Goal: Task Accomplishment & Management: Complete application form

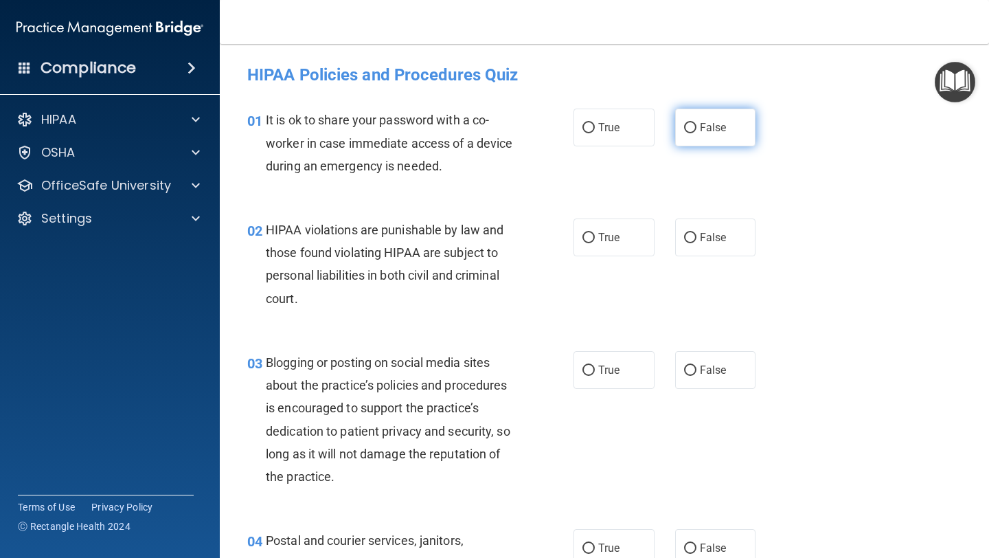
click at [695, 128] on input "False" at bounding box center [690, 128] width 12 height 10
radio input "true"
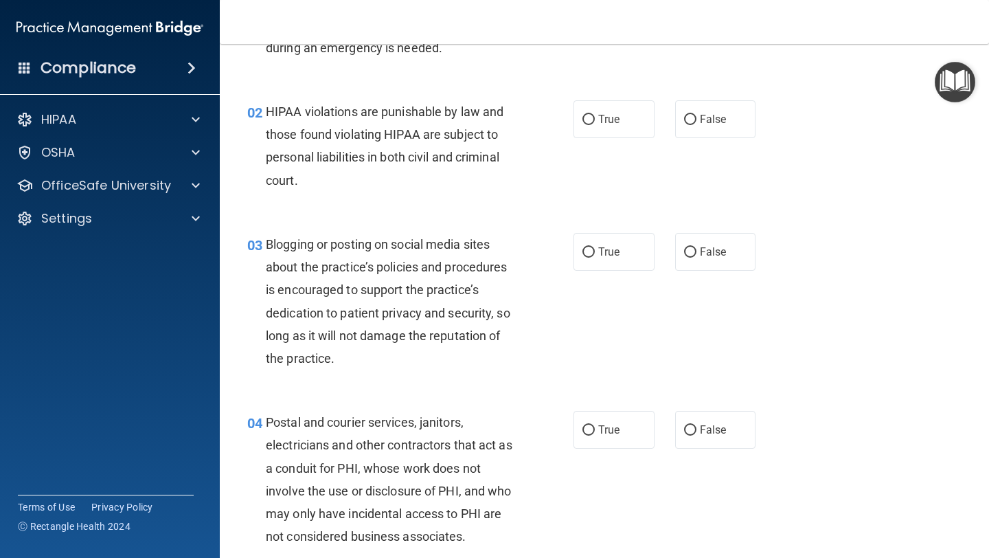
scroll to position [120, 0]
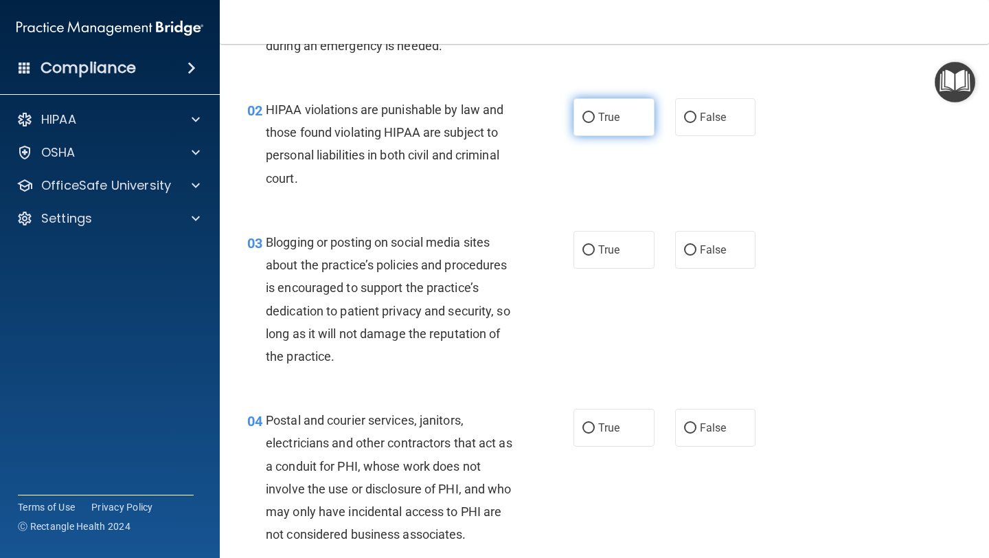
click at [591, 115] on input "True" at bounding box center [589, 118] width 12 height 10
radio input "true"
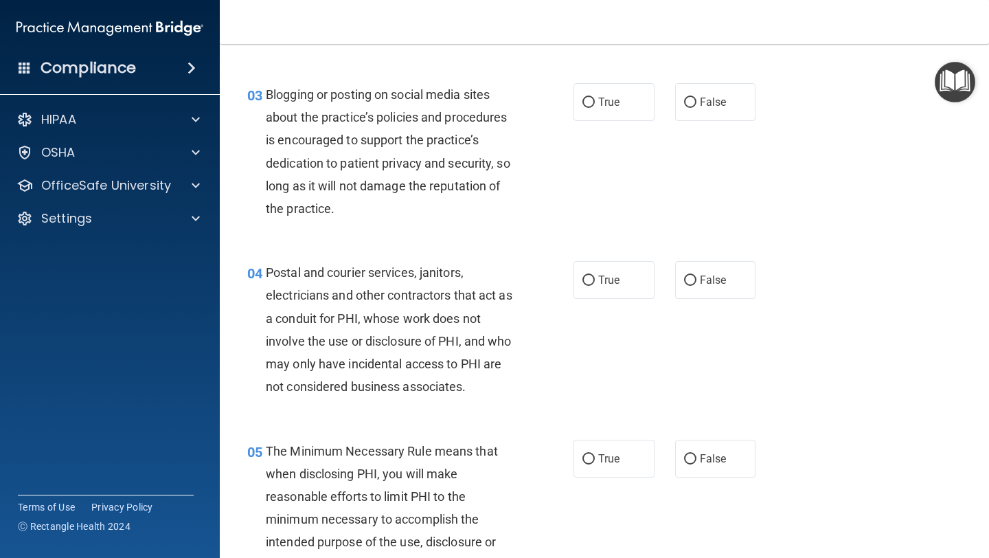
scroll to position [269, 0]
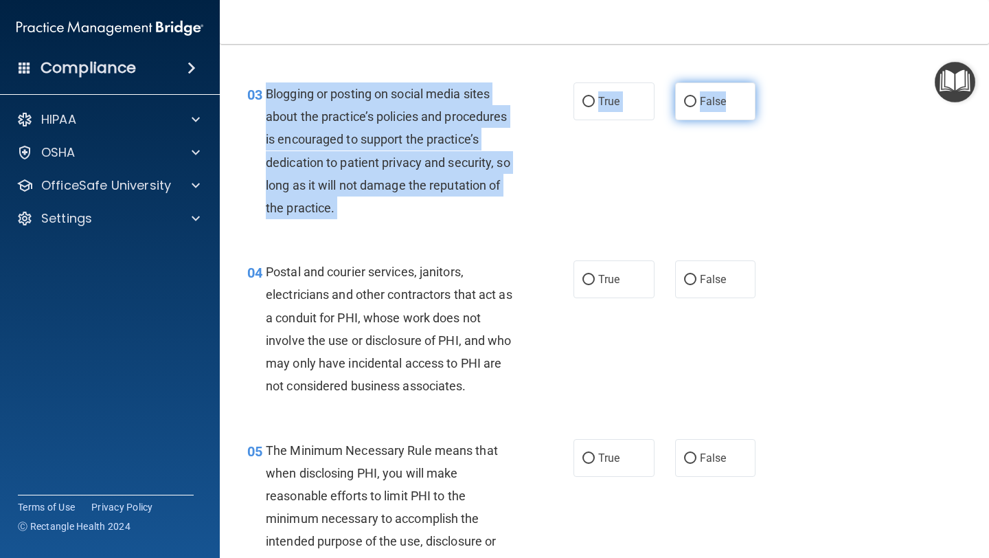
drag, startPoint x: 267, startPoint y: 93, endPoint x: 747, endPoint y: 106, distance: 479.7
click at [768, 82] on ng-form "03 Blogging or posting on social media sites about the practice’s policies and …" at bounding box center [768, 82] width 0 height 0
copy ng-form "Blogging or posting on social media sites about the practice’s policies and pro…"
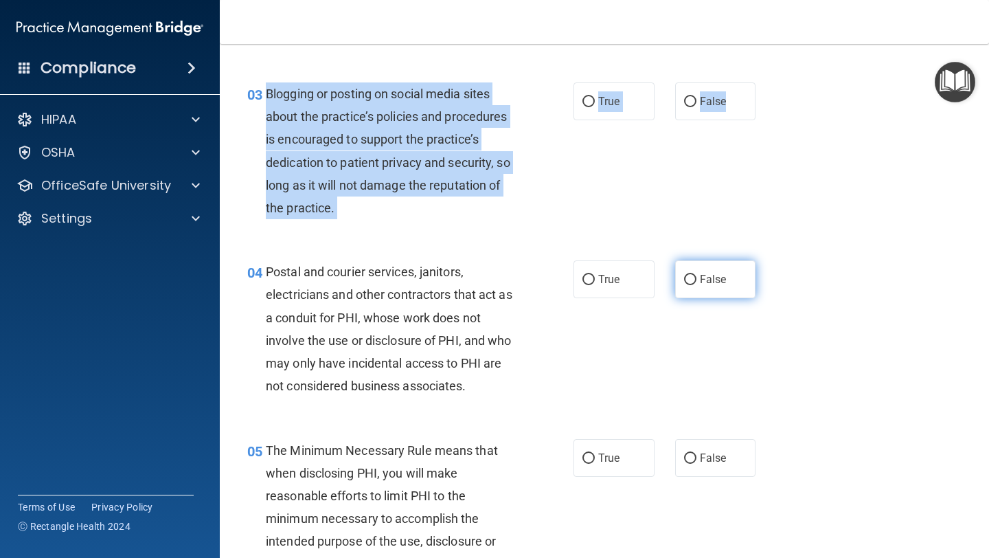
click at [694, 284] on input "False" at bounding box center [690, 280] width 12 height 10
radio input "true"
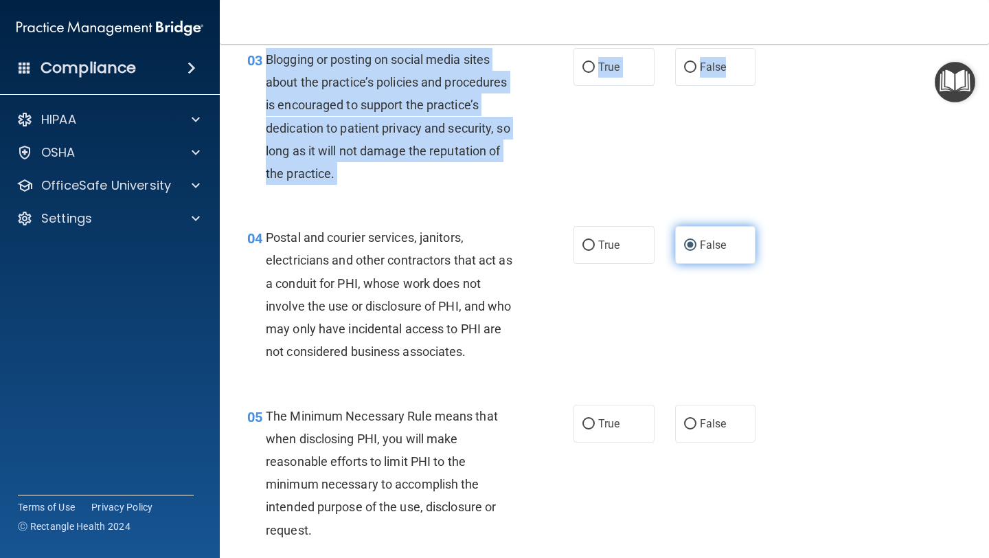
scroll to position [304, 0]
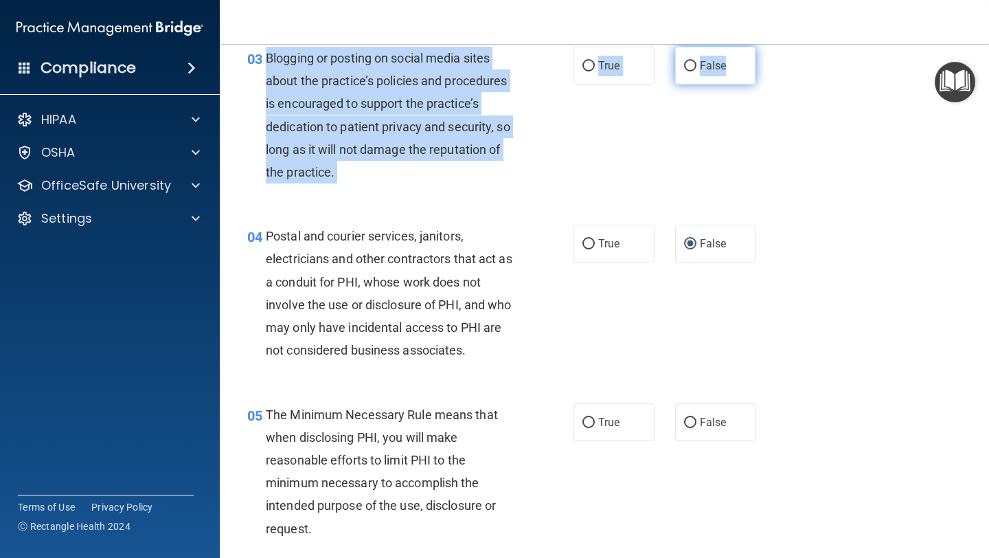
click at [690, 62] on input "False" at bounding box center [690, 66] width 12 height 10
radio input "true"
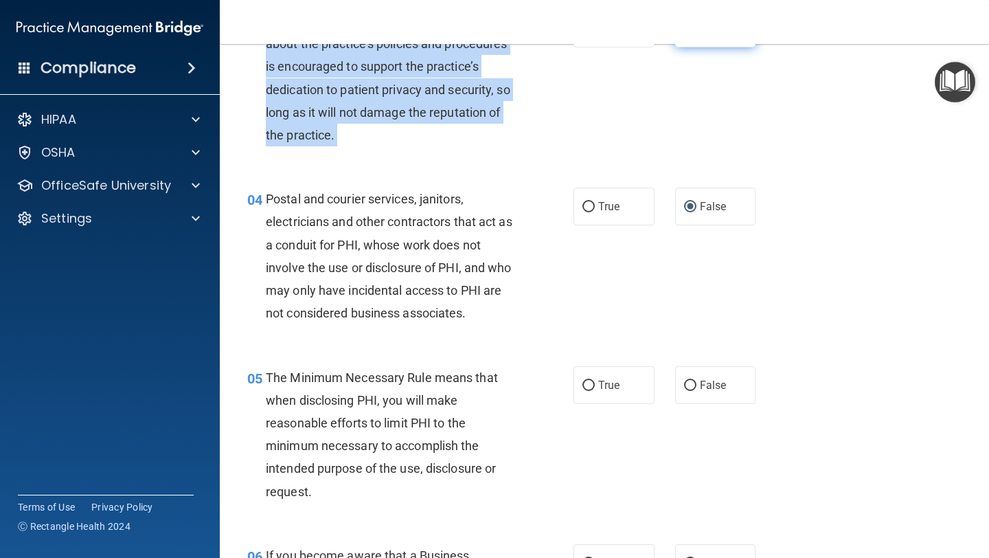
scroll to position [343, 0]
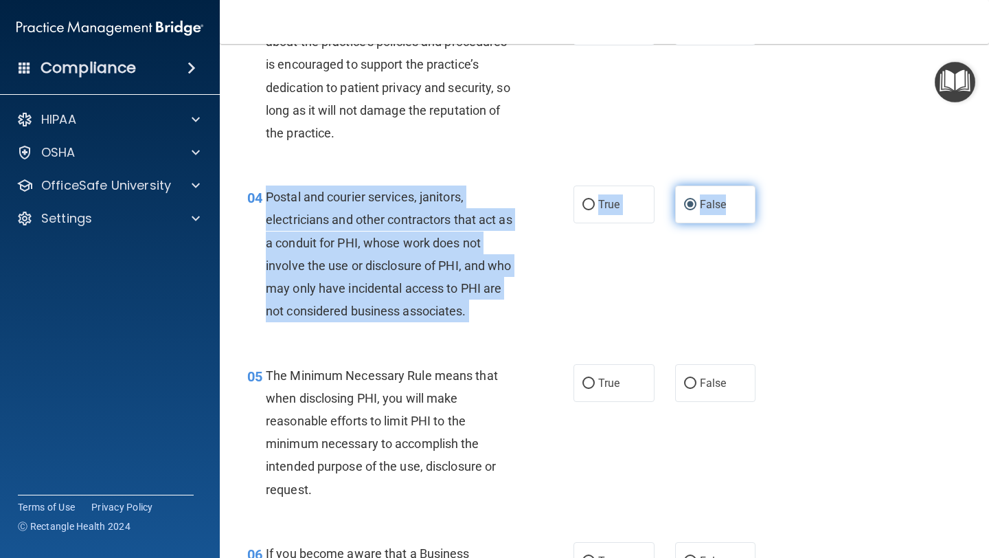
drag, startPoint x: 267, startPoint y: 195, endPoint x: 730, endPoint y: 211, distance: 464.0
click at [768, 185] on ng-form "04 Postal and courier services, janitors, electricians and other contractors th…" at bounding box center [768, 185] width 0 height 0
copy ng-form "Postal and courier services, janitors, electricians and other contractors that …"
click at [589, 205] on input "True" at bounding box center [589, 205] width 12 height 10
radio input "true"
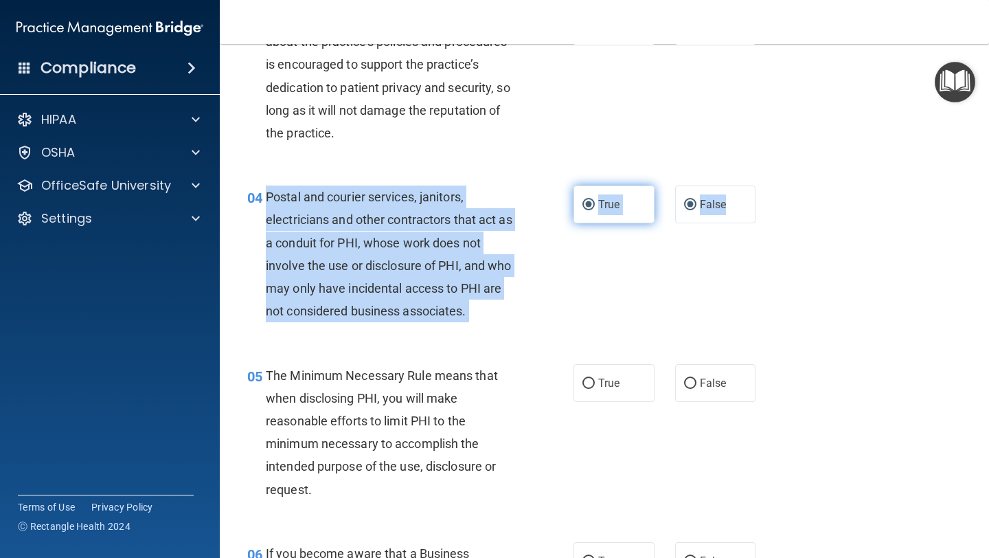
radio input "false"
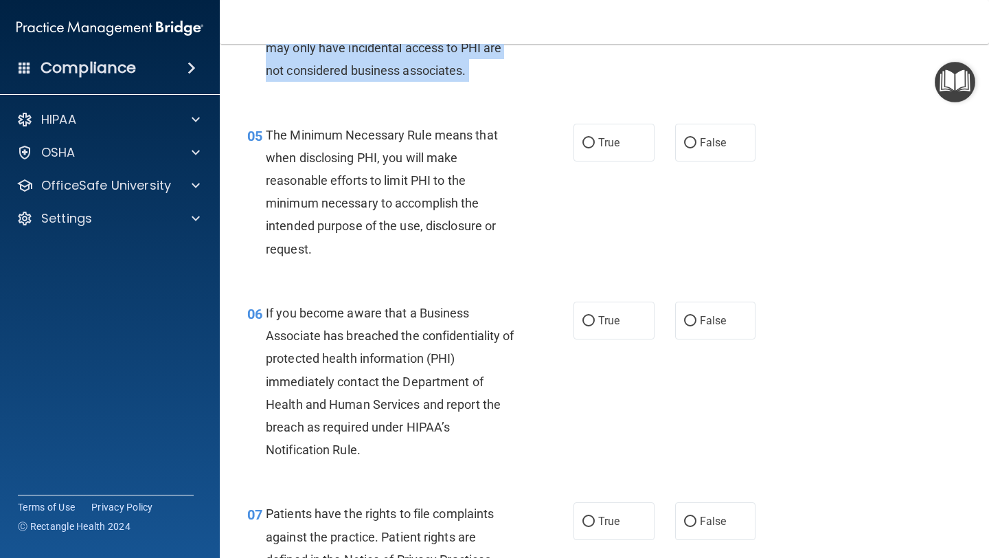
scroll to position [585, 0]
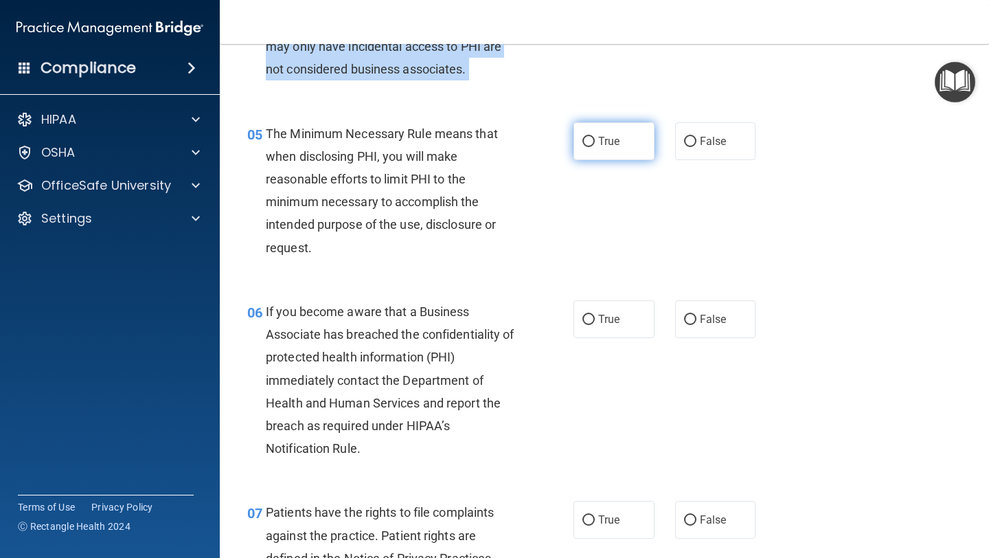
click at [592, 142] on input "True" at bounding box center [589, 142] width 12 height 10
radio input "true"
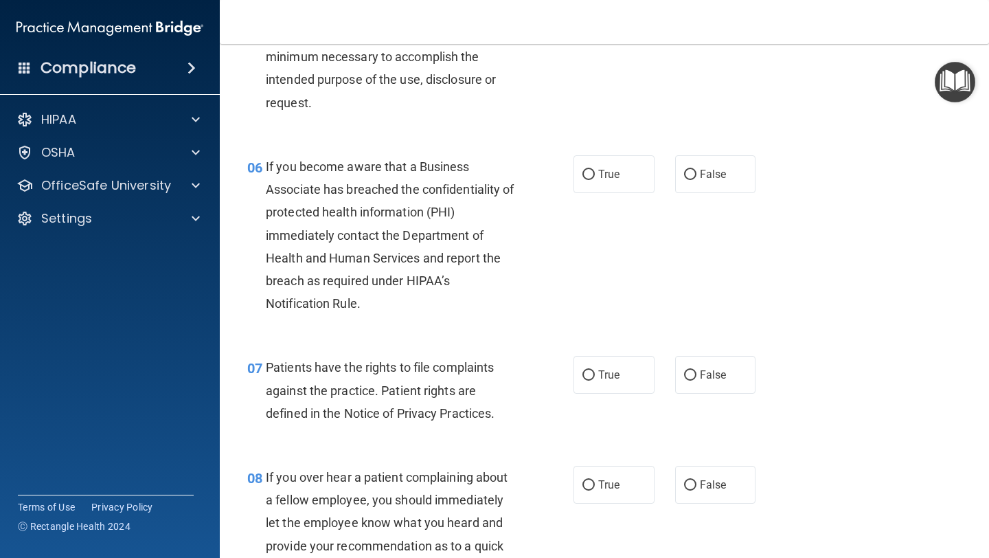
scroll to position [734, 0]
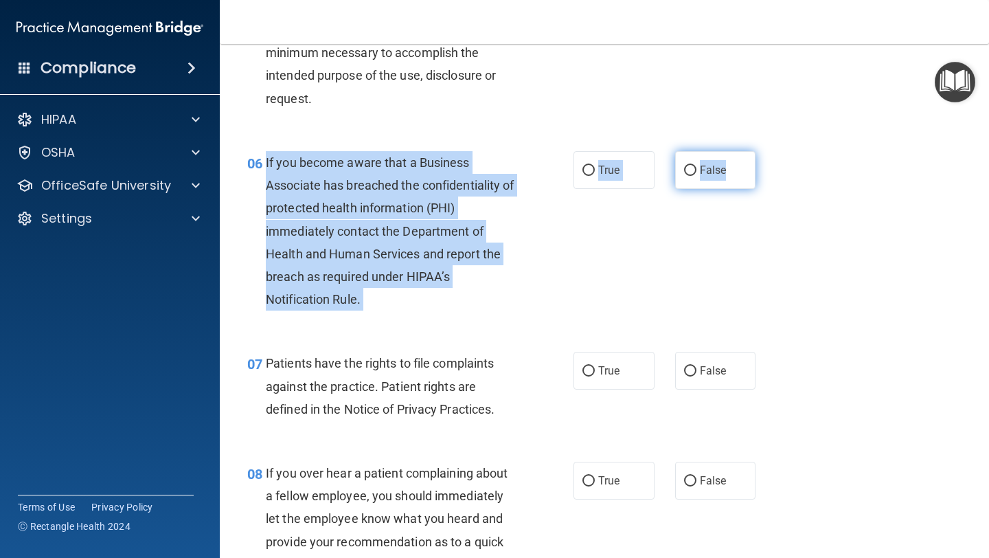
drag, startPoint x: 267, startPoint y: 162, endPoint x: 743, endPoint y: 172, distance: 475.5
click at [768, 151] on ng-form "06 If you become aware that a Business Associate has breached the confidentiali…" at bounding box center [768, 151] width 0 height 0
copy ng-form "If you become aware that a Business Associate has breached the confidentiality …"
click at [690, 169] on input "False" at bounding box center [690, 171] width 12 height 10
radio input "true"
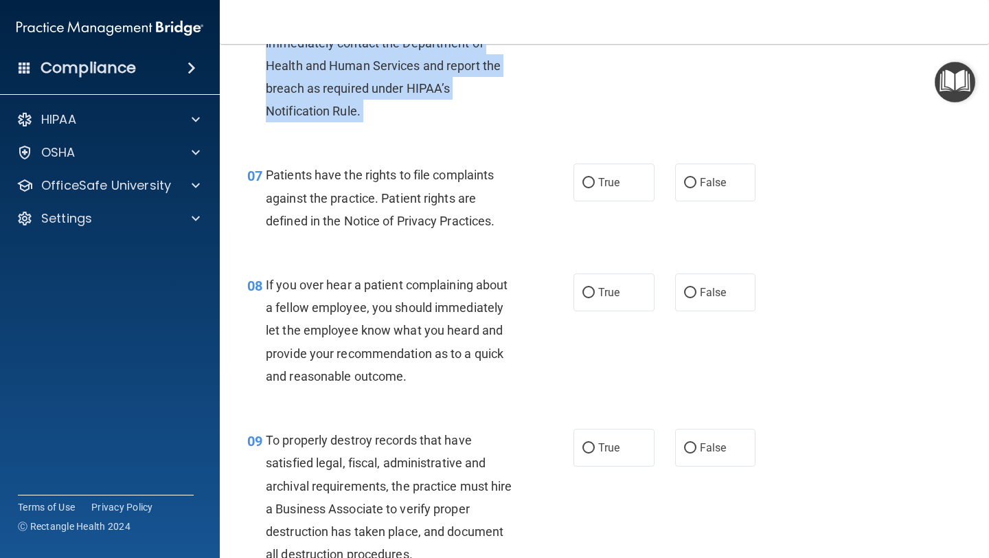
scroll to position [925, 0]
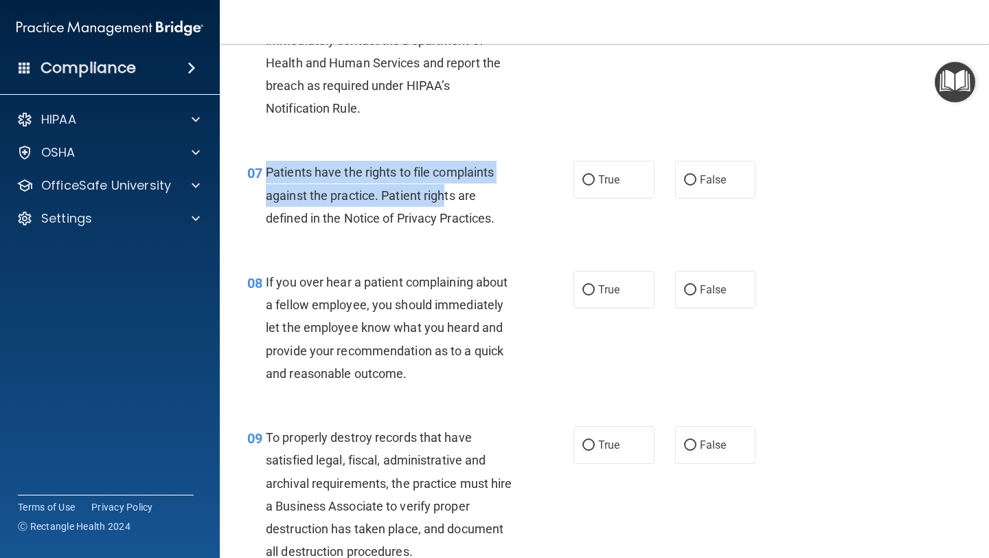
drag, startPoint x: 266, startPoint y: 171, endPoint x: 445, endPoint y: 196, distance: 181.1
click at [445, 196] on span "Patients have the rights to file complaints against the practice. Patient right…" at bounding box center [380, 195] width 229 height 60
click at [587, 177] on input "True" at bounding box center [589, 180] width 12 height 10
radio input "true"
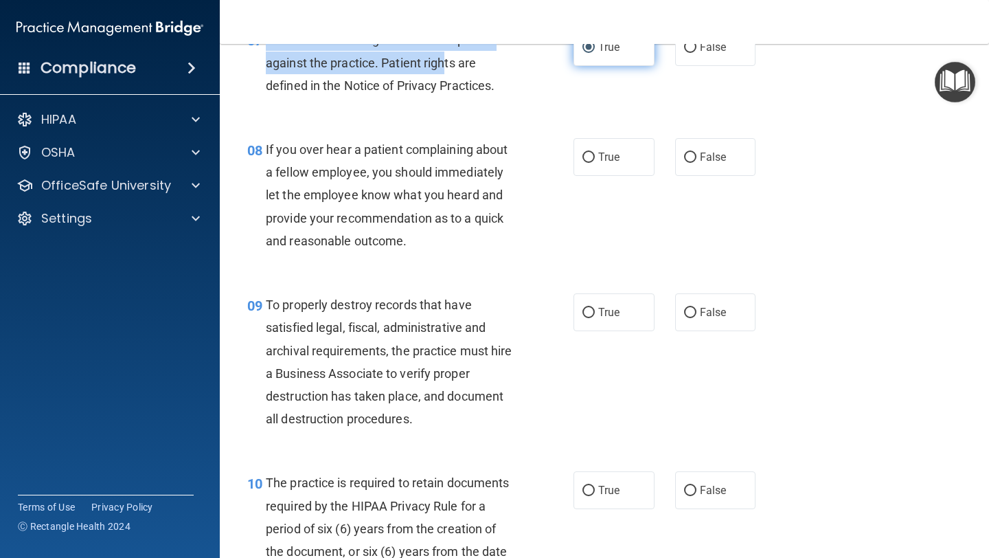
scroll to position [1062, 0]
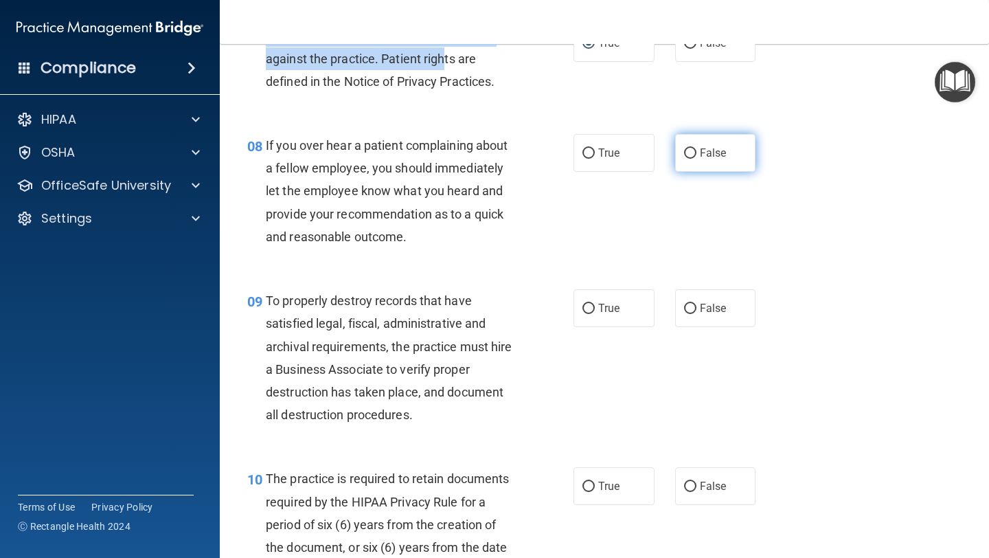
click at [691, 152] on input "False" at bounding box center [690, 153] width 12 height 10
radio input "true"
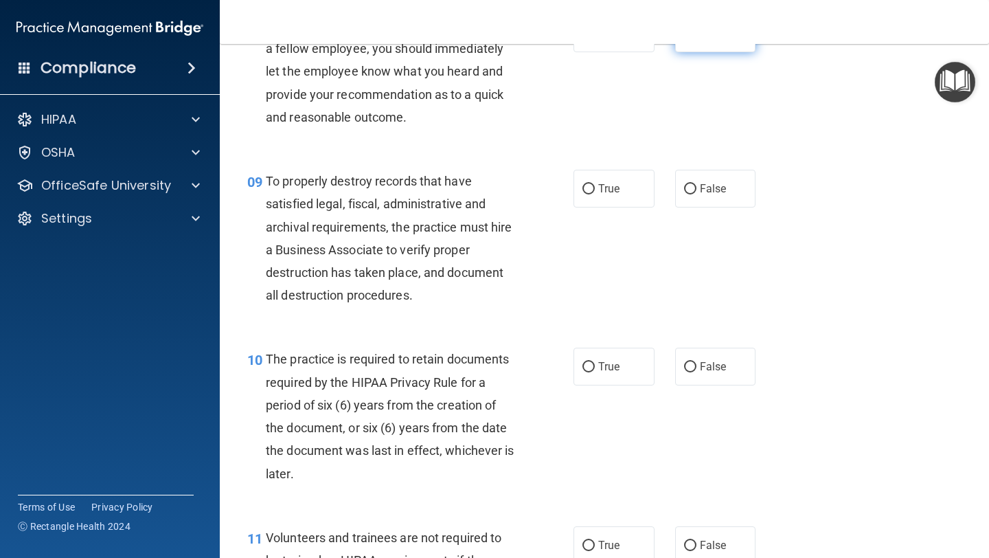
scroll to position [1182, 0]
click at [690, 188] on input "False" at bounding box center [690, 188] width 12 height 10
radio input "true"
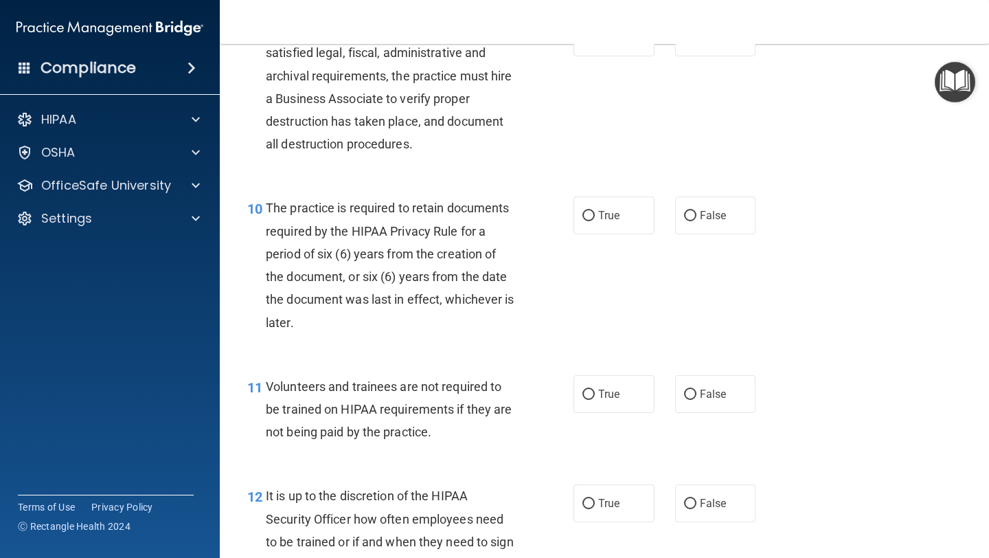
scroll to position [1334, 0]
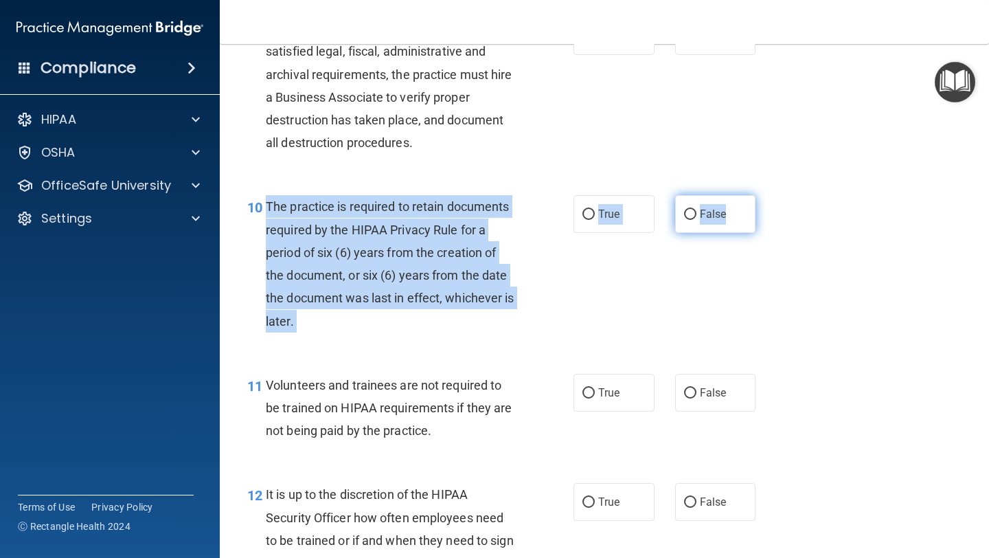
drag, startPoint x: 267, startPoint y: 204, endPoint x: 727, endPoint y: 215, distance: 460.4
click at [768, 195] on ng-form "10 The practice is required to retain documents required by the HIPAA Privacy R…" at bounding box center [768, 195] width 0 height 0
copy ng-form "The practice is required to retain documents required by the HIPAA Privacy Rule…"
click at [586, 214] on input "True" at bounding box center [589, 215] width 12 height 10
radio input "true"
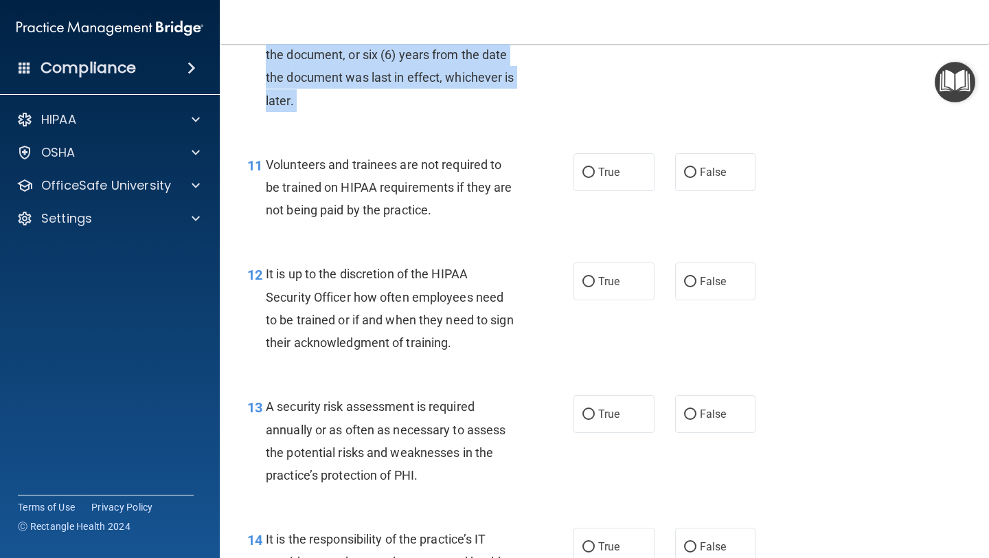
scroll to position [1559, 0]
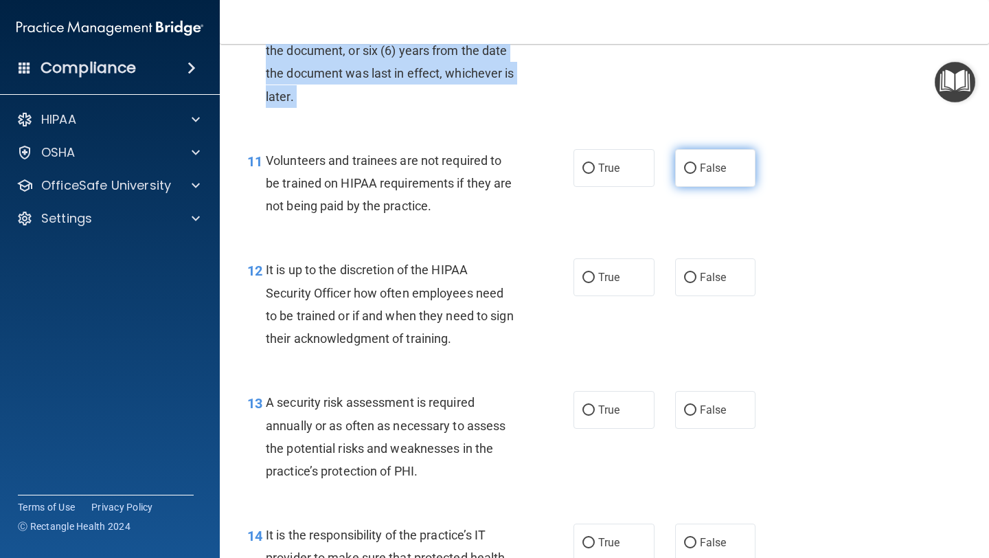
click at [691, 168] on input "False" at bounding box center [690, 168] width 12 height 10
radio input "true"
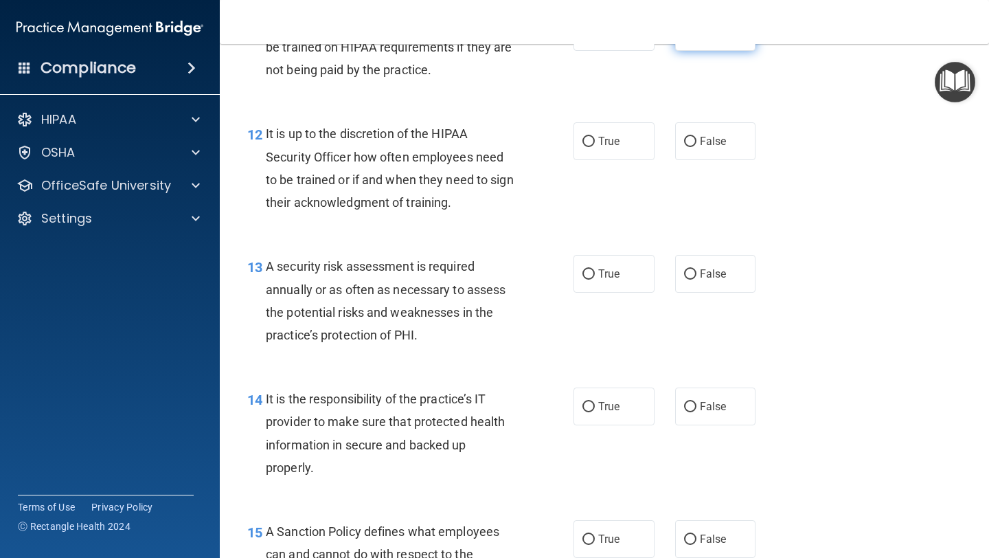
scroll to position [1695, 0]
click at [695, 140] on input "False" at bounding box center [690, 141] width 12 height 10
radio input "true"
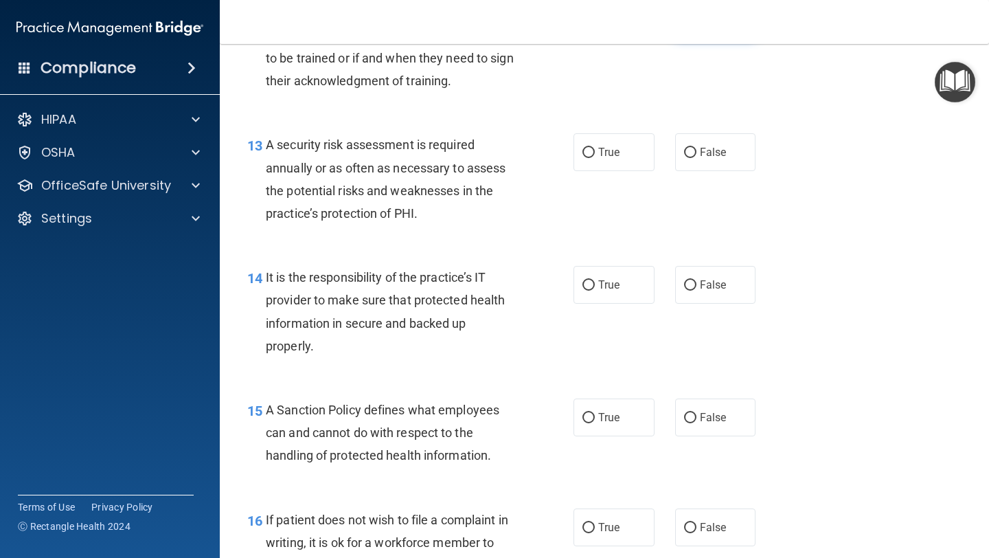
scroll to position [1818, 0]
click at [596, 144] on label "True" at bounding box center [614, 151] width 81 height 38
click at [595, 146] on input "True" at bounding box center [589, 151] width 12 height 10
radio input "true"
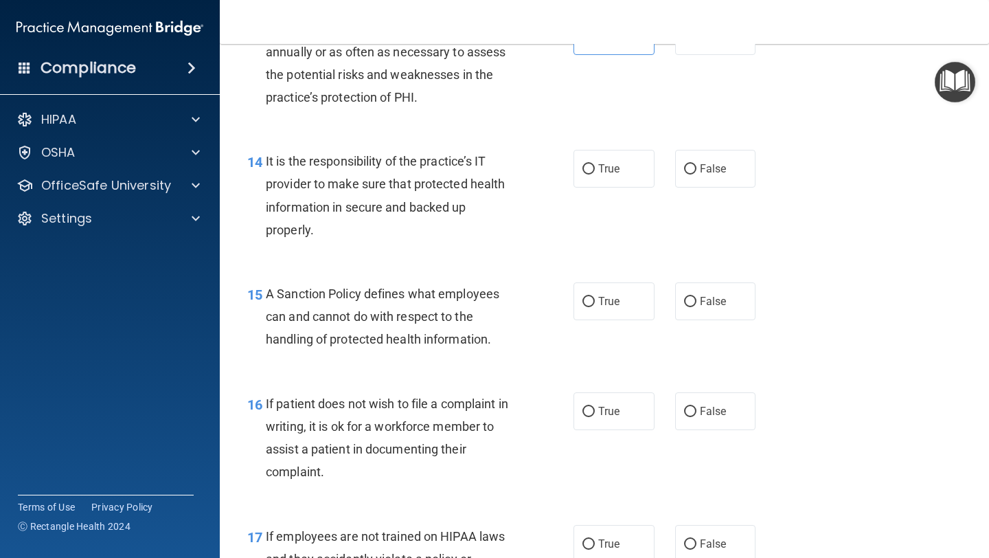
scroll to position [1934, 0]
click at [594, 168] on input "True" at bounding box center [589, 168] width 12 height 10
radio input "true"
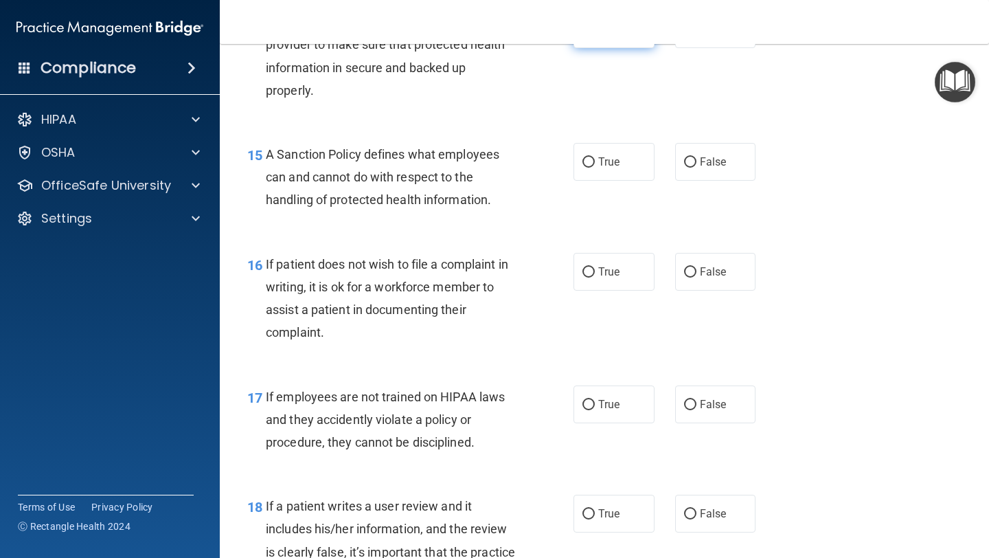
scroll to position [2073, 0]
click at [589, 168] on label "True" at bounding box center [614, 161] width 81 height 38
click at [589, 167] on input "True" at bounding box center [589, 162] width 12 height 10
radio input "true"
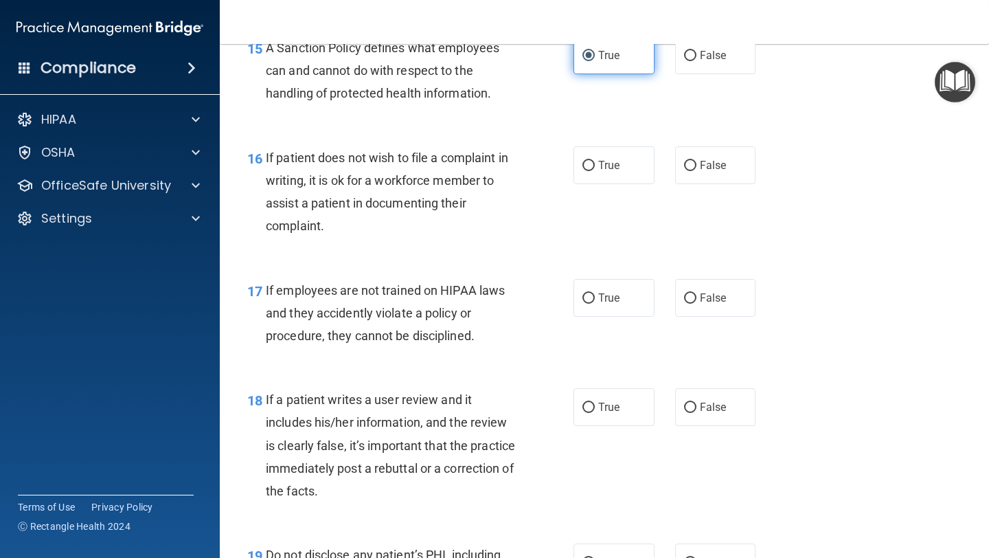
scroll to position [2180, 0]
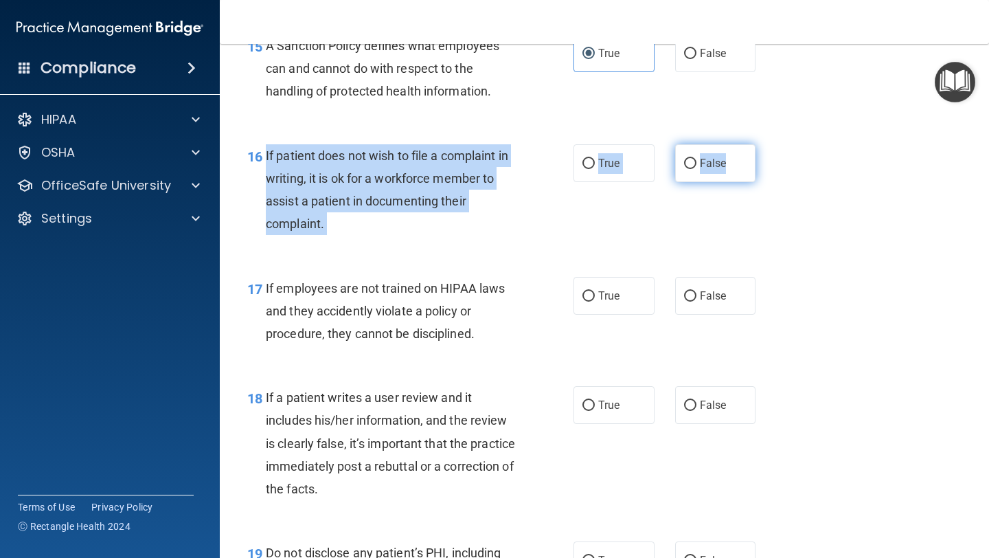
drag, startPoint x: 267, startPoint y: 151, endPoint x: 753, endPoint y: 173, distance: 486.9
click at [768, 144] on ng-form "16 If patient does not wish to file a complaint in writing, it is ok for a work…" at bounding box center [768, 144] width 0 height 0
copy ng-form "If patient does not wish to file a complaint in writing, it is ok for a workfor…"
click at [594, 161] on input "True" at bounding box center [589, 164] width 12 height 10
radio input "true"
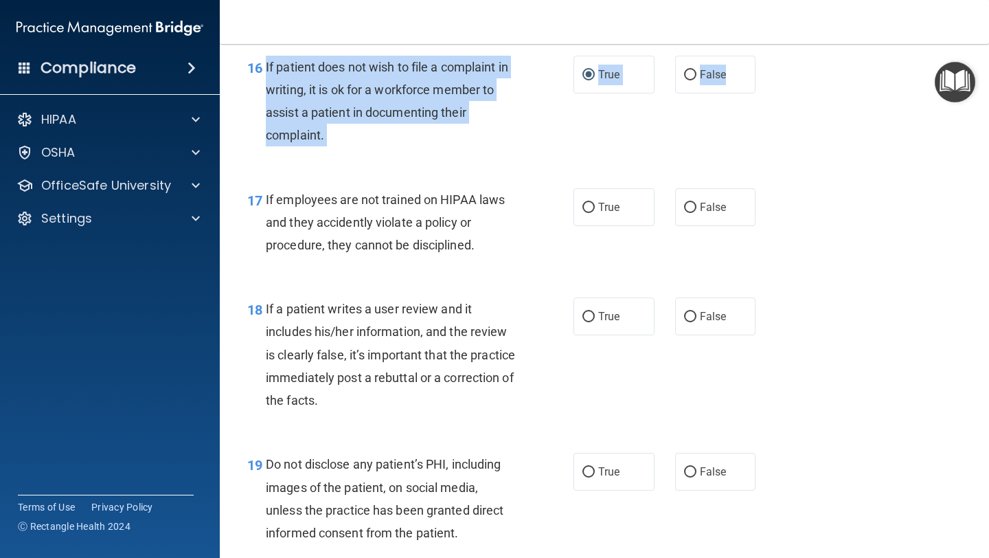
scroll to position [2270, 0]
click at [692, 209] on input "False" at bounding box center [690, 207] width 12 height 10
radio input "true"
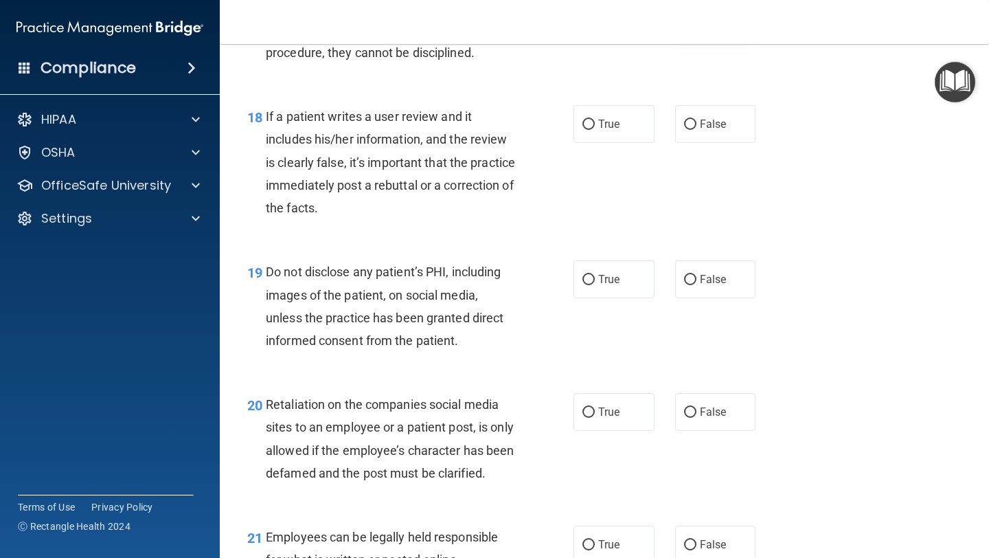
scroll to position [2467, 0]
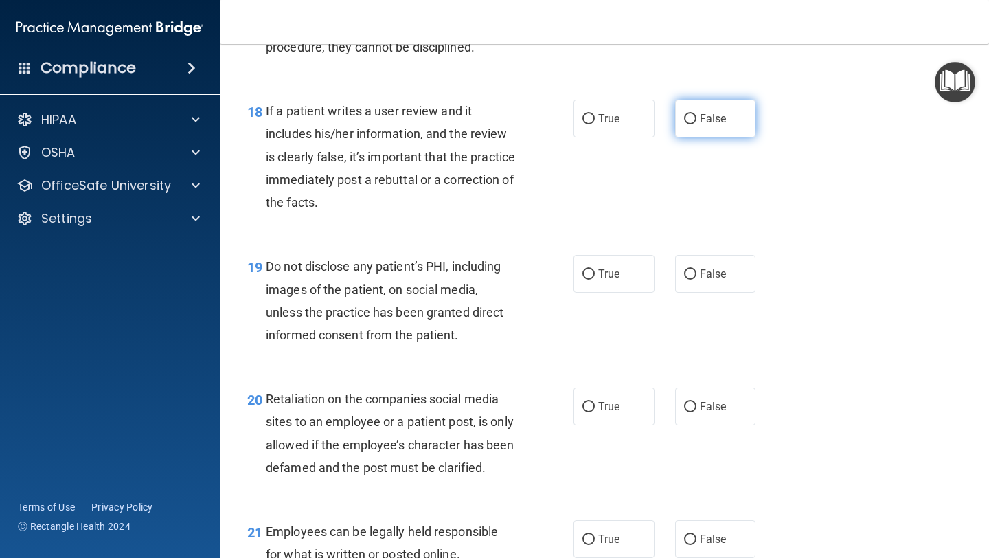
click at [692, 114] on input "False" at bounding box center [690, 119] width 12 height 10
radio input "true"
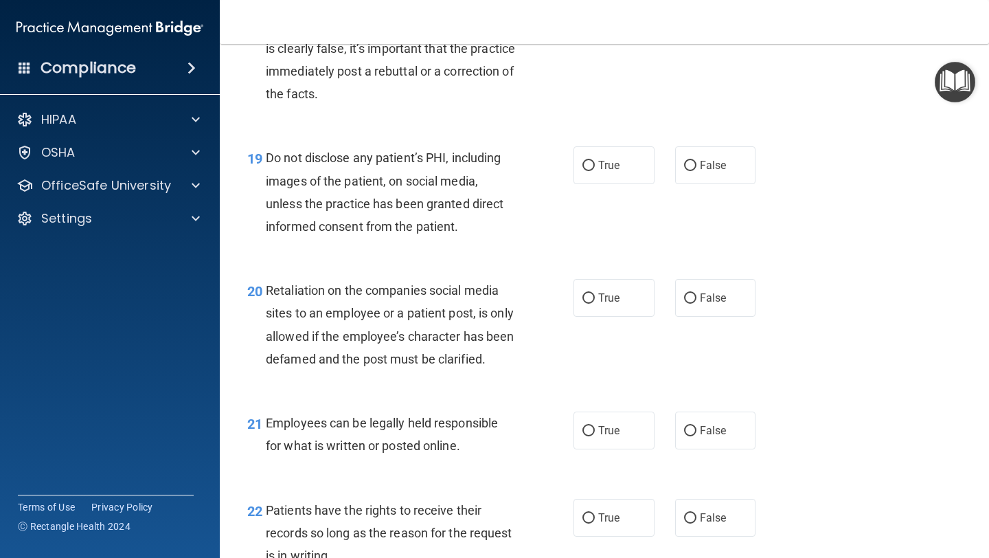
scroll to position [2577, 0]
click at [593, 163] on input "True" at bounding box center [589, 164] width 12 height 10
radio input "true"
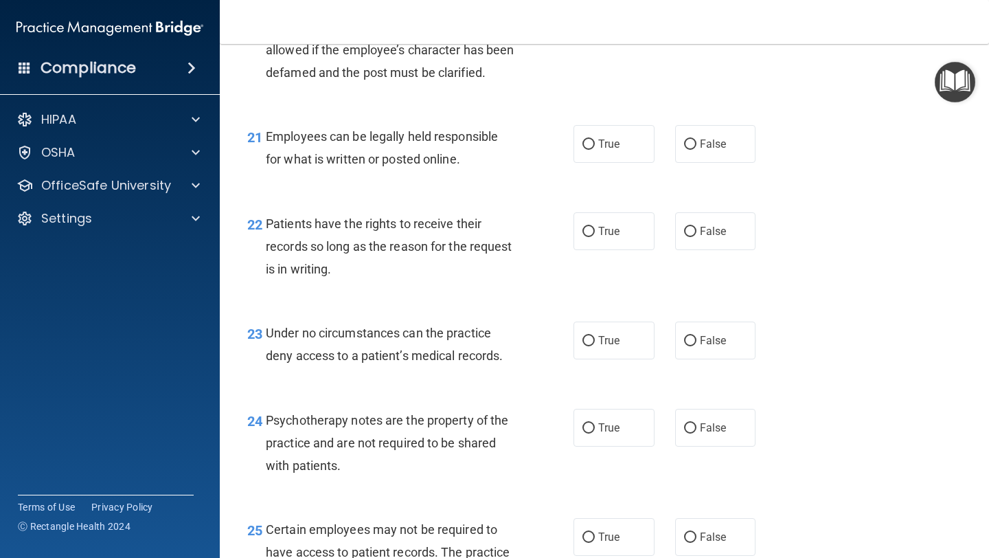
scroll to position [2869, 0]
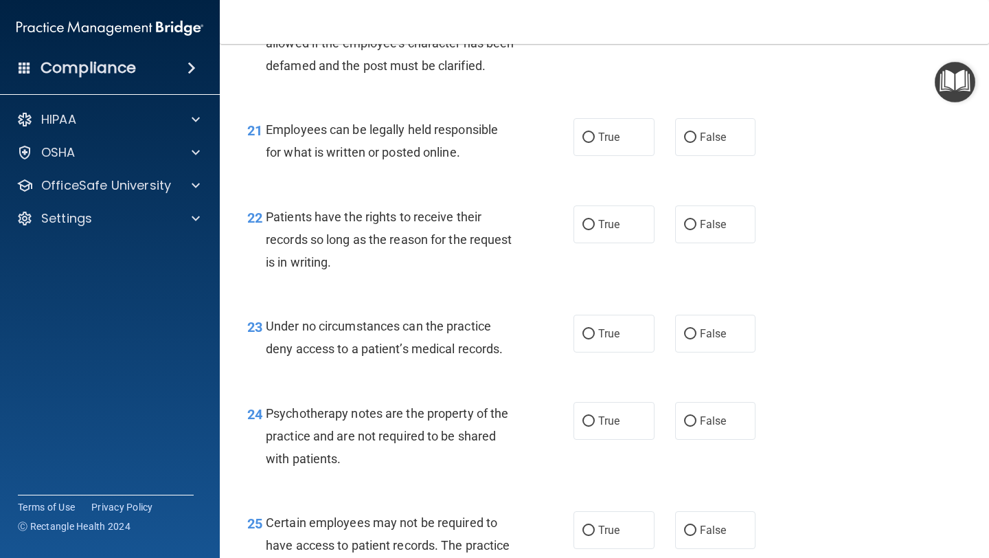
click at [593, 143] on input "True" at bounding box center [589, 138] width 12 height 10
radio input "true"
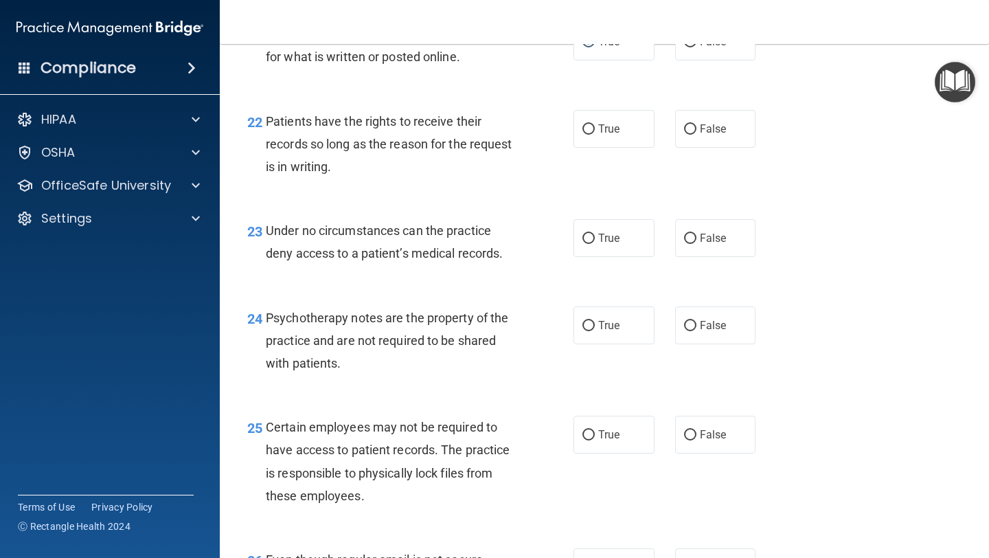
scroll to position [2966, 0]
click at [587, 133] on input "True" at bounding box center [589, 128] width 12 height 10
radio input "true"
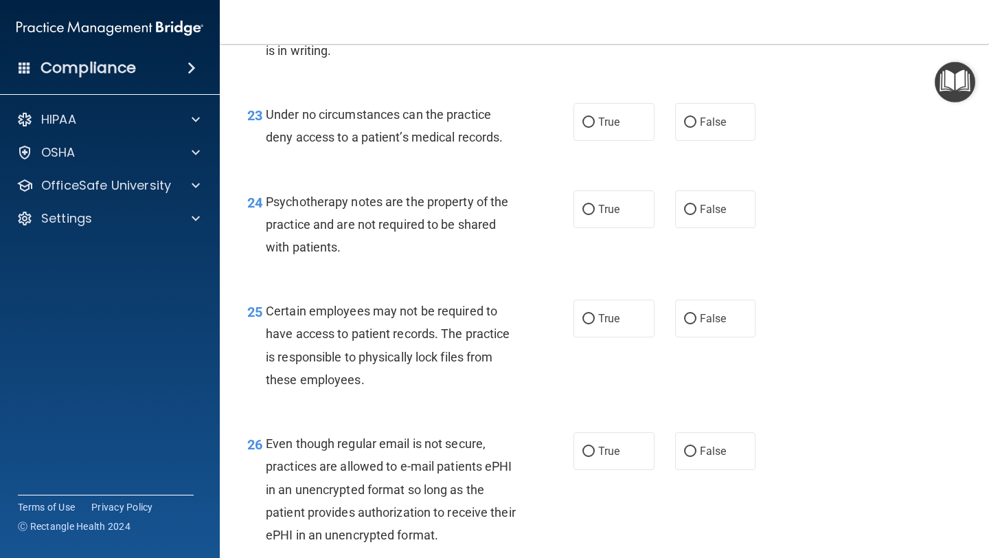
scroll to position [3081, 0]
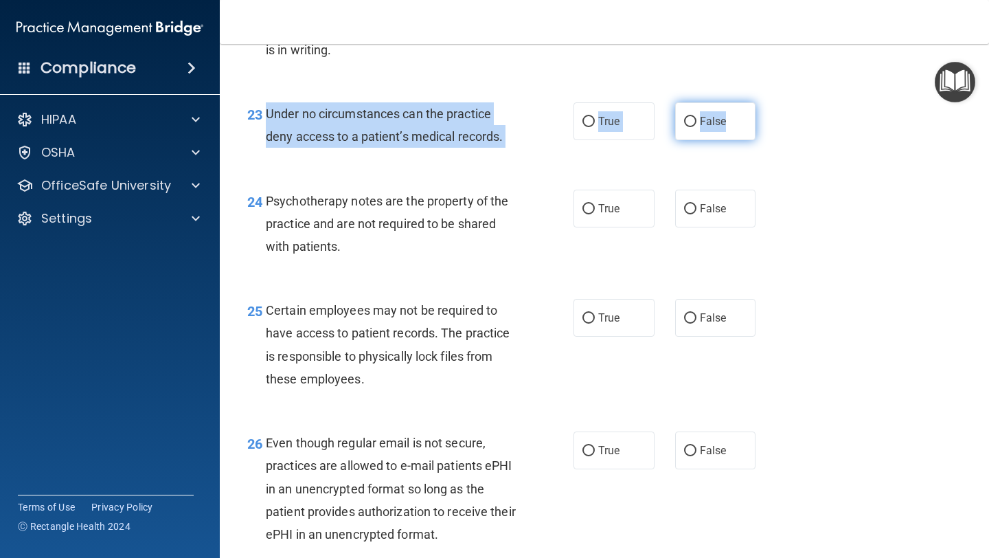
drag, startPoint x: 268, startPoint y: 136, endPoint x: 734, endPoint y: 142, distance: 466.5
click at [768, 102] on ng-form "23 Under no circumstances can the practice deny access to a patient’s medical r…" at bounding box center [768, 102] width 0 height 0
copy ng-form "Under no circumstances can the practice deny access to a patient’s medical reco…"
click at [686, 127] on input "False" at bounding box center [690, 122] width 12 height 10
radio input "true"
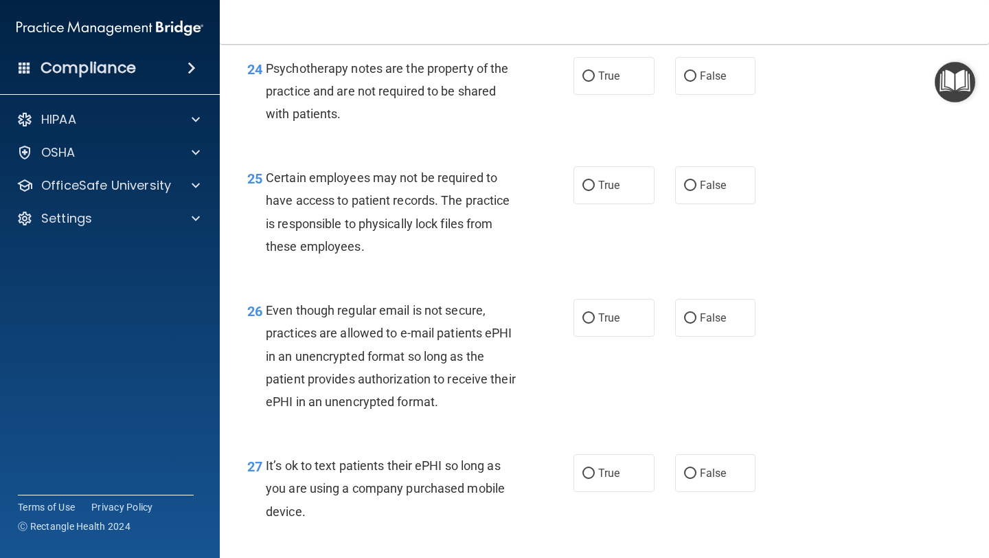
scroll to position [3214, 0]
click at [688, 81] on input "False" at bounding box center [690, 76] width 12 height 10
radio input "true"
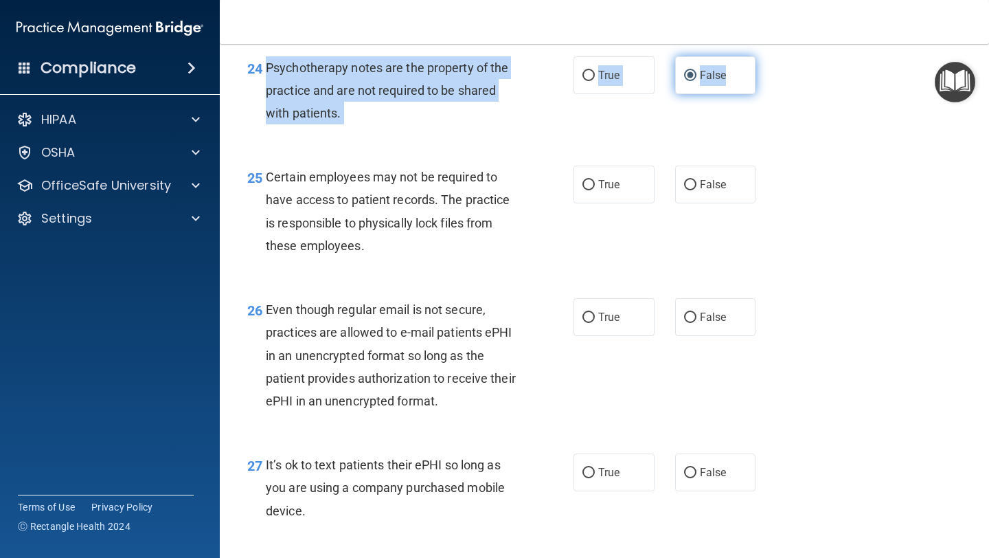
drag, startPoint x: 267, startPoint y: 86, endPoint x: 738, endPoint y: 93, distance: 472.0
click at [768, 56] on ng-form "24 Psychotherapy notes are the property of the practice and are not required to…" at bounding box center [768, 56] width 0 height 0
copy ng-form "Psychotherapy notes are the property of the practice and are not required to be…"
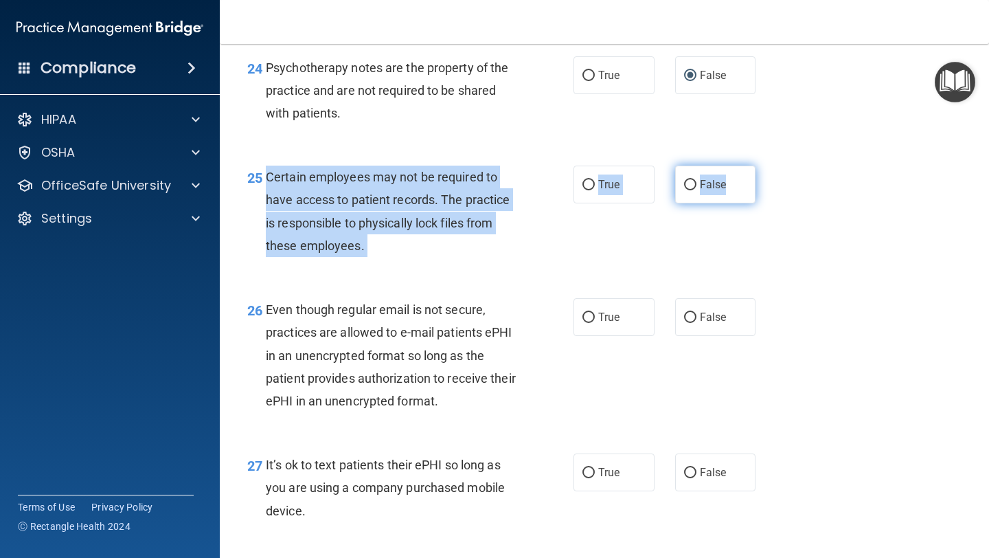
drag, startPoint x: 269, startPoint y: 199, endPoint x: 739, endPoint y: 216, distance: 470.9
click at [768, 166] on ng-form "25 Certain employees may not be required to have access to patient records. The…" at bounding box center [768, 166] width 0 height 0
copy ng-form "Certain employees may not be required to have access to patient records. The pr…"
click at [589, 190] on input "True" at bounding box center [589, 185] width 12 height 10
radio input "true"
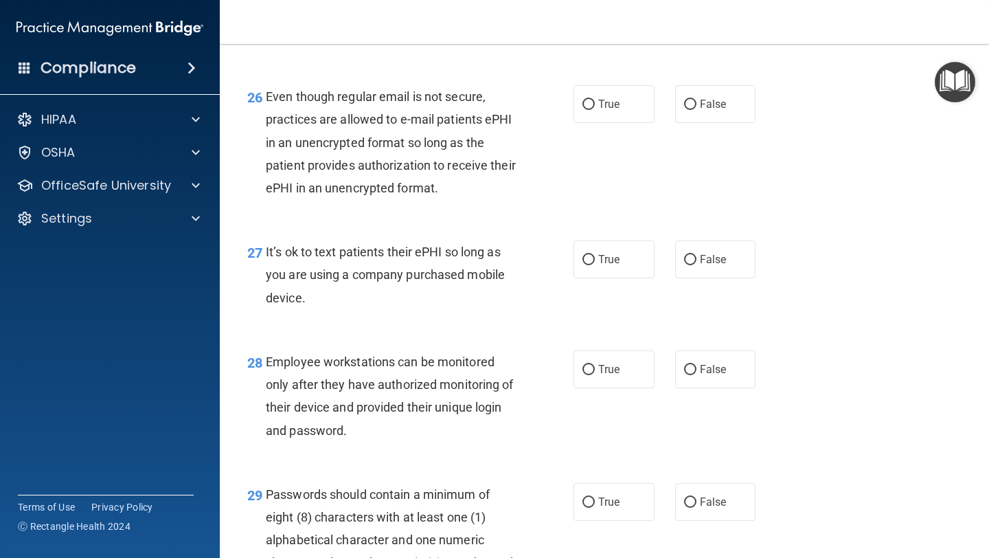
scroll to position [3429, 0]
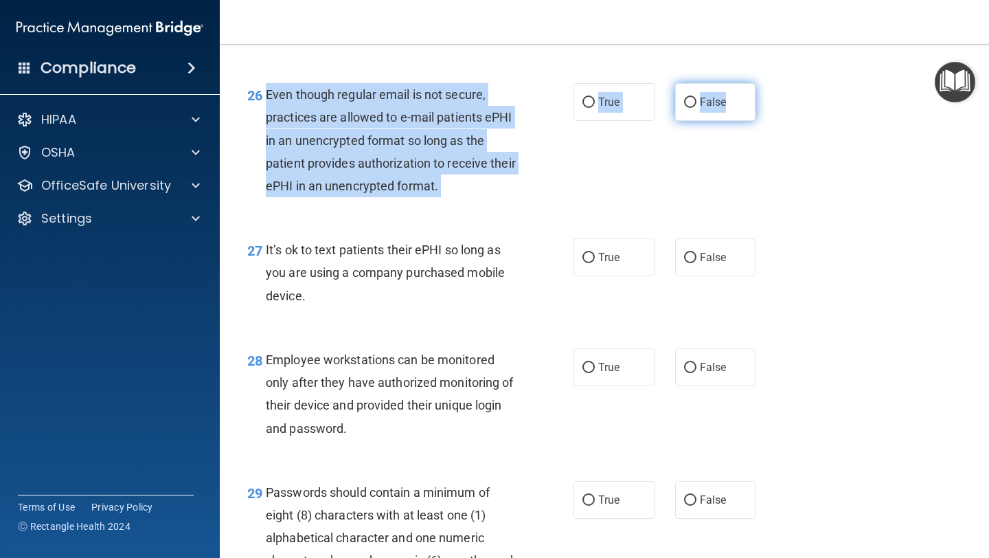
drag, startPoint x: 267, startPoint y: 113, endPoint x: 746, endPoint y: 126, distance: 479.7
click at [768, 83] on ng-form "26 Even though regular email is not secure, practices are allowed to e-mail pat…" at bounding box center [768, 83] width 0 height 0
copy ng-form "Even though regular email is not secure, practices are allowed to e-mail patien…"
click at [691, 108] on input "False" at bounding box center [690, 103] width 12 height 10
radio input "true"
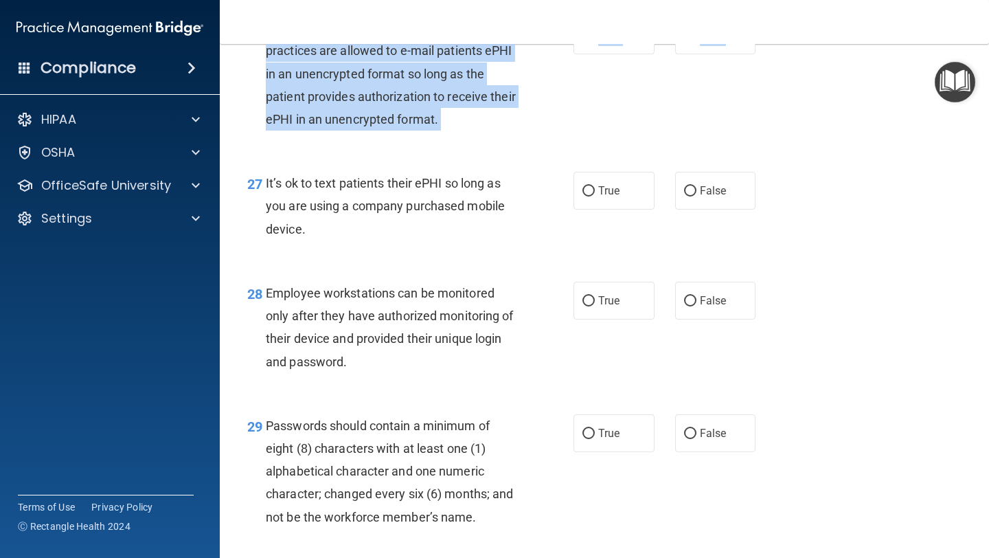
scroll to position [3499, 0]
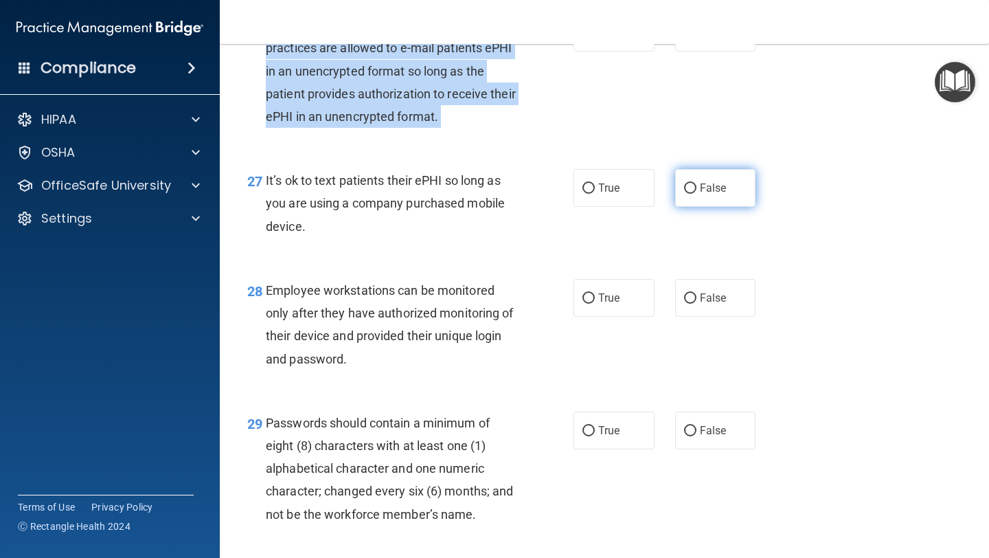
click at [690, 194] on input "False" at bounding box center [690, 188] width 12 height 10
radio input "true"
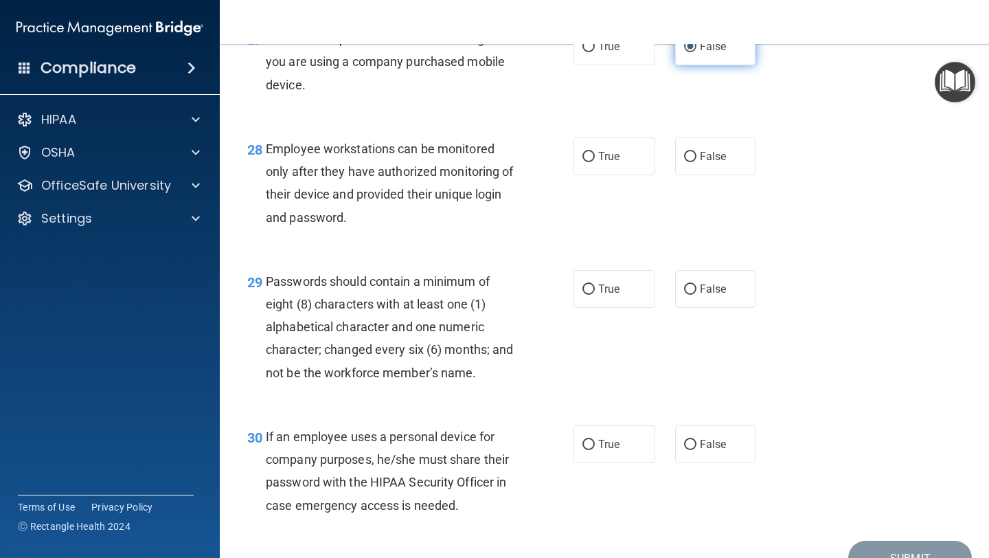
scroll to position [3641, 0]
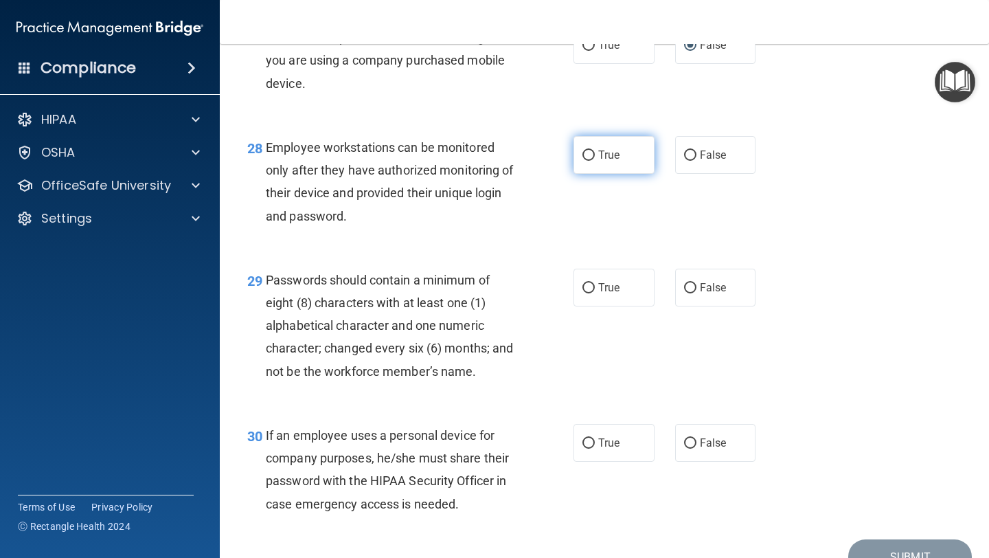
click at [591, 161] on input "True" at bounding box center [589, 155] width 12 height 10
radio input "true"
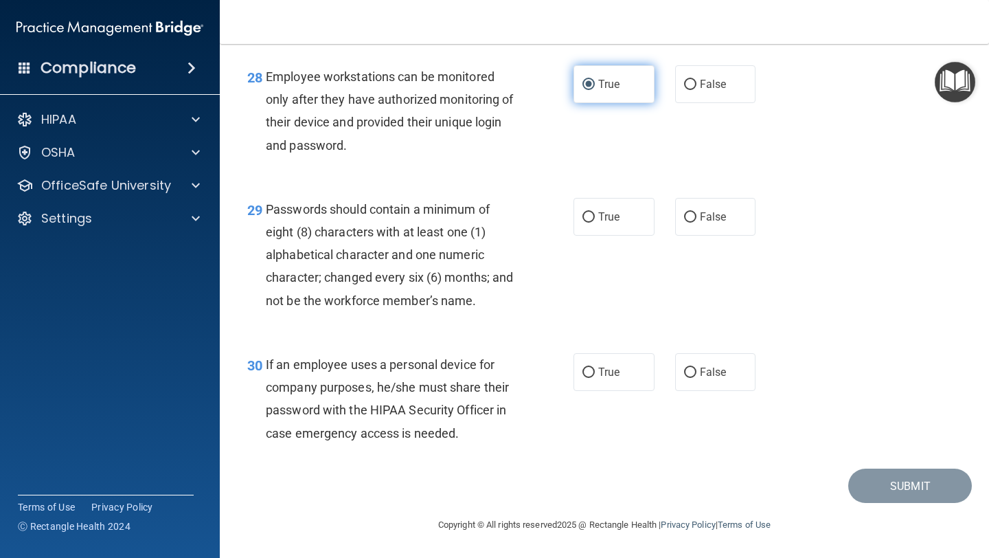
scroll to position [3717, 0]
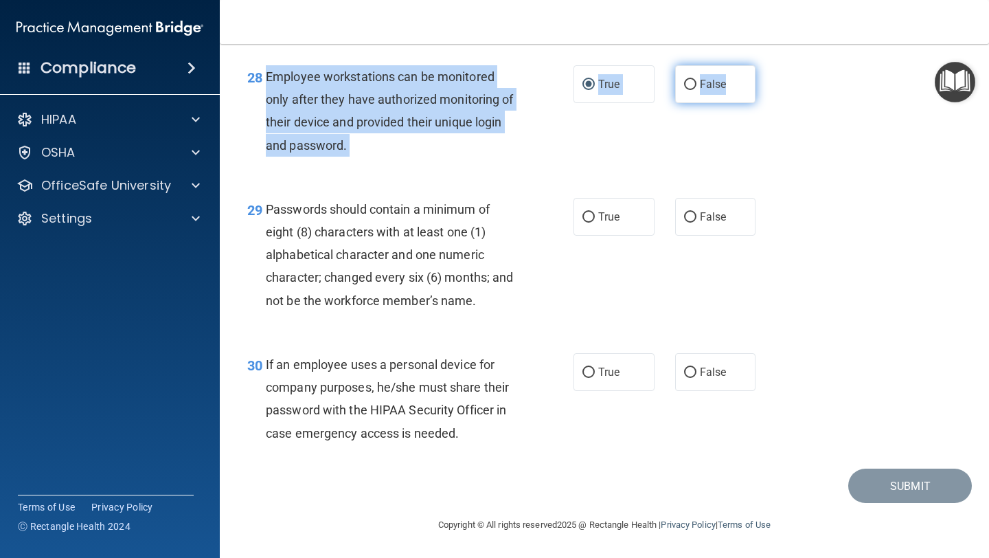
drag, startPoint x: 266, startPoint y: 95, endPoint x: 755, endPoint y: 112, distance: 489.4
click at [768, 65] on ng-form "28 Employee workstations can be monitored only after they have authorized monit…" at bounding box center [768, 65] width 0 height 0
copy ng-form "Employee workstations can be monitored only after they have authorized monitori…"
click at [691, 90] on input "False" at bounding box center [690, 85] width 12 height 10
radio input "true"
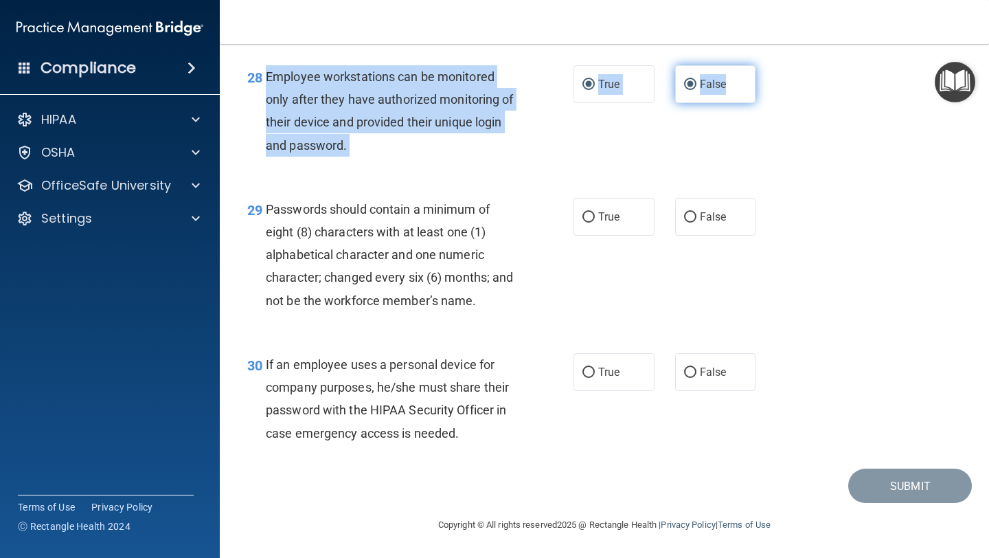
radio input "false"
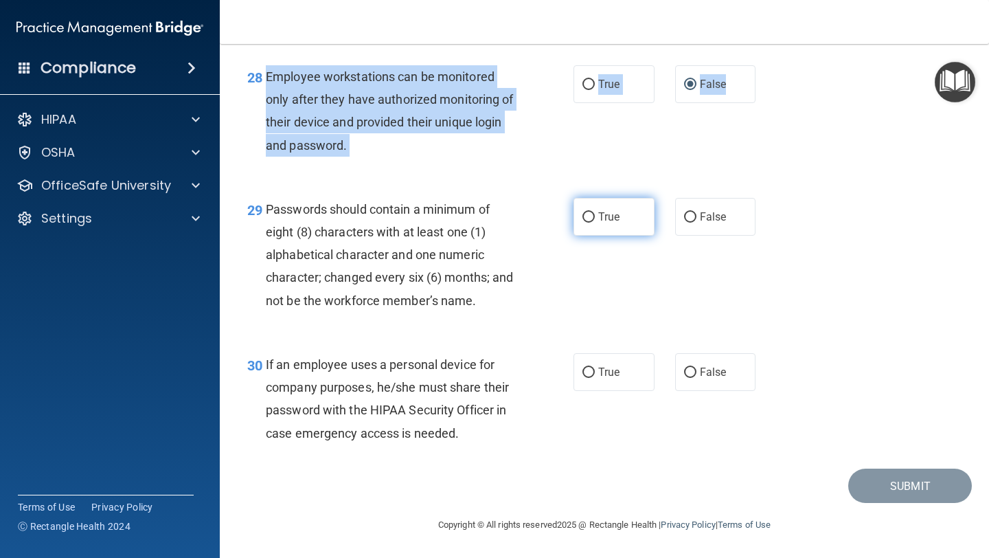
click at [590, 214] on input "True" at bounding box center [589, 217] width 12 height 10
radio input "true"
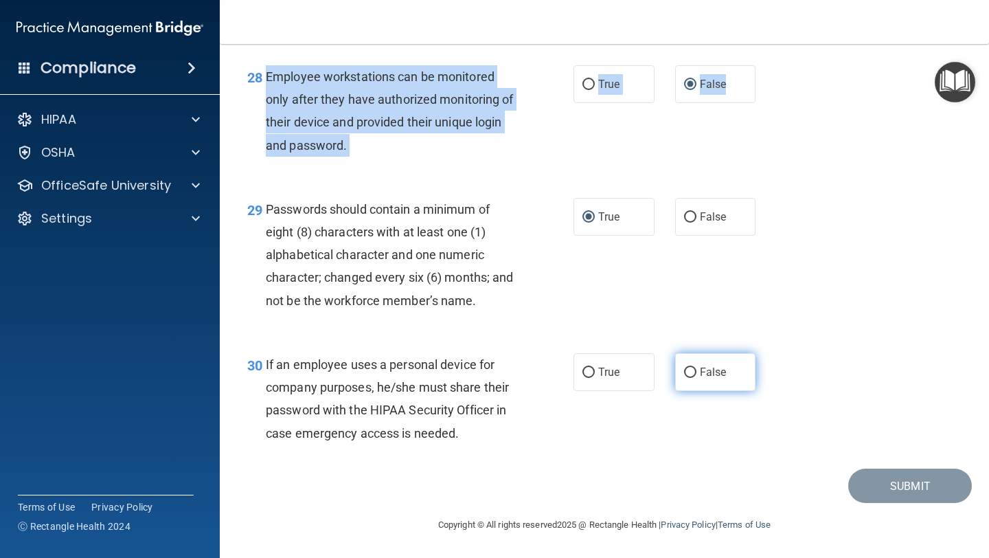
click at [690, 368] on input "False" at bounding box center [690, 373] width 12 height 10
radio input "true"
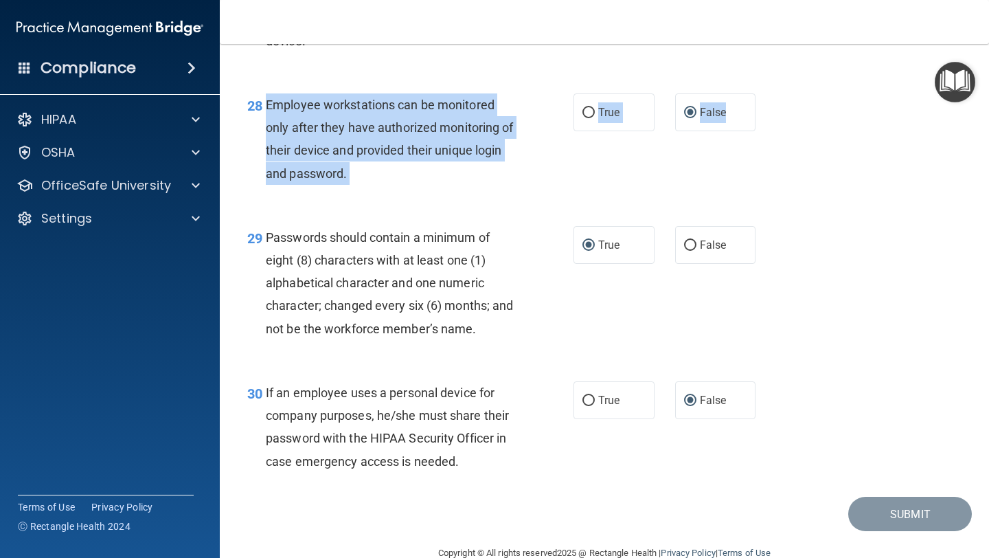
scroll to position [3683, 0]
click at [888, 257] on div "29 Passwords should contain a minimum of eight (8) characters with at least one…" at bounding box center [604, 287] width 735 height 155
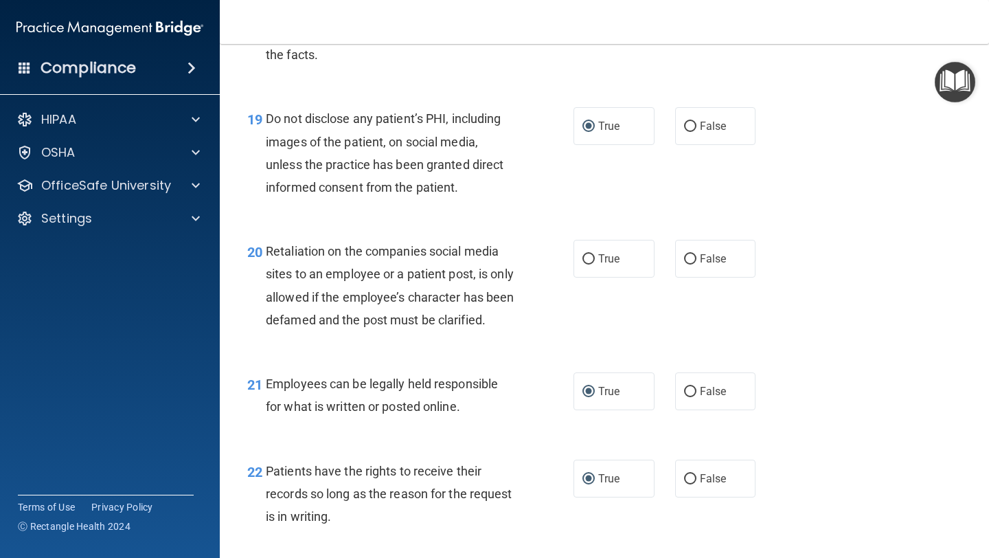
scroll to position [2613, 0]
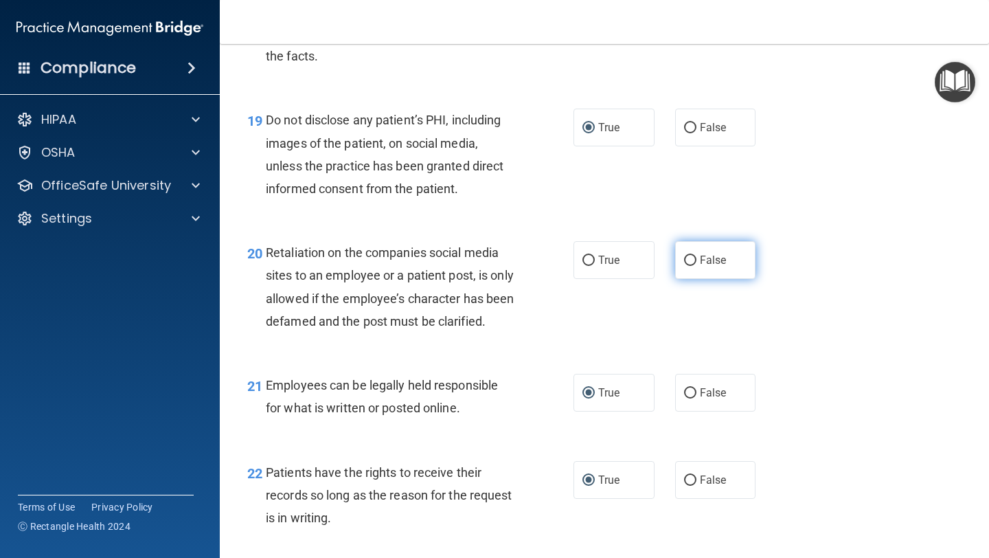
click at [693, 264] on input "False" at bounding box center [690, 261] width 12 height 10
radio input "true"
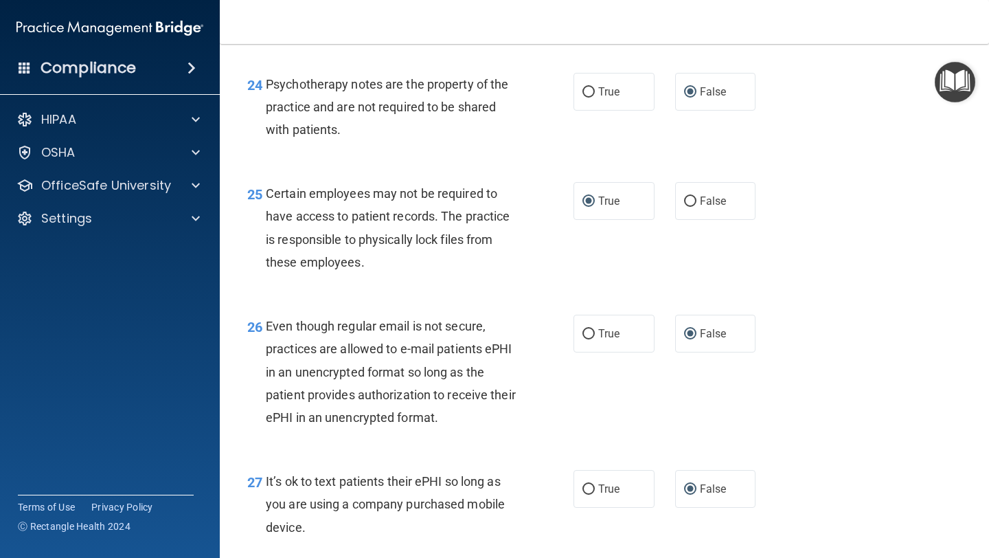
scroll to position [3736, 0]
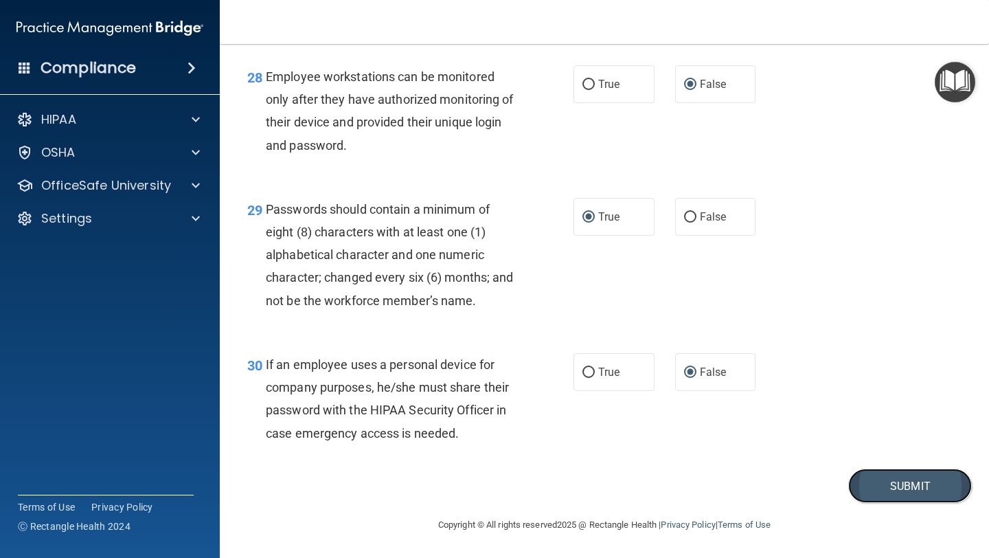
click at [892, 485] on button "Submit" at bounding box center [910, 485] width 124 height 35
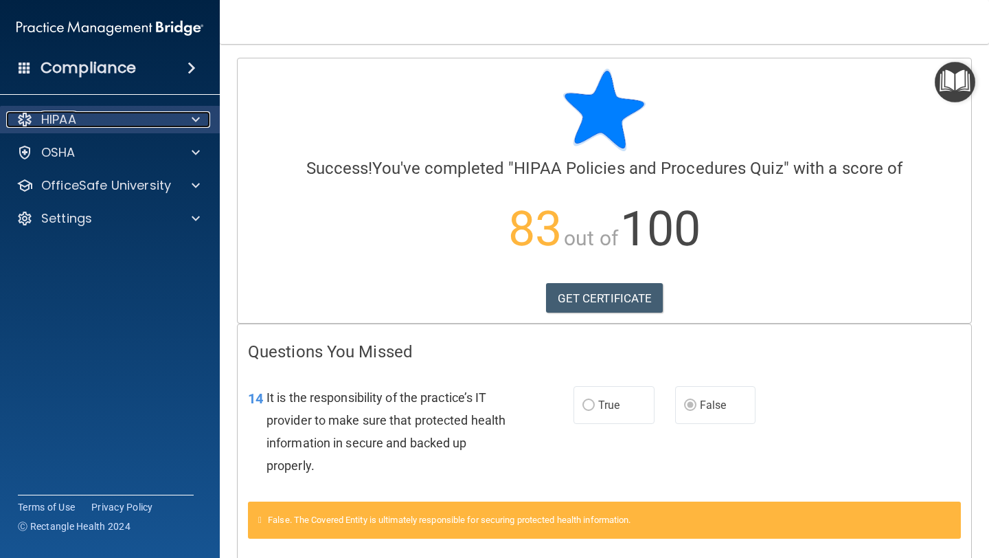
click at [195, 119] on span at bounding box center [196, 119] width 8 height 16
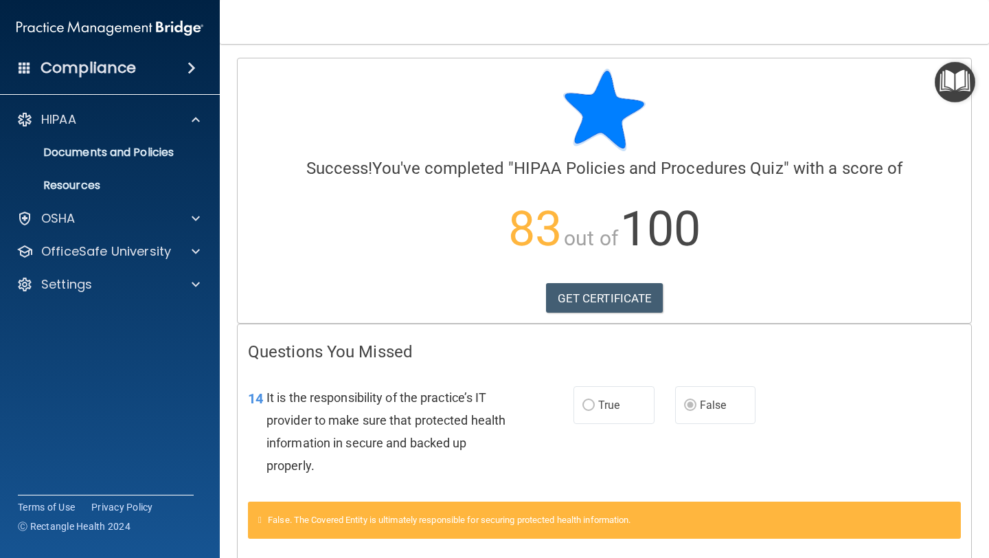
click at [192, 64] on span at bounding box center [192, 68] width 8 height 16
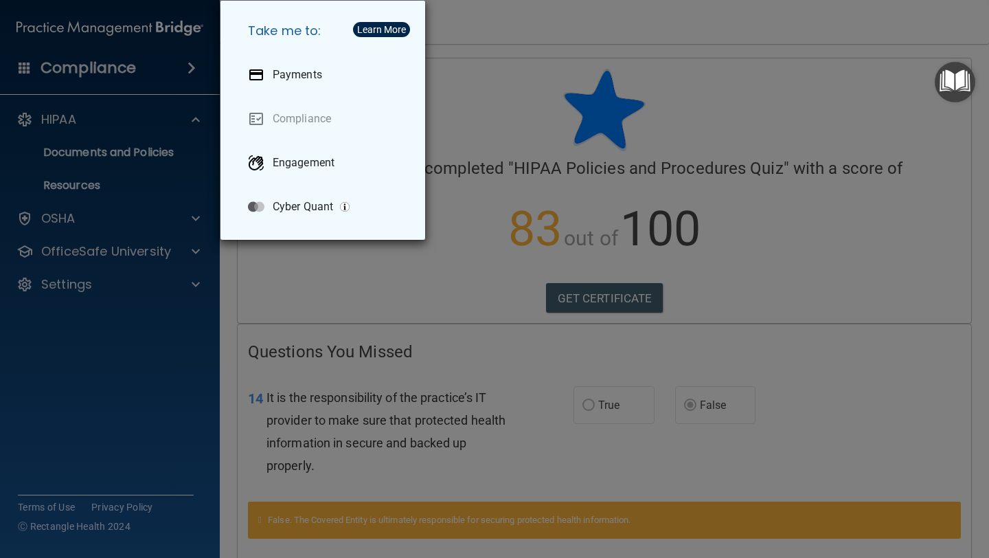
click at [192, 64] on div "Take me to: Payments Compliance Engagement Cyber Quant" at bounding box center [494, 279] width 989 height 558
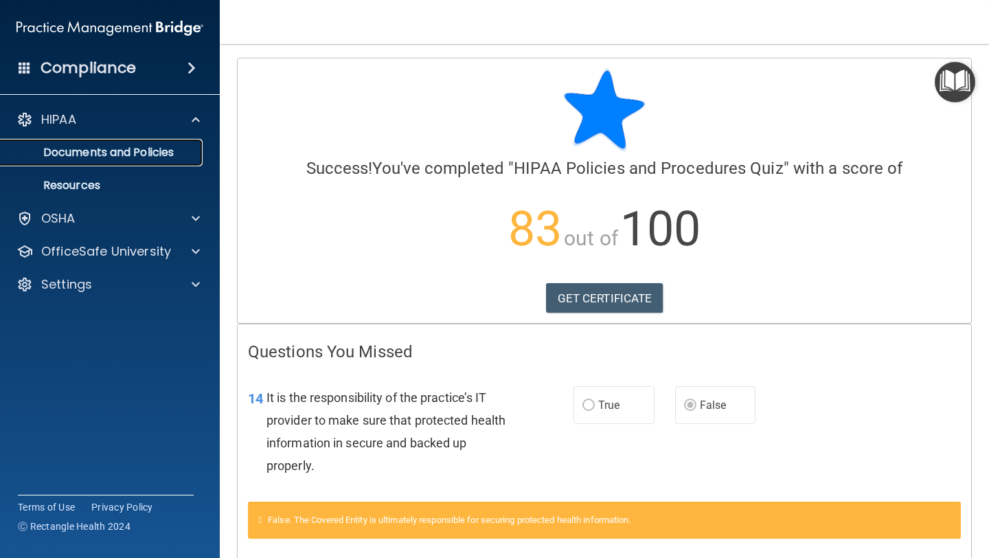
click at [160, 153] on p "Documents and Policies" at bounding box center [103, 153] width 188 height 14
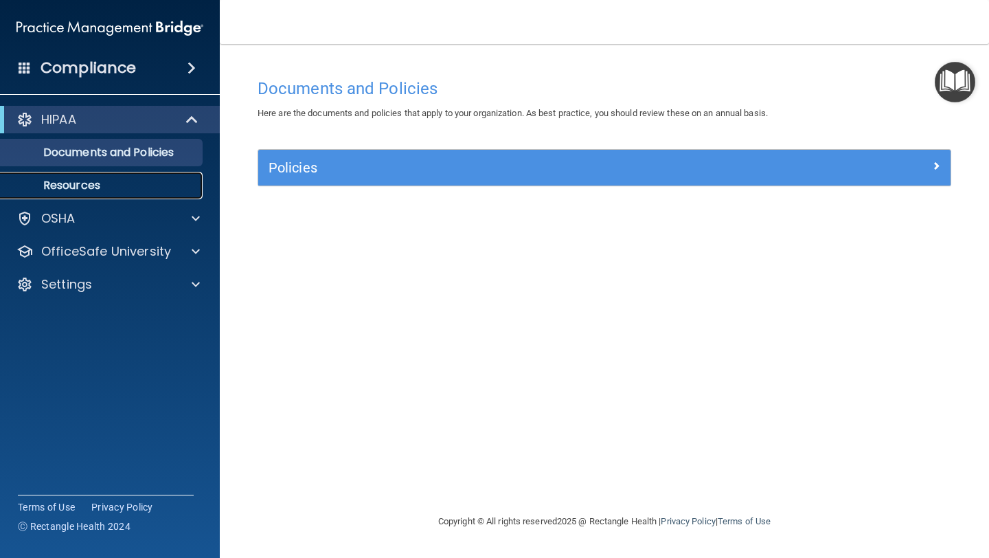
click at [90, 183] on p "Resources" at bounding box center [103, 186] width 188 height 14
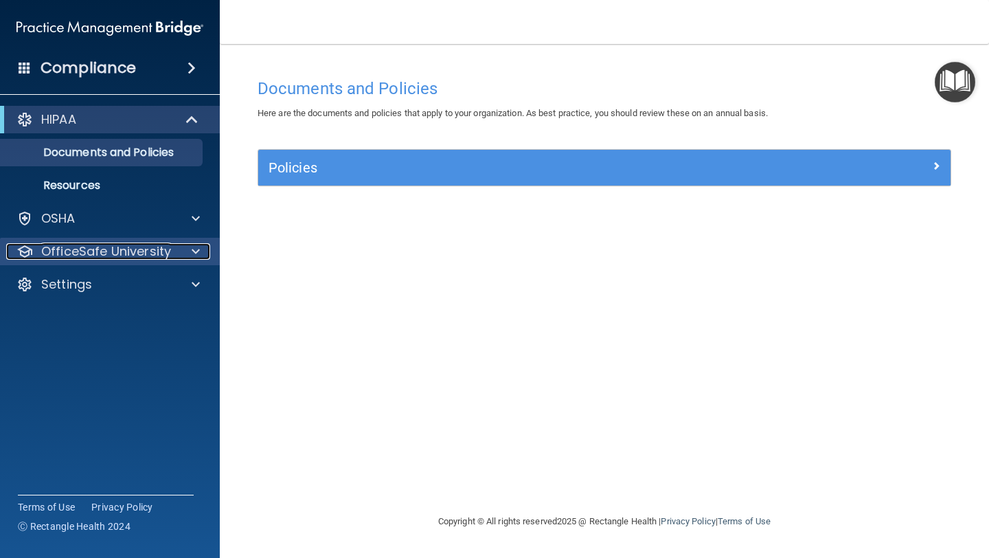
click at [147, 246] on p "OfficeSafe University" at bounding box center [106, 251] width 130 height 16
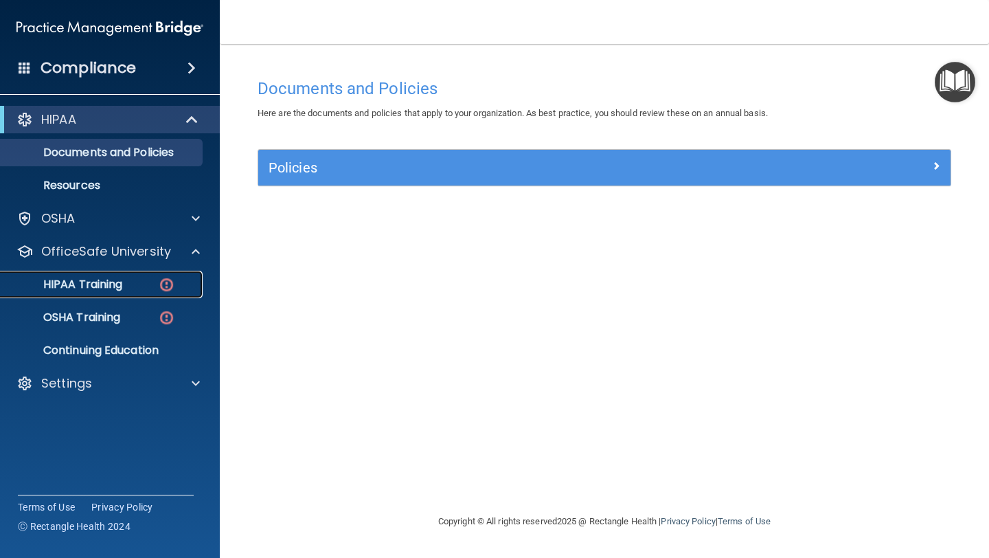
click at [158, 289] on img at bounding box center [166, 284] width 17 height 17
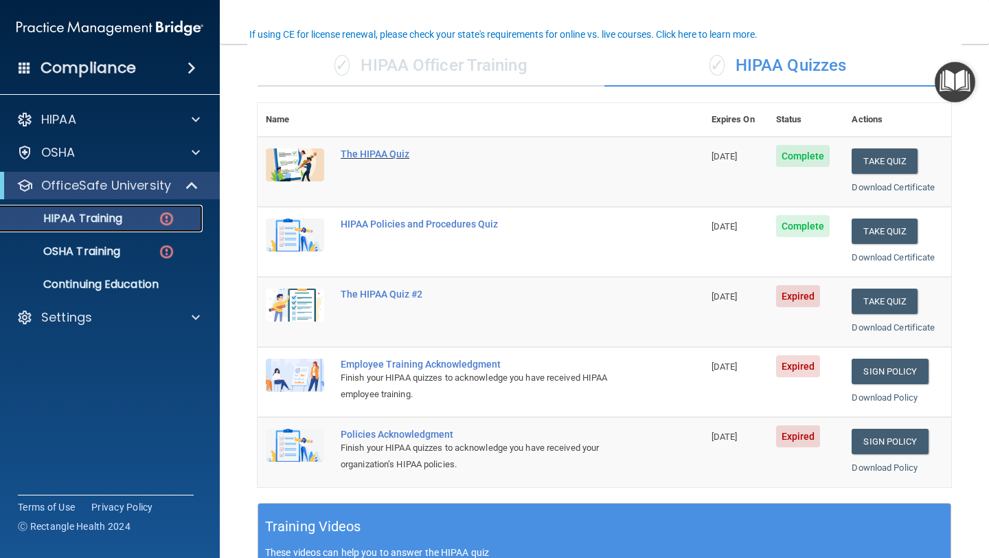
scroll to position [106, 0]
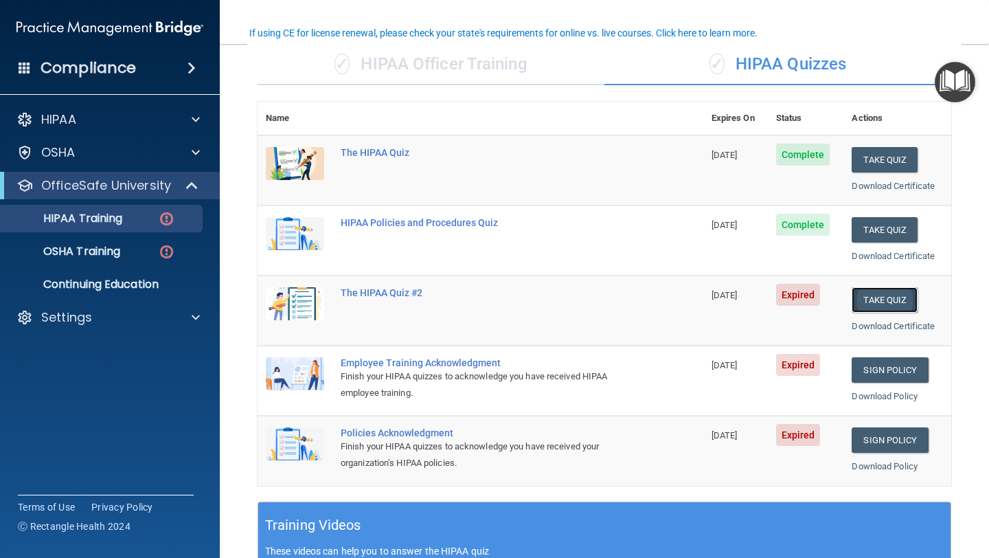
click at [889, 294] on button "Take Quiz" at bounding box center [885, 299] width 66 height 25
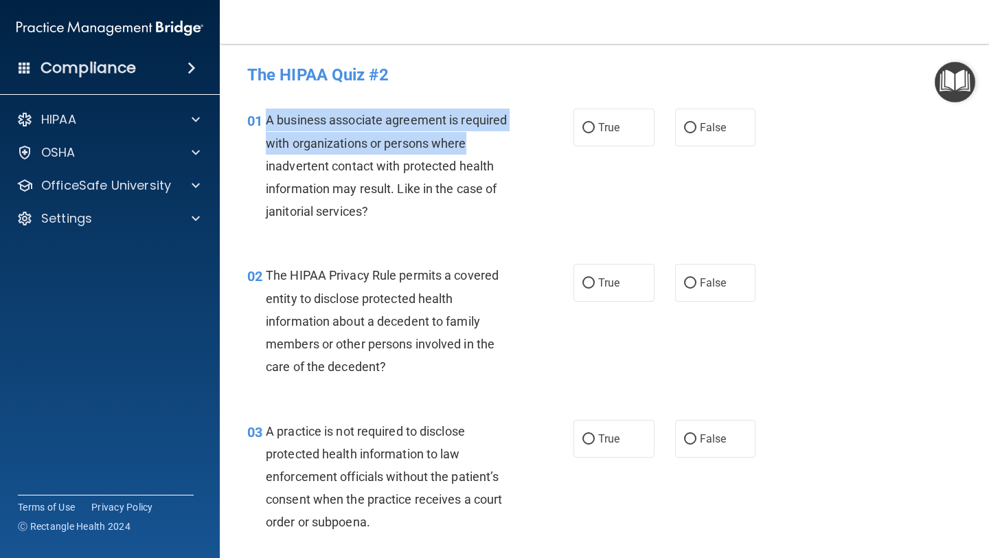
drag, startPoint x: 268, startPoint y: 121, endPoint x: 546, endPoint y: 150, distance: 279.8
click at [546, 150] on div "01 A business associate agreement is required with organizations or persons whe…" at bounding box center [411, 169] width 368 height 121
click at [585, 128] on input "True" at bounding box center [589, 128] width 12 height 10
radio input "true"
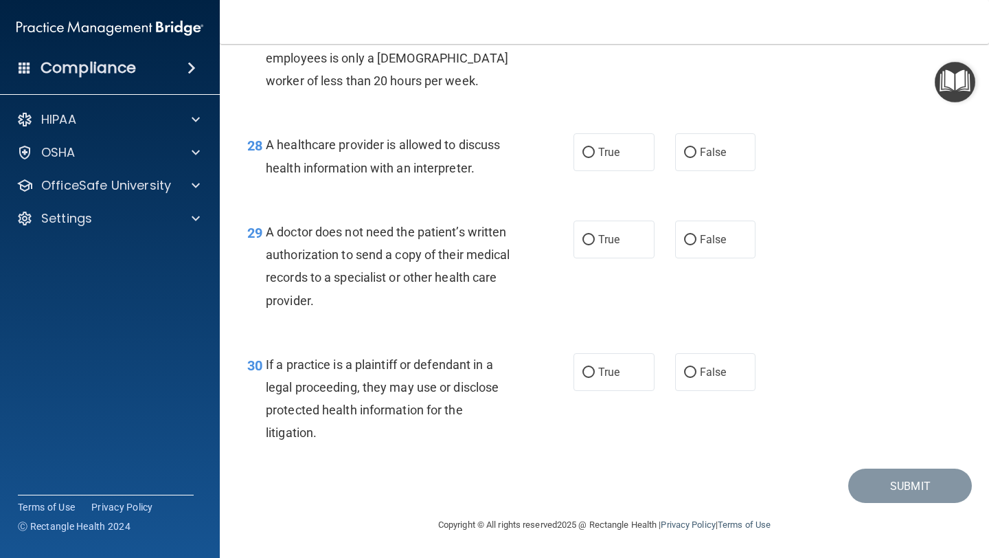
scroll to position [3416, 0]
click at [693, 369] on input "False" at bounding box center [690, 373] width 12 height 10
radio input "true"
click at [593, 245] on input "True" at bounding box center [589, 240] width 12 height 10
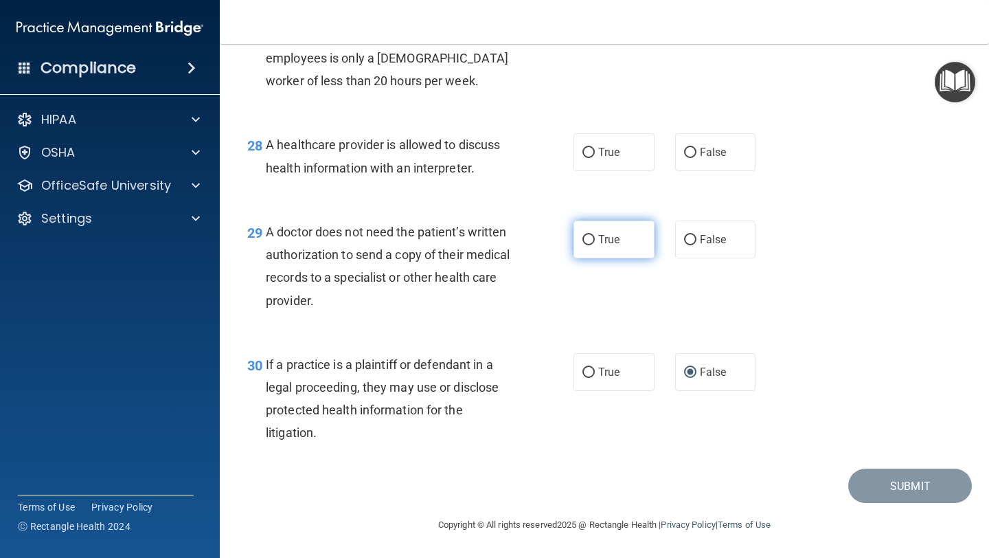
radio input "true"
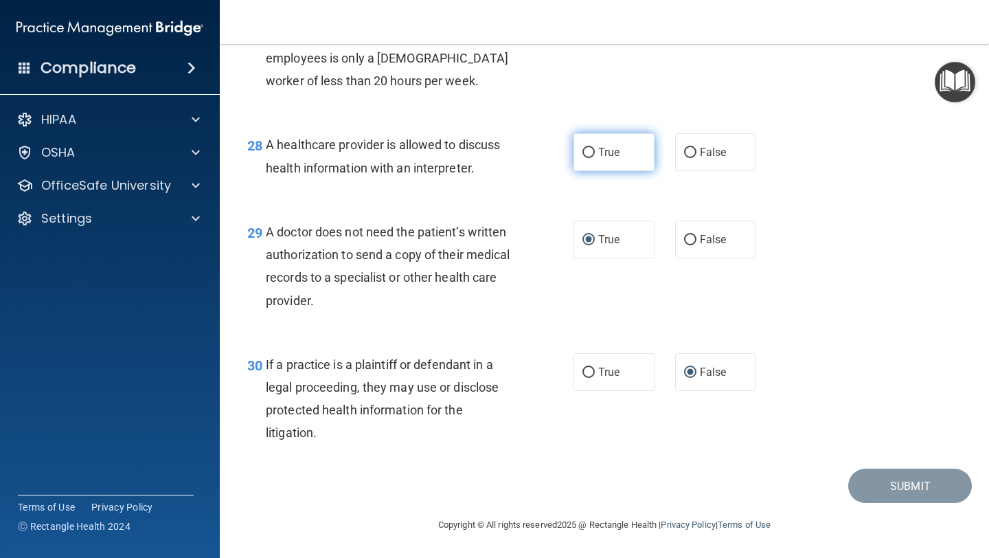
click at [588, 158] on input "True" at bounding box center [589, 153] width 12 height 10
radio input "true"
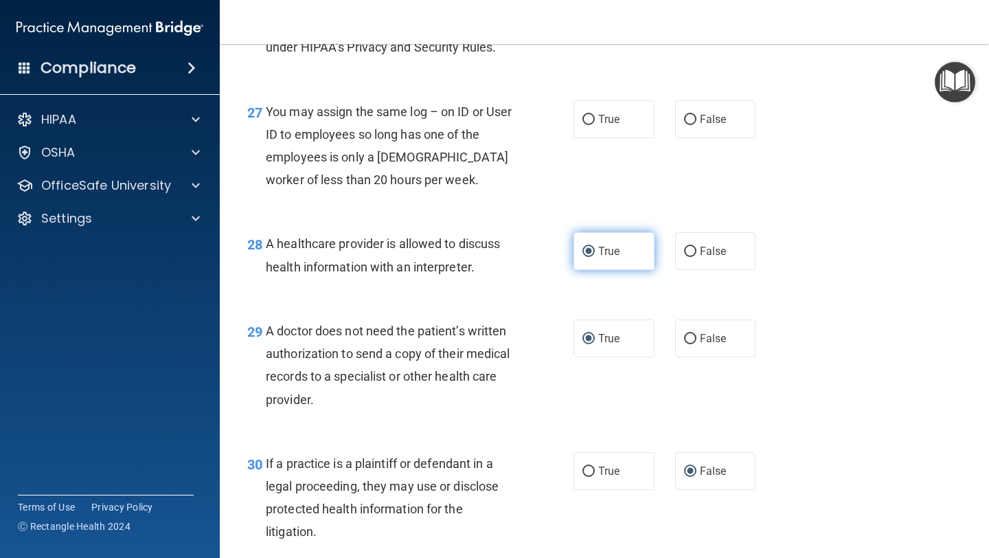
scroll to position [3286, 0]
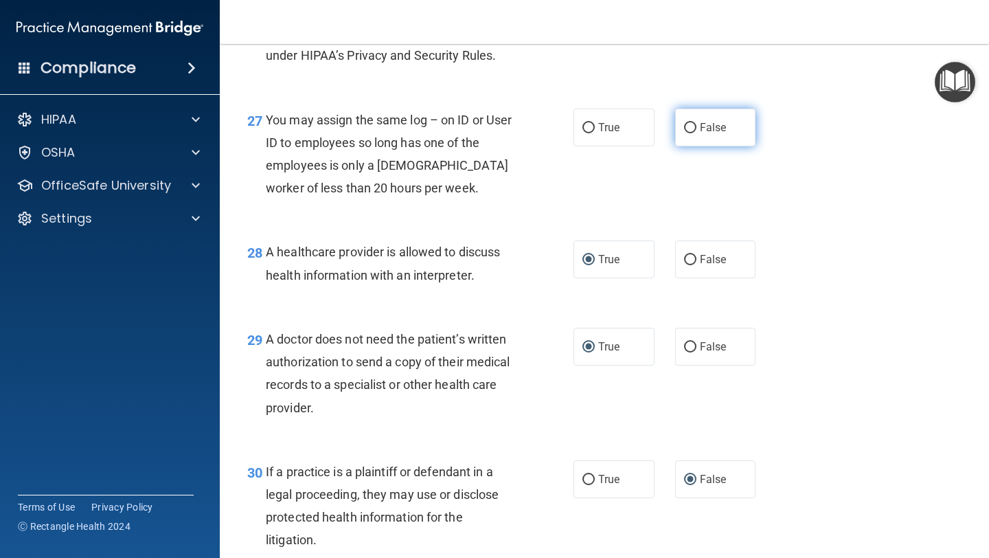
click at [699, 141] on label "False" at bounding box center [715, 128] width 81 height 38
click at [697, 133] on input "False" at bounding box center [690, 128] width 12 height 10
radio input "true"
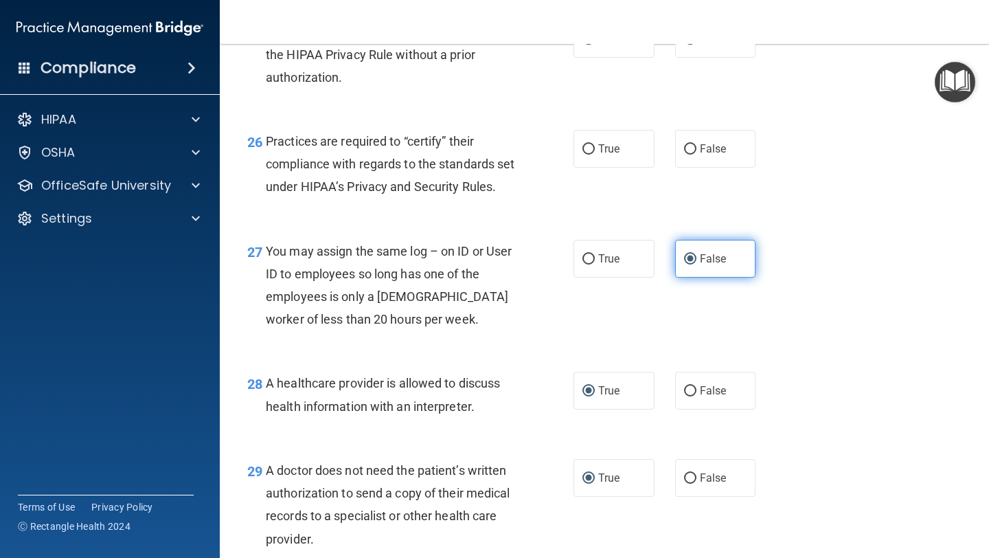
scroll to position [3154, 0]
click at [609, 157] on label "True" at bounding box center [614, 150] width 81 height 38
click at [595, 155] on input "True" at bounding box center [589, 150] width 12 height 10
radio input "true"
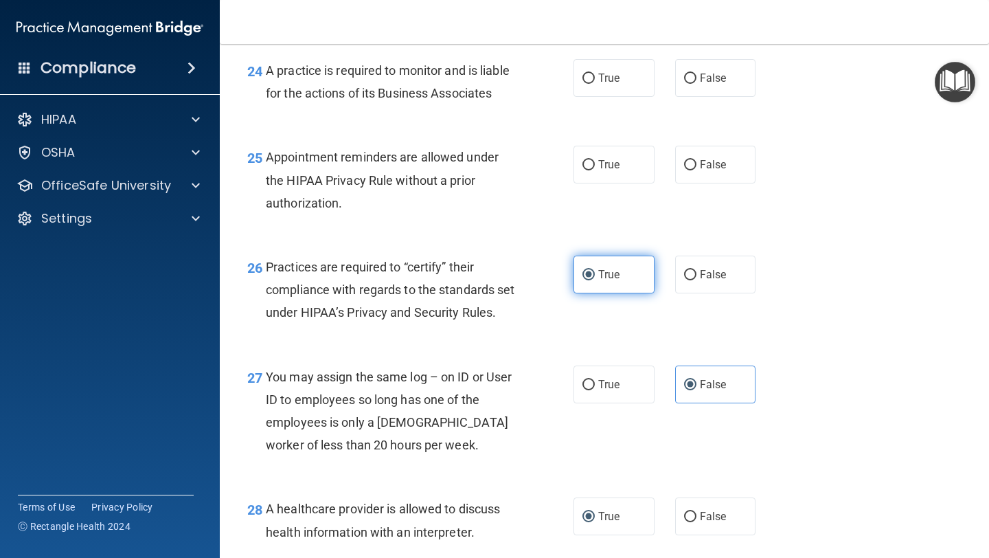
scroll to position [3025, 0]
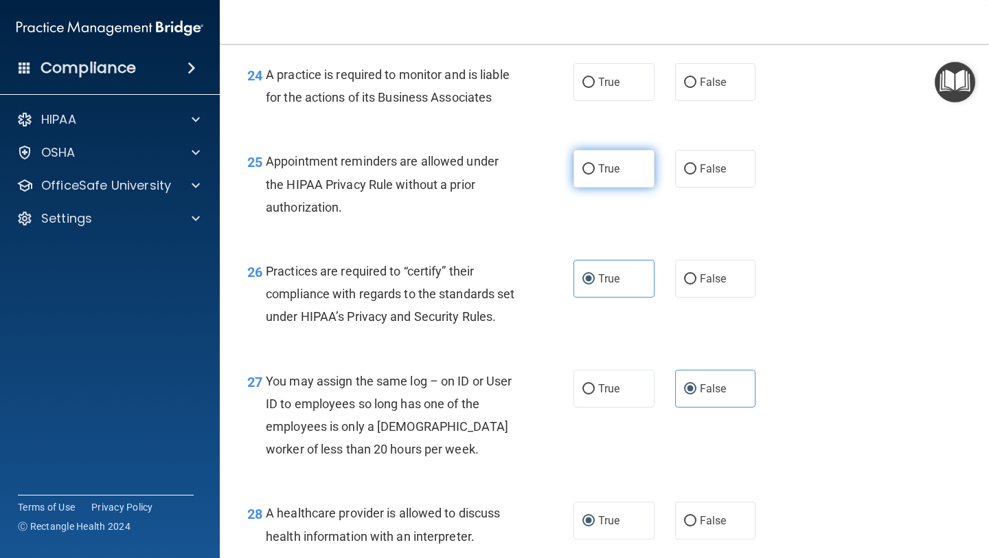
click at [607, 165] on span "True" at bounding box center [608, 168] width 21 height 13
click at [595, 165] on input "True" at bounding box center [589, 169] width 12 height 10
radio input "true"
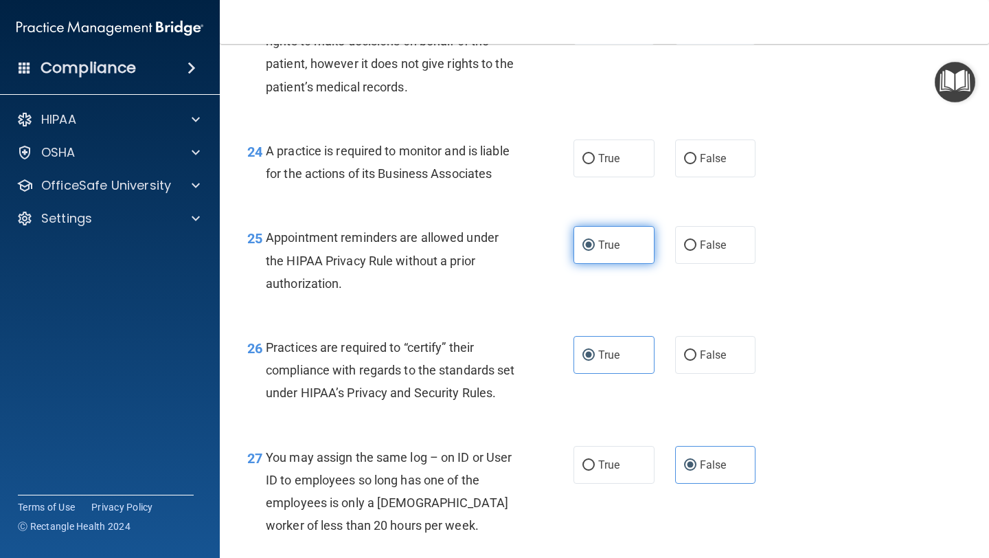
scroll to position [2945, 0]
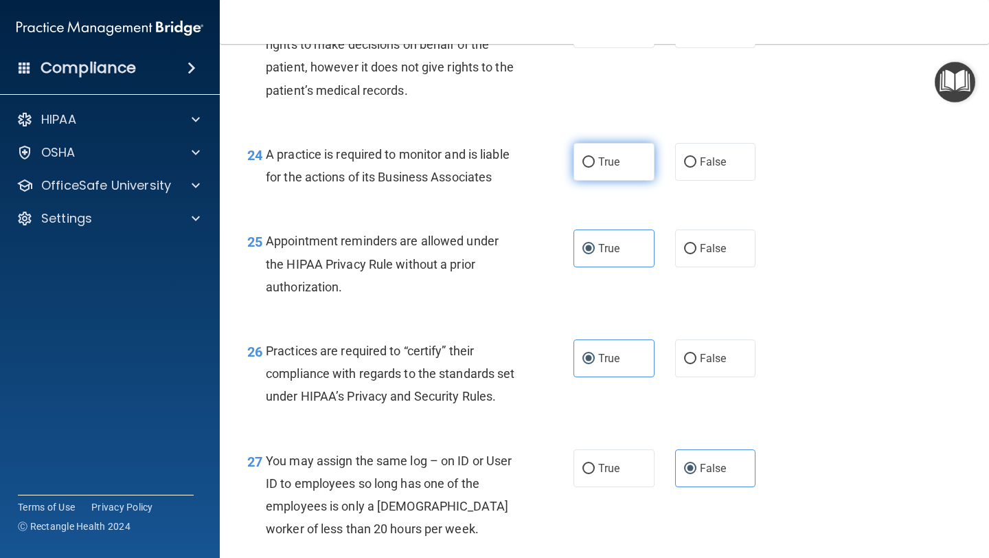
click at [603, 165] on span "True" at bounding box center [608, 161] width 21 height 13
click at [595, 165] on input "True" at bounding box center [589, 162] width 12 height 10
radio input "true"
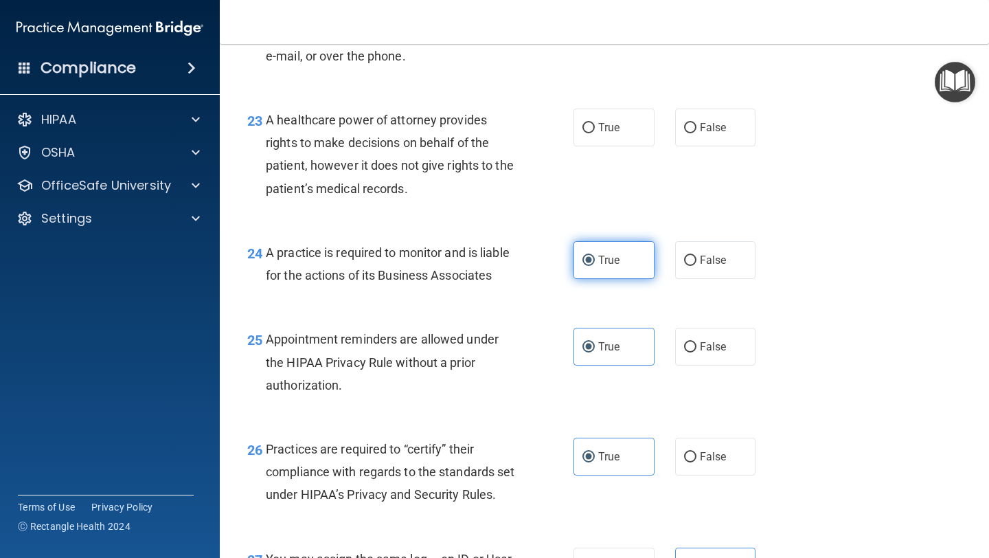
scroll to position [2843, 0]
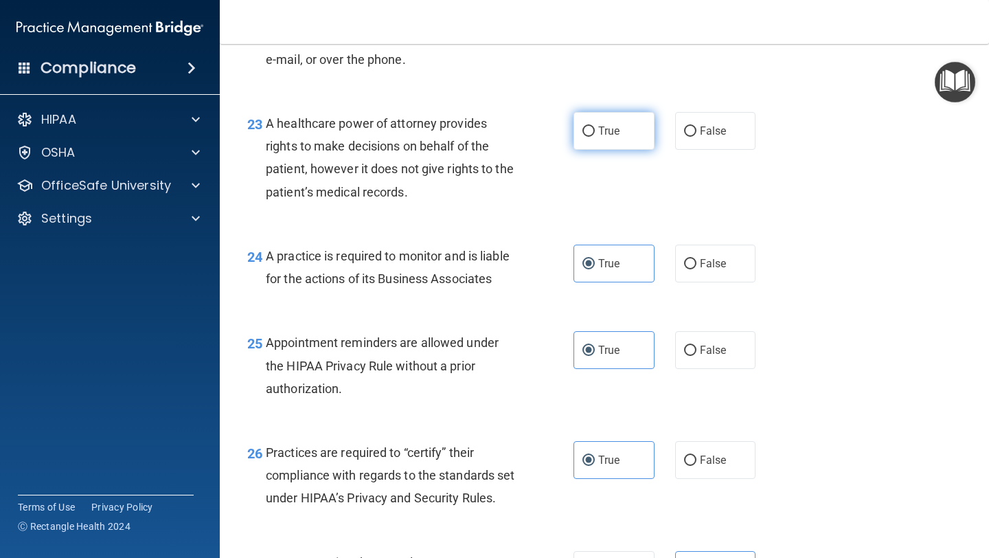
click at [593, 135] on input "True" at bounding box center [589, 131] width 12 height 10
radio input "true"
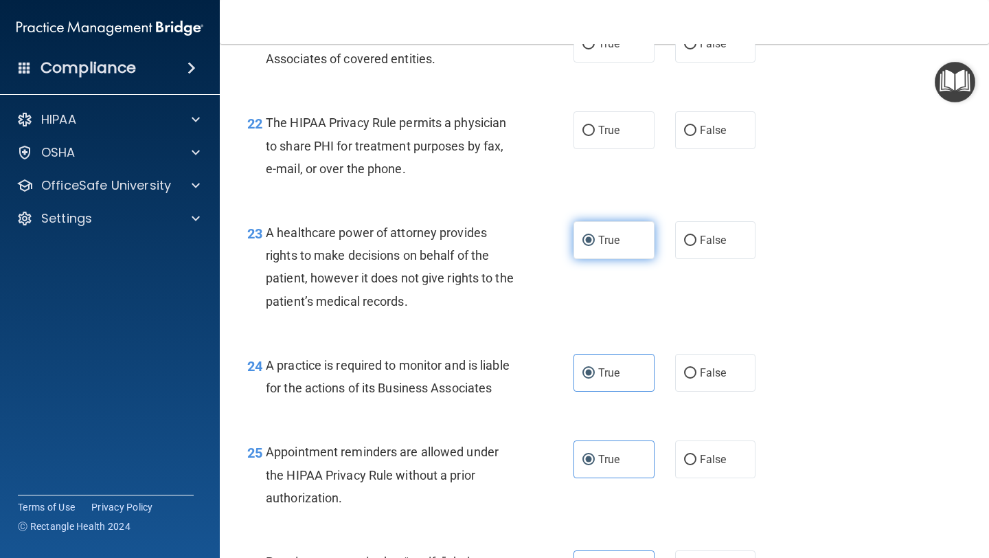
scroll to position [2733, 0]
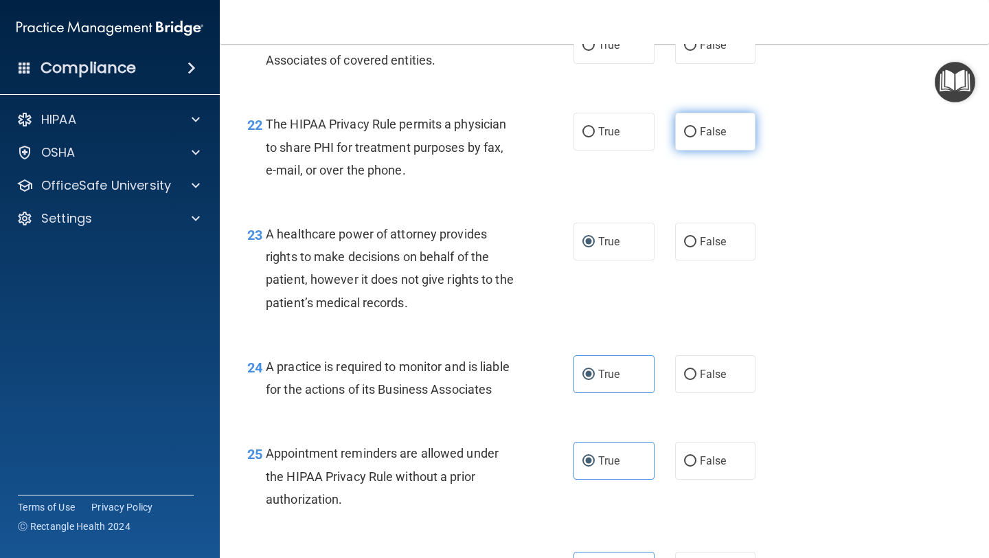
click at [713, 133] on span "False" at bounding box center [713, 131] width 27 height 13
click at [697, 133] on input "False" at bounding box center [690, 132] width 12 height 10
radio input "true"
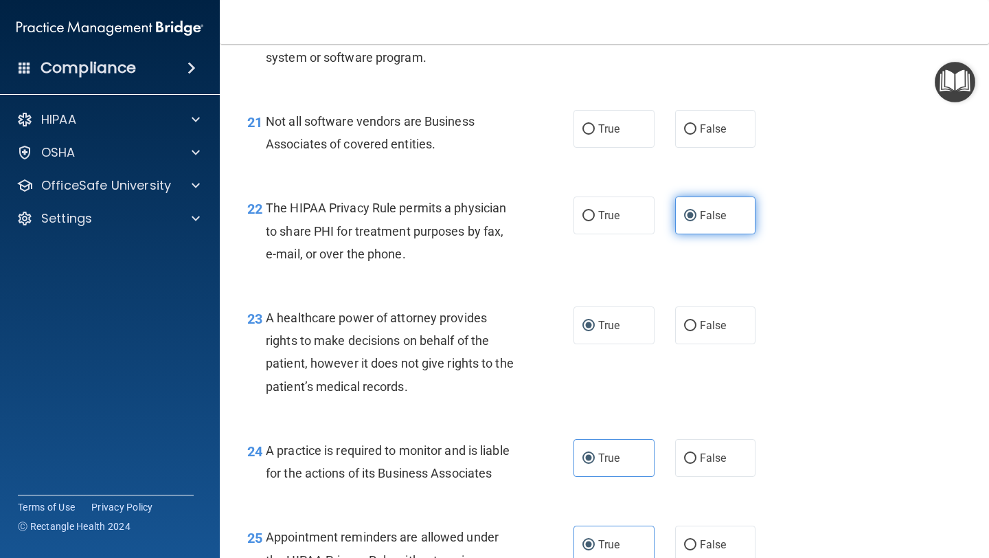
scroll to position [2647, 0]
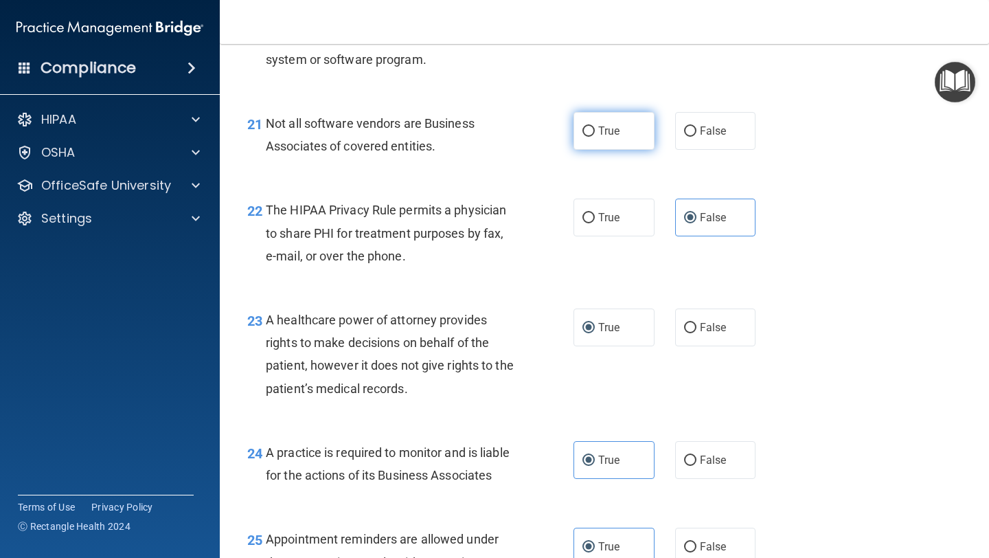
click at [612, 138] on label "True" at bounding box center [614, 131] width 81 height 38
click at [595, 137] on input "True" at bounding box center [589, 131] width 12 height 10
radio input "true"
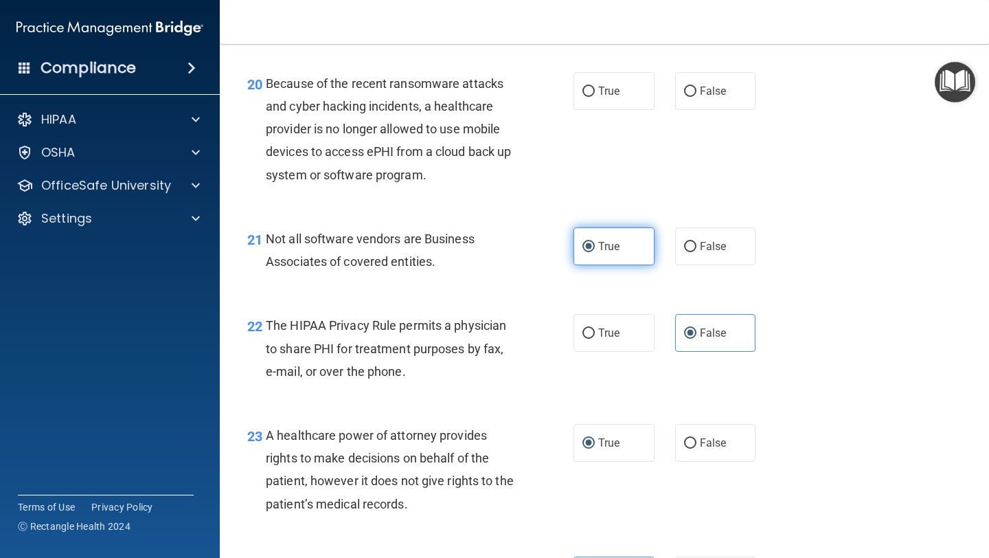
scroll to position [2523, 0]
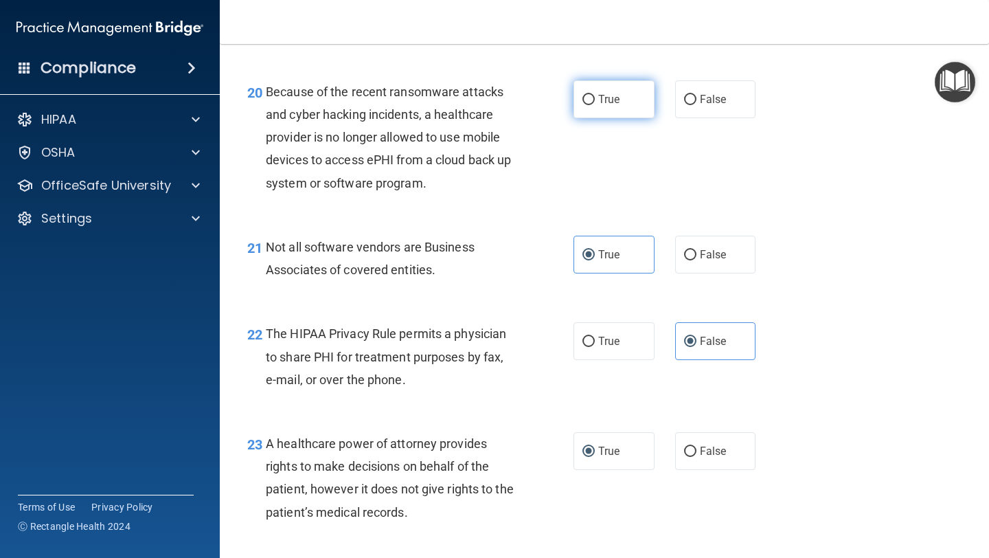
click at [600, 103] on span "True" at bounding box center [608, 99] width 21 height 13
click at [595, 103] on input "True" at bounding box center [589, 100] width 12 height 10
radio input "true"
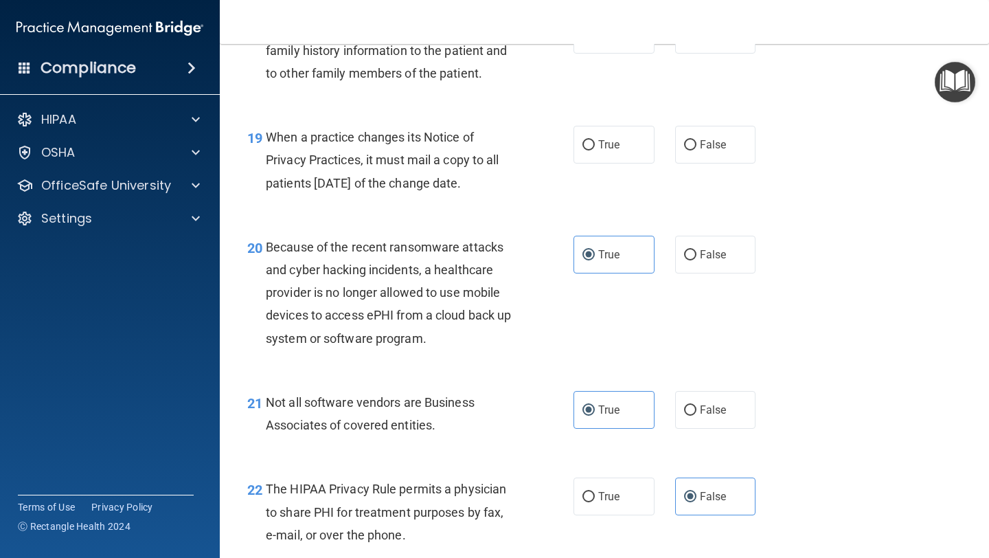
scroll to position [2367, 0]
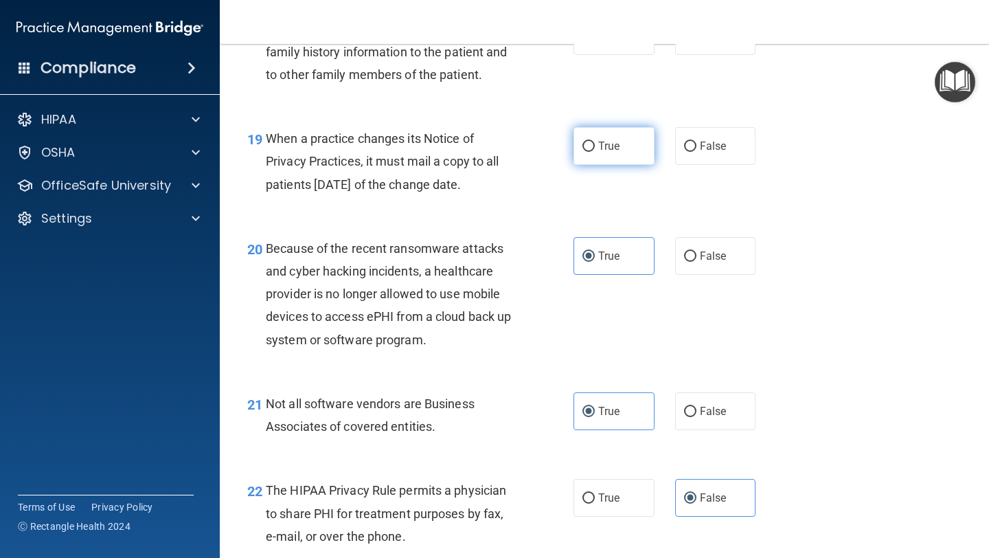
click at [612, 146] on span "True" at bounding box center [608, 145] width 21 height 13
click at [595, 146] on input "True" at bounding box center [589, 147] width 12 height 10
radio input "true"
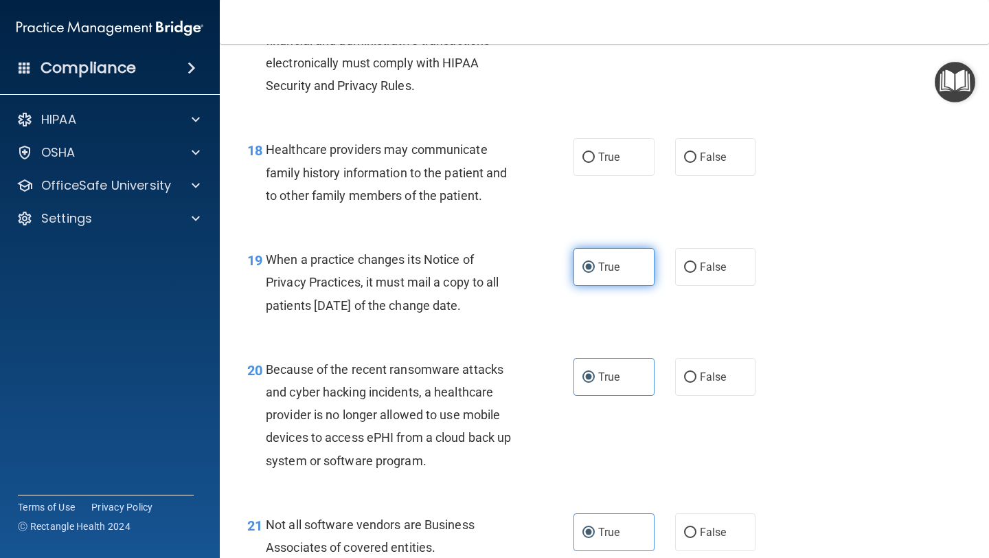
scroll to position [2245, 0]
click at [706, 156] on span "False" at bounding box center [713, 157] width 27 height 13
click at [697, 156] on input "False" at bounding box center [690, 158] width 12 height 10
radio input "true"
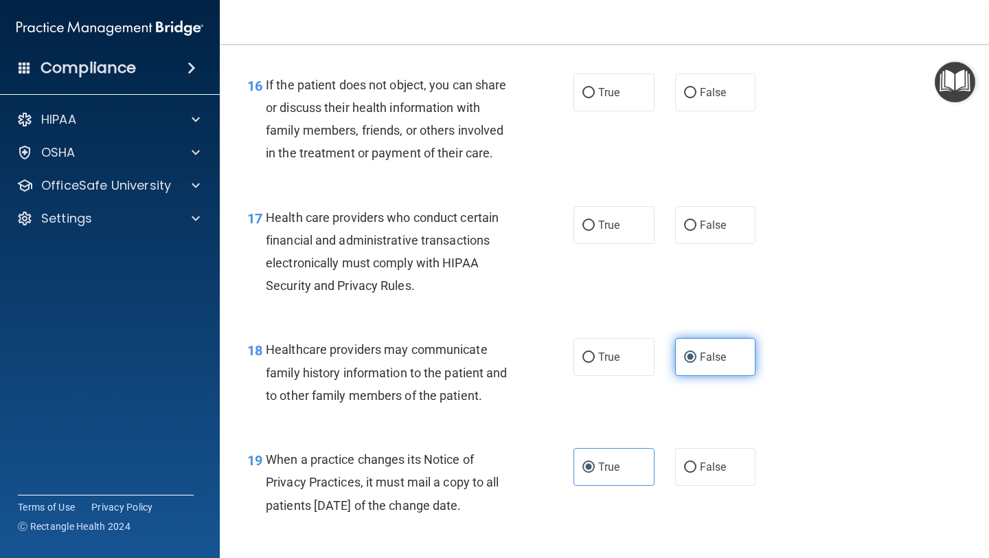
scroll to position [2044, 0]
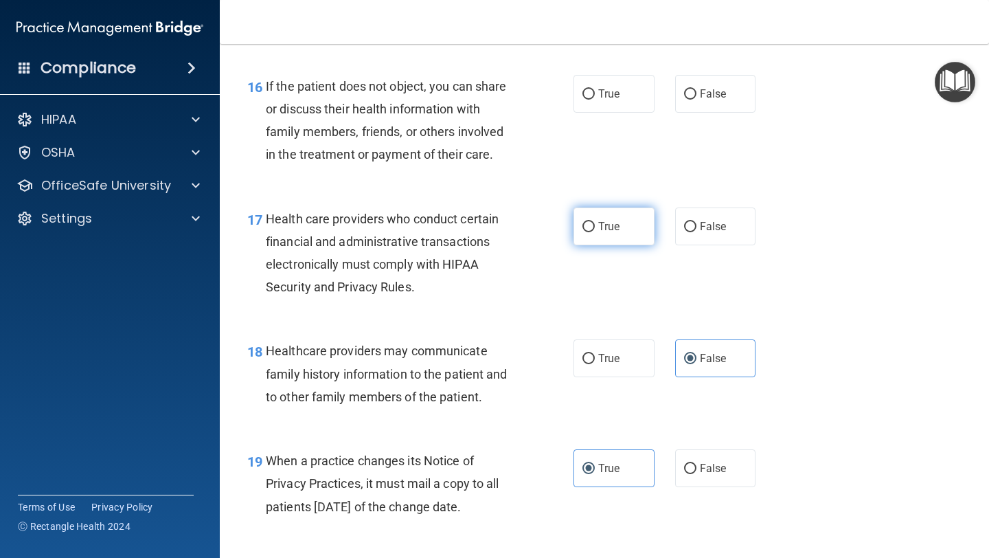
click at [584, 226] on input "True" at bounding box center [589, 227] width 12 height 10
radio input "true"
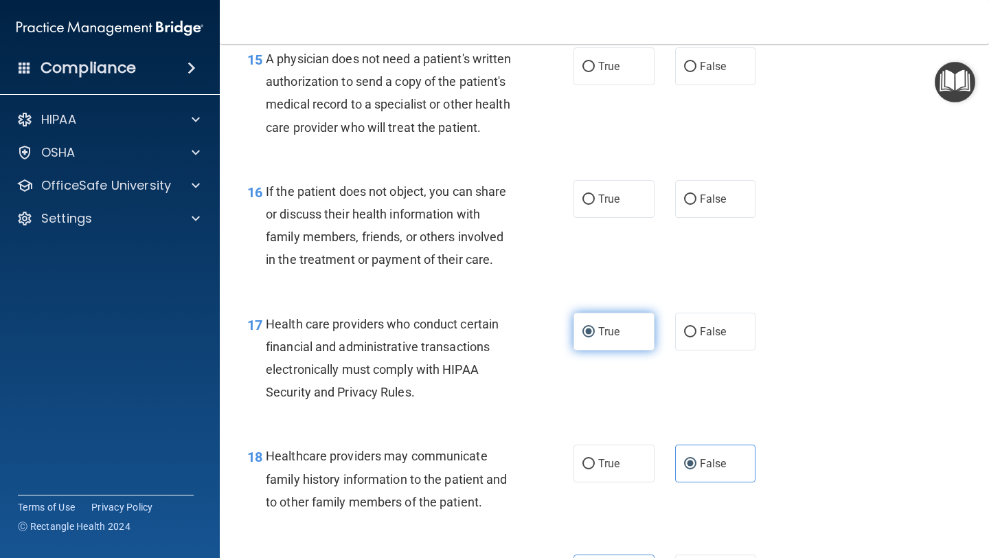
scroll to position [1934, 0]
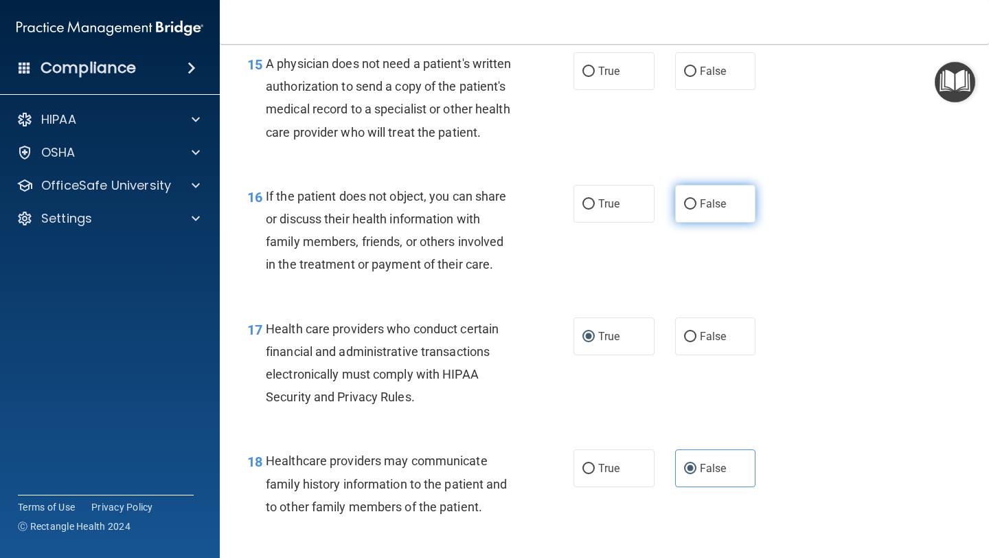
click at [705, 205] on span "False" at bounding box center [713, 203] width 27 height 13
click at [697, 205] on input "False" at bounding box center [690, 204] width 12 height 10
radio input "true"
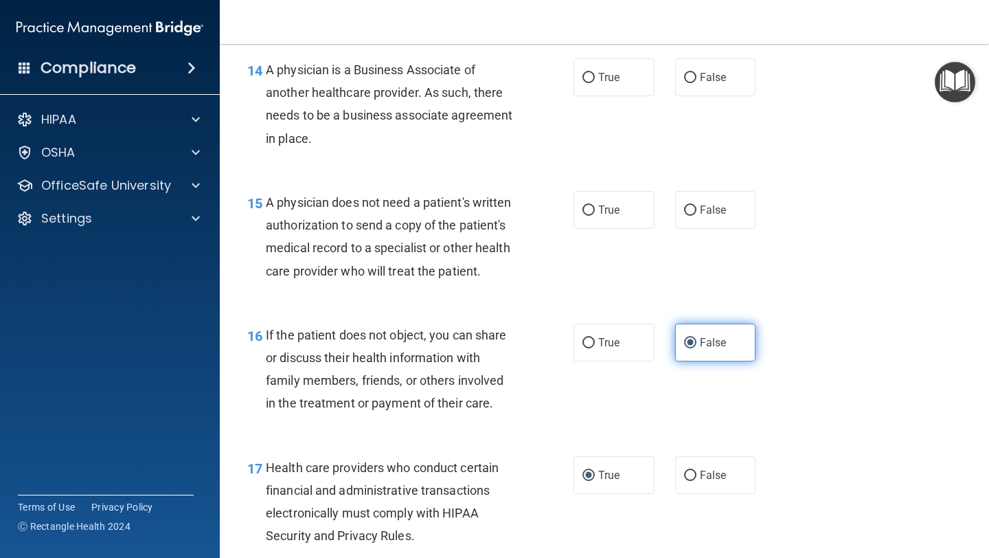
scroll to position [1793, 0]
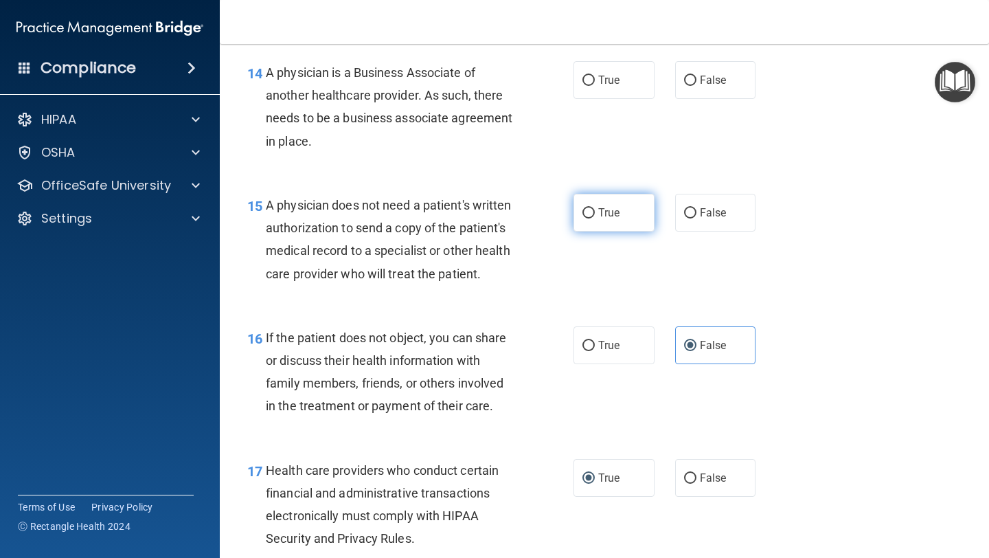
click at [595, 216] on label "True" at bounding box center [614, 213] width 81 height 38
click at [595, 216] on input "True" at bounding box center [589, 213] width 12 height 10
radio input "true"
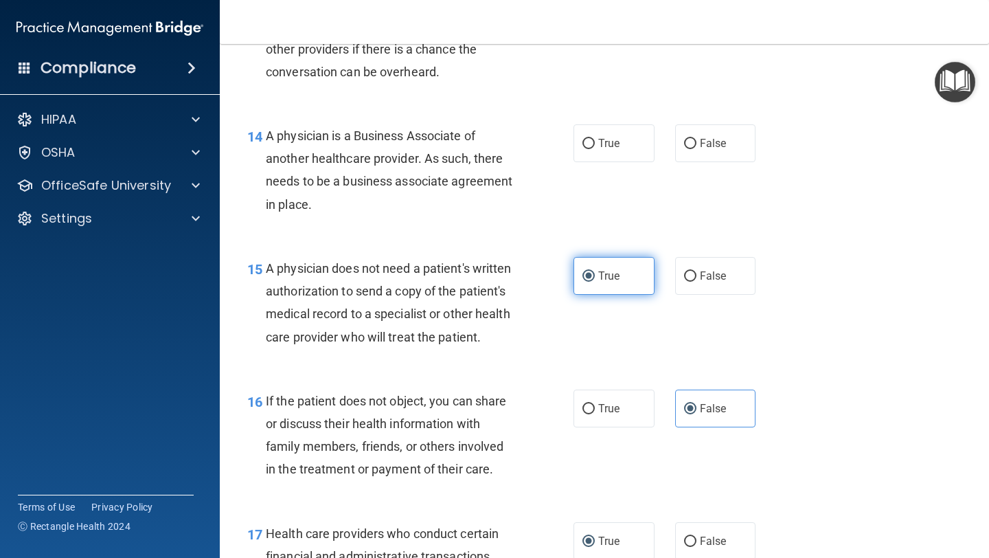
scroll to position [1727, 0]
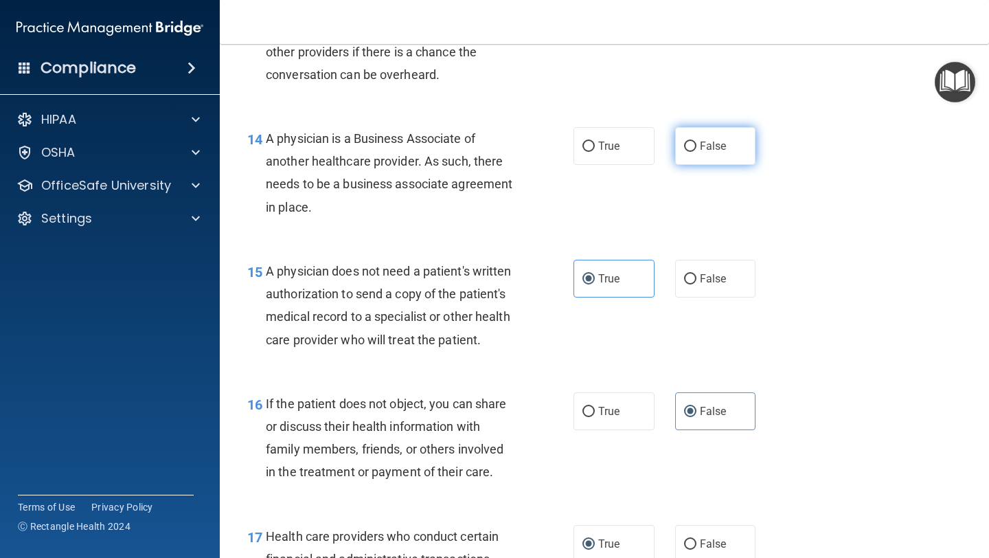
click at [692, 152] on label "False" at bounding box center [715, 146] width 81 height 38
click at [692, 152] on input "False" at bounding box center [690, 147] width 12 height 10
radio input "true"
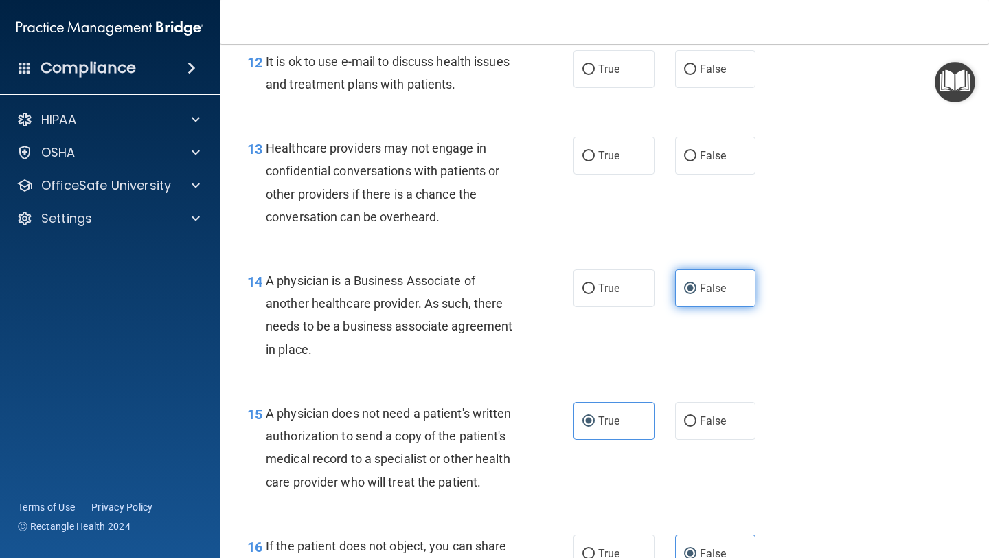
scroll to position [1581, 0]
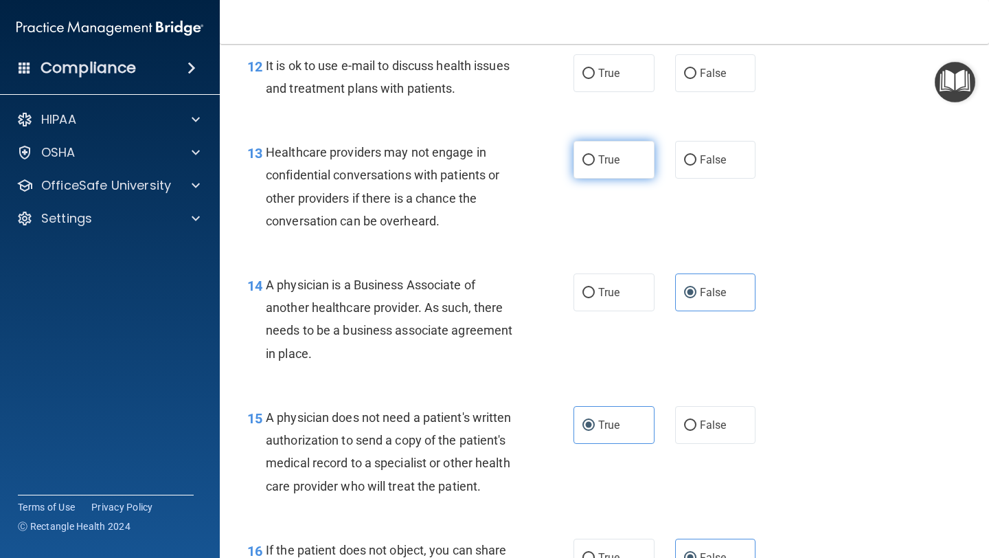
click at [607, 152] on label "True" at bounding box center [614, 160] width 81 height 38
click at [595, 155] on input "True" at bounding box center [589, 160] width 12 height 10
radio input "true"
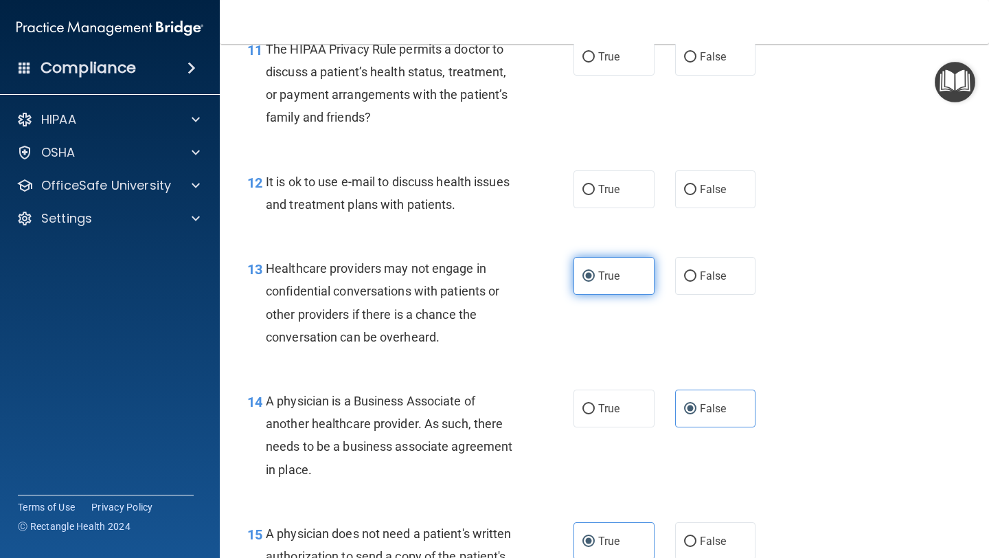
scroll to position [1463, 0]
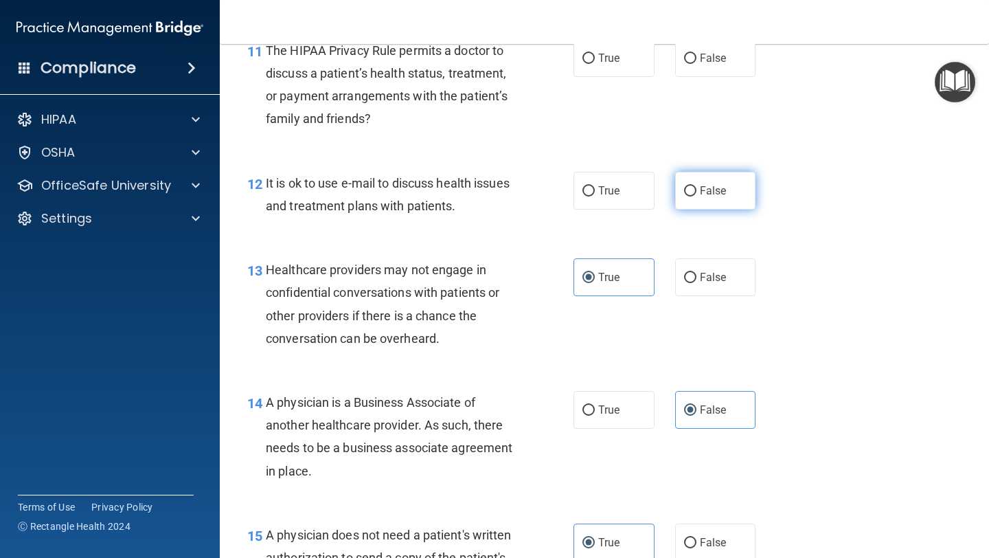
click at [698, 187] on label "False" at bounding box center [715, 191] width 81 height 38
click at [697, 187] on input "False" at bounding box center [690, 191] width 12 height 10
radio input "true"
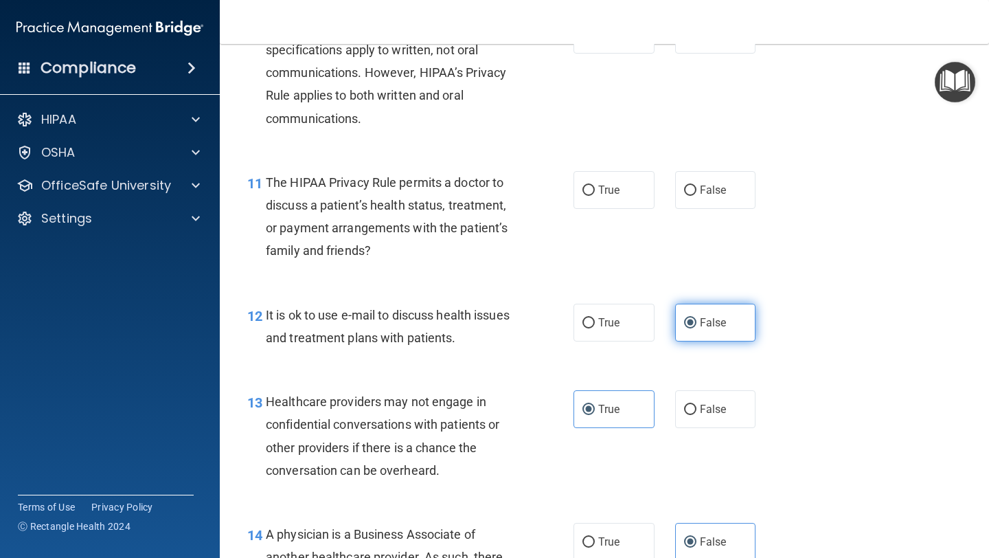
scroll to position [1330, 0]
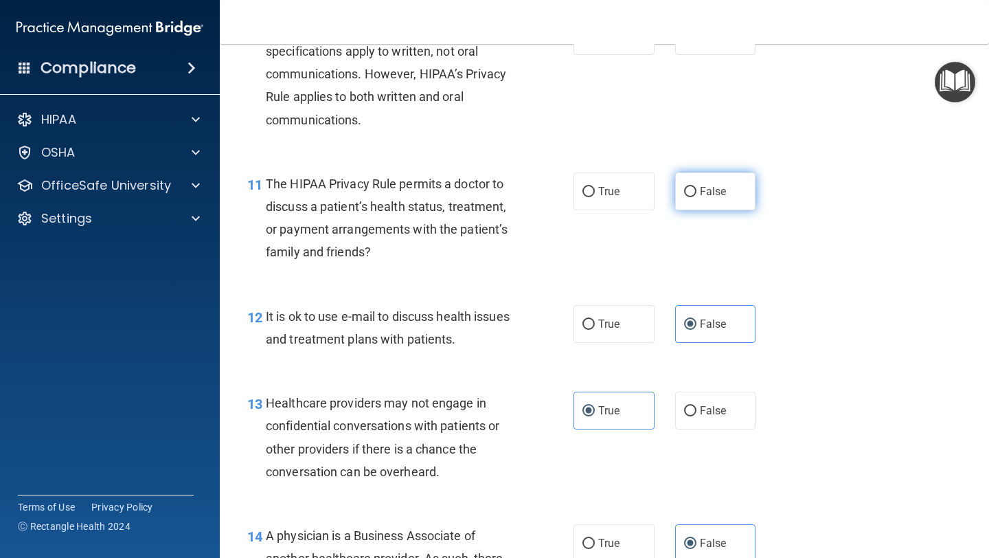
click at [700, 190] on span "False" at bounding box center [713, 191] width 27 height 13
click at [697, 190] on input "False" at bounding box center [690, 192] width 12 height 10
radio input "true"
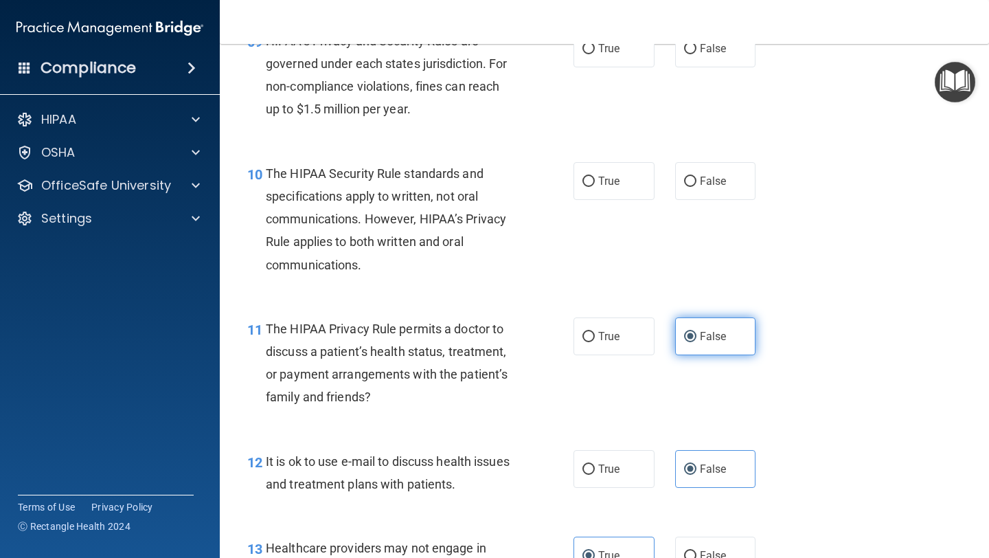
scroll to position [1179, 0]
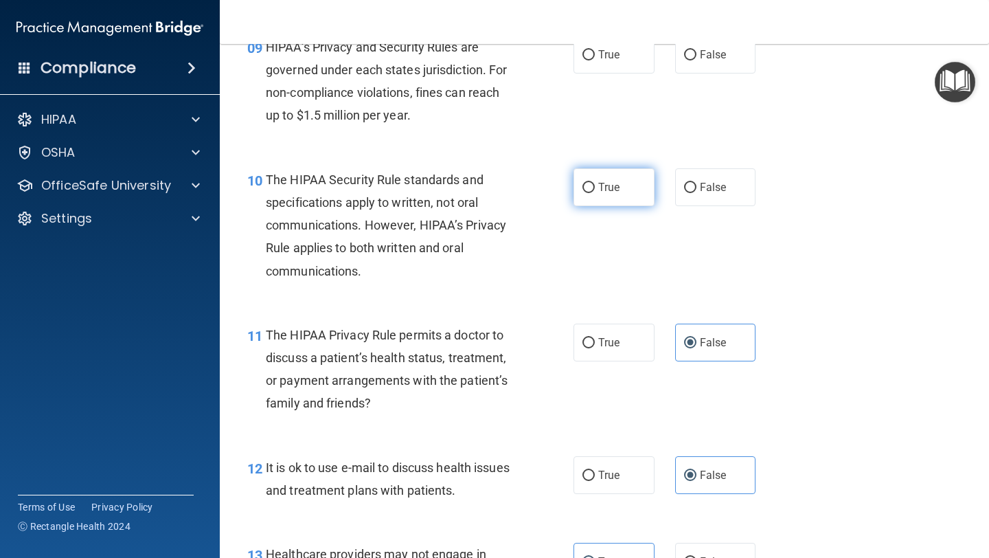
click at [615, 193] on label "True" at bounding box center [614, 187] width 81 height 38
click at [595, 193] on input "True" at bounding box center [589, 188] width 12 height 10
radio input "true"
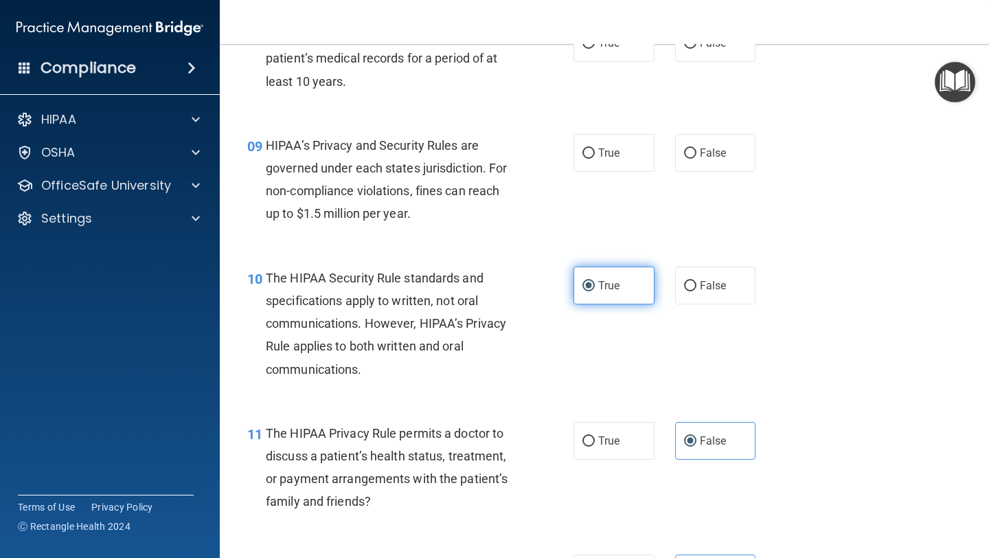
scroll to position [1077, 0]
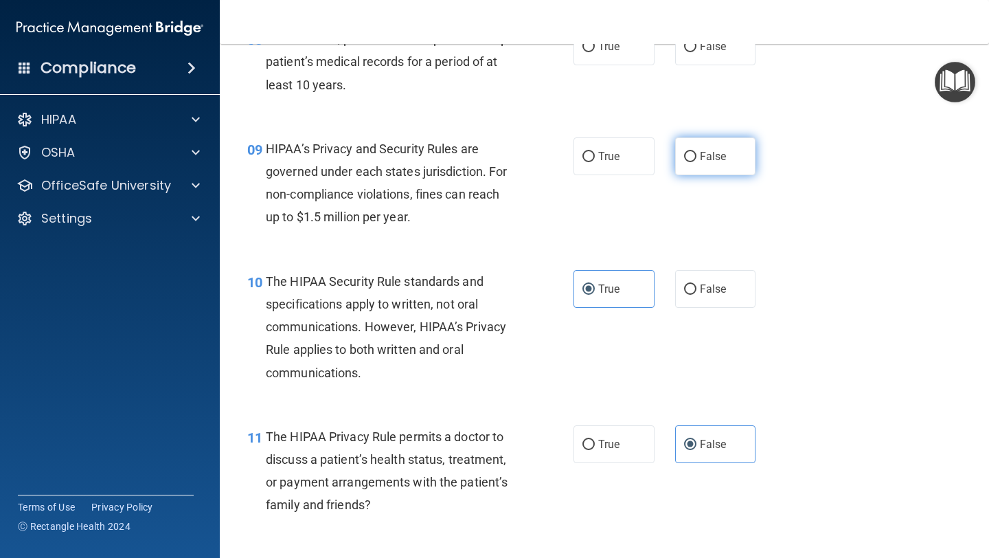
click at [702, 160] on span "False" at bounding box center [713, 156] width 27 height 13
click at [697, 160] on input "False" at bounding box center [690, 157] width 12 height 10
radio input "true"
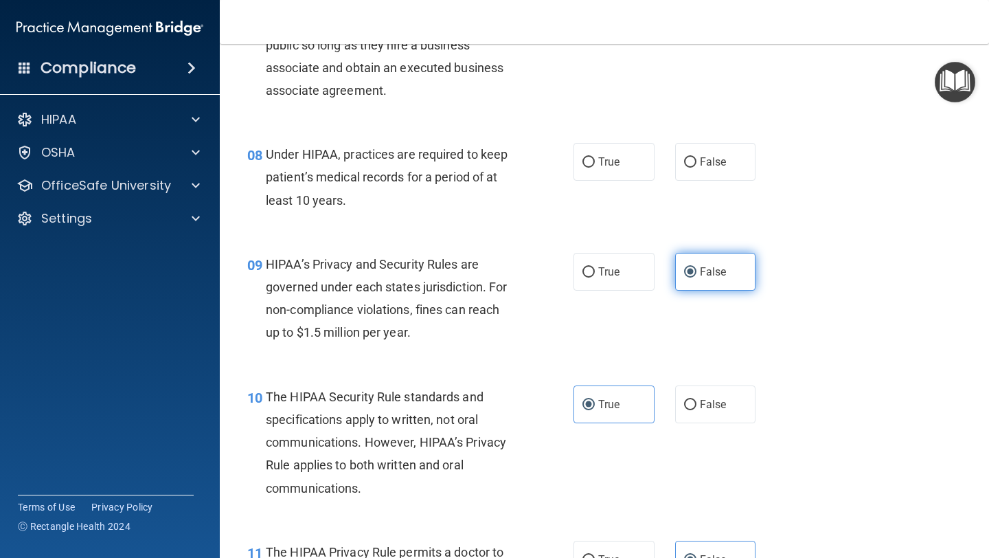
scroll to position [958, 0]
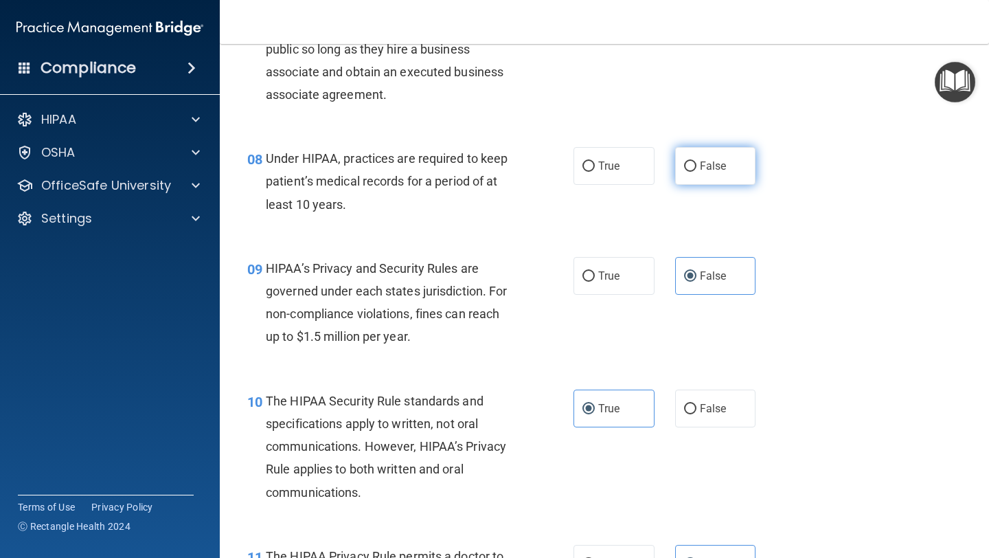
click at [706, 163] on span "False" at bounding box center [713, 165] width 27 height 13
click at [697, 163] on input "False" at bounding box center [690, 166] width 12 height 10
radio input "true"
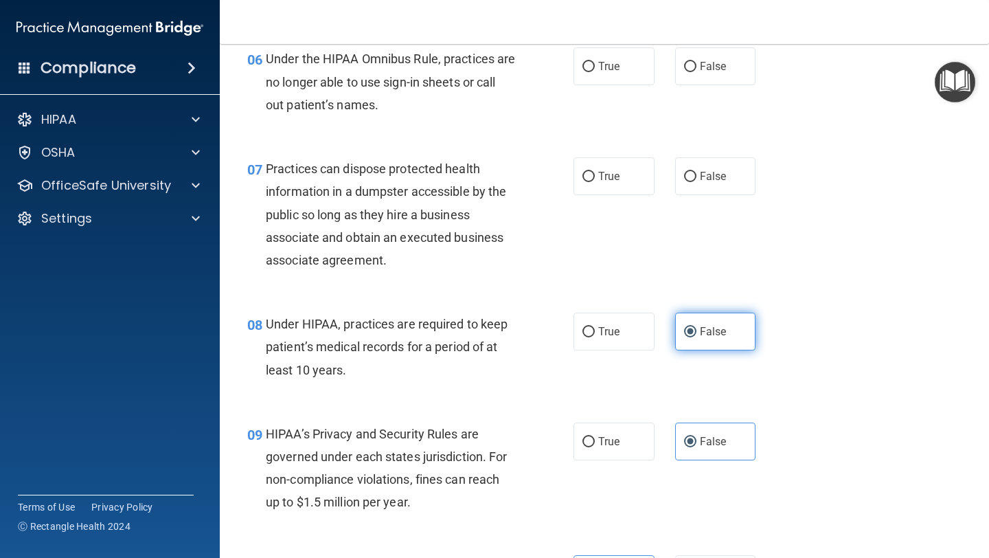
scroll to position [784, 0]
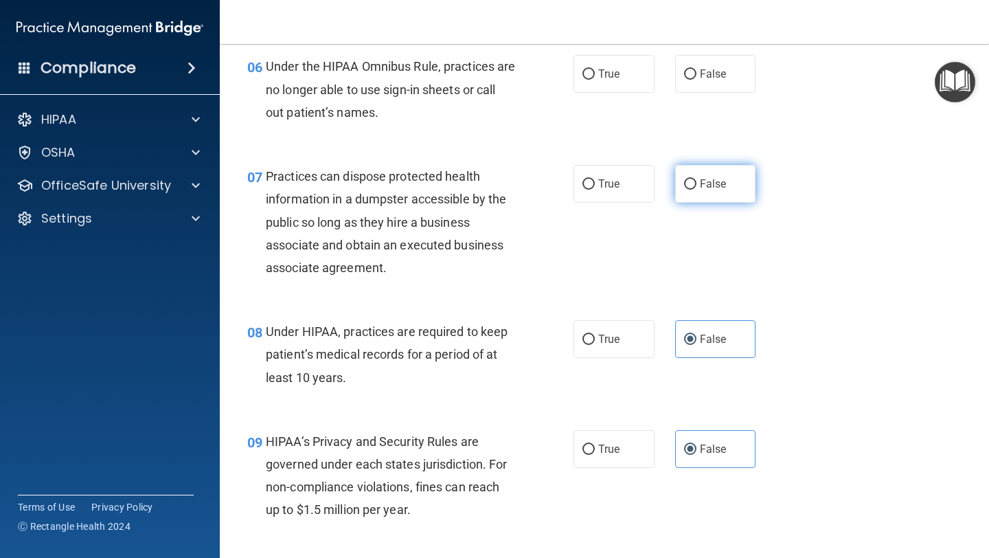
click at [710, 190] on label "False" at bounding box center [715, 184] width 81 height 38
click at [697, 190] on input "False" at bounding box center [690, 184] width 12 height 10
radio input "true"
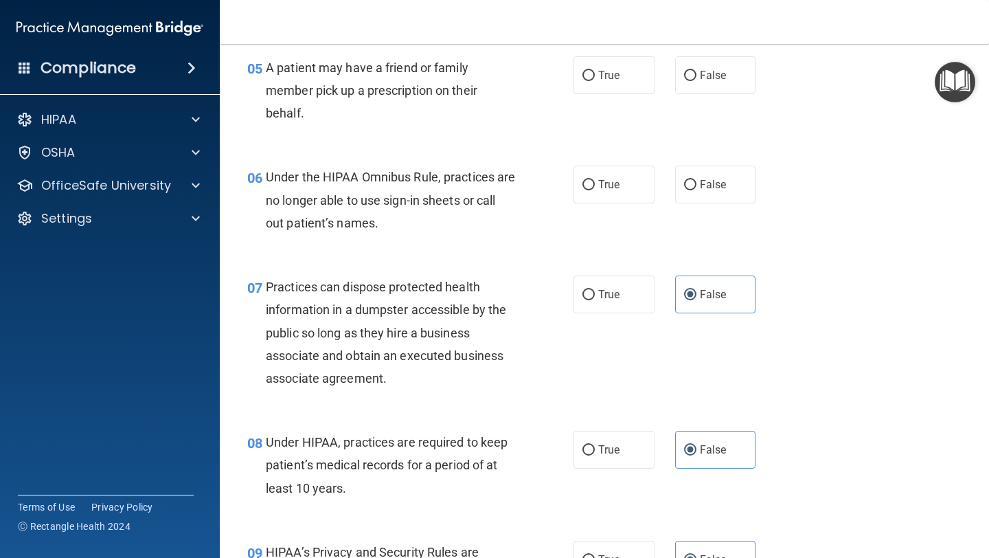
scroll to position [672, 0]
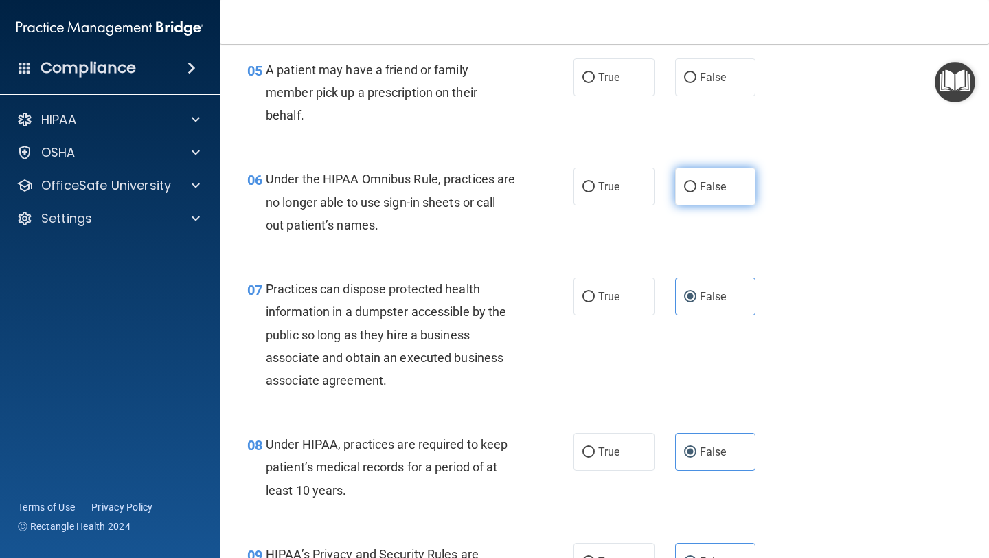
click at [698, 181] on label "False" at bounding box center [715, 187] width 81 height 38
click at [697, 182] on input "False" at bounding box center [690, 187] width 12 height 10
radio input "true"
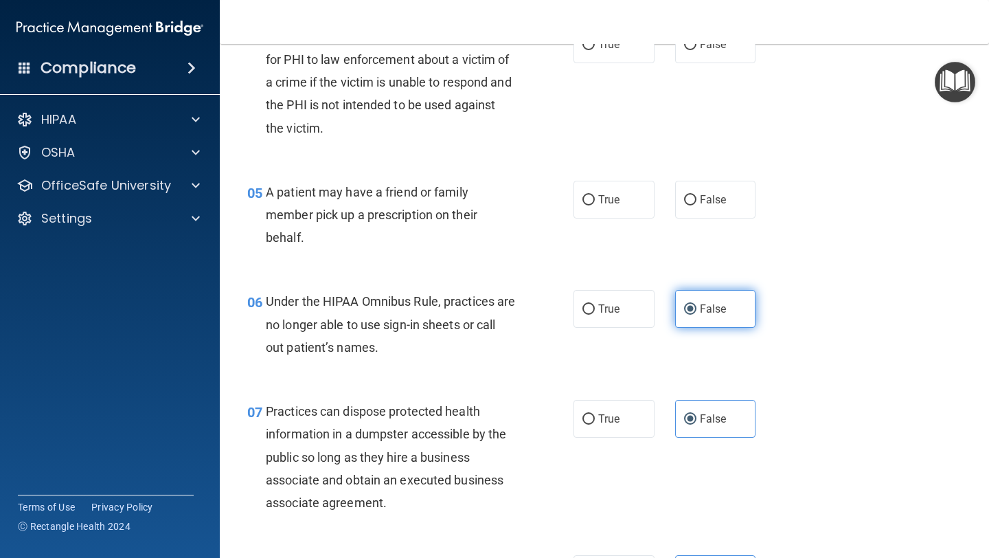
scroll to position [547, 0]
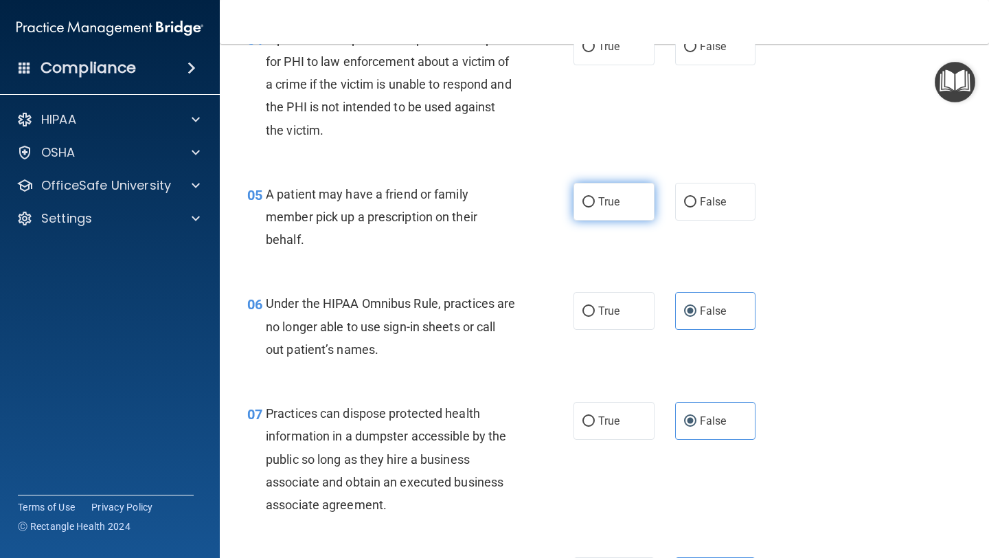
click at [597, 201] on label "True" at bounding box center [614, 202] width 81 height 38
click at [595, 201] on input "True" at bounding box center [589, 202] width 12 height 10
radio input "true"
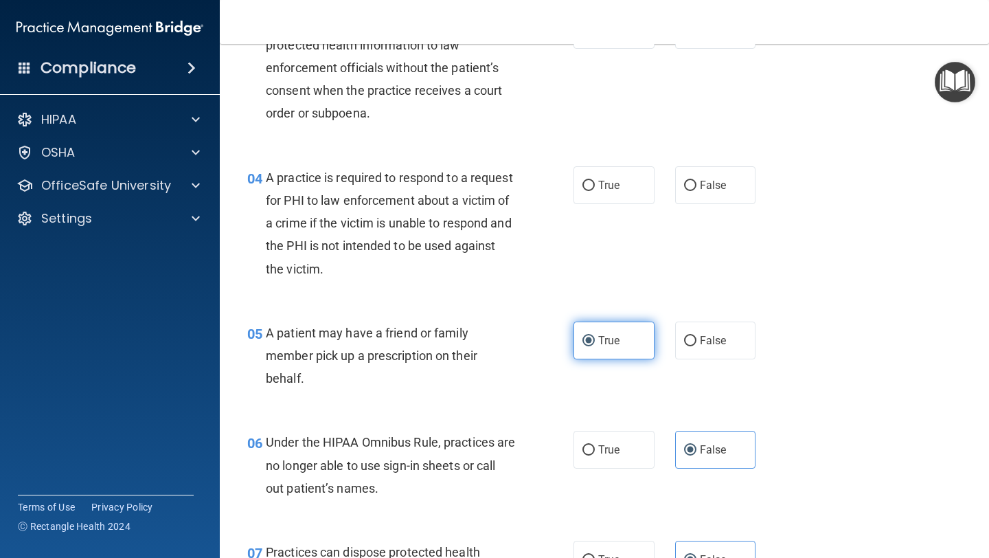
scroll to position [408, 0]
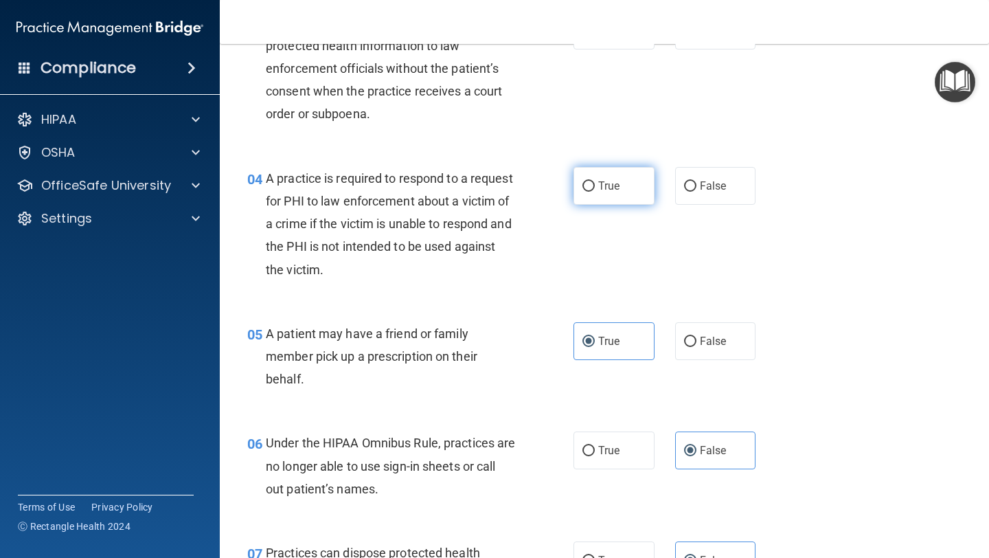
click at [597, 201] on label "True" at bounding box center [614, 186] width 81 height 38
click at [595, 192] on input "True" at bounding box center [589, 186] width 12 height 10
radio input "true"
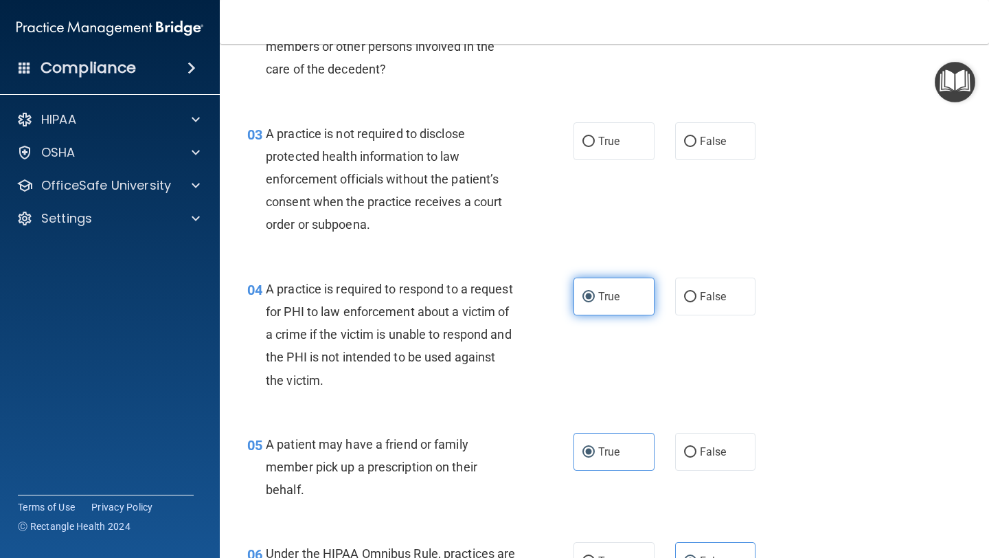
scroll to position [285, 0]
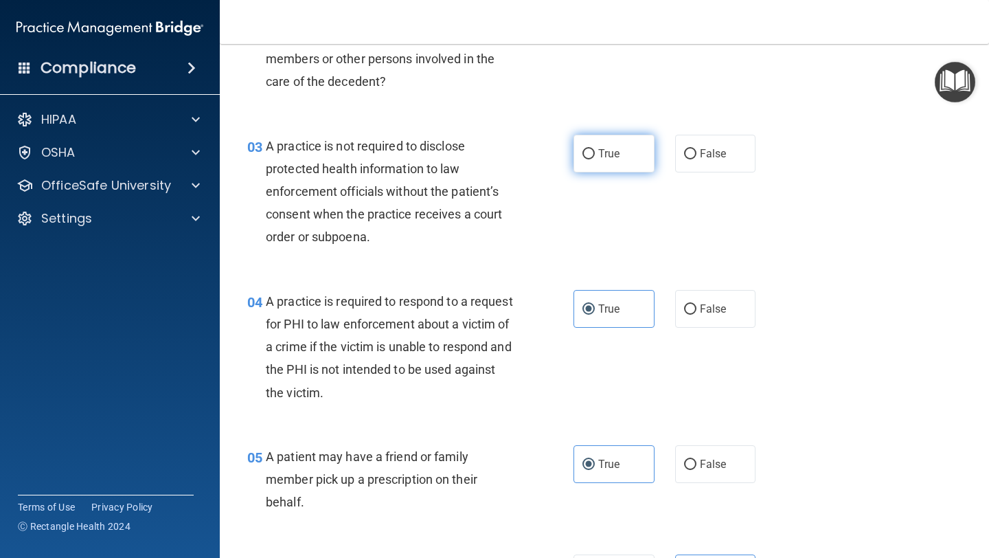
click at [602, 147] on span "True" at bounding box center [608, 153] width 21 height 13
click at [595, 149] on input "True" at bounding box center [589, 154] width 12 height 10
radio input "true"
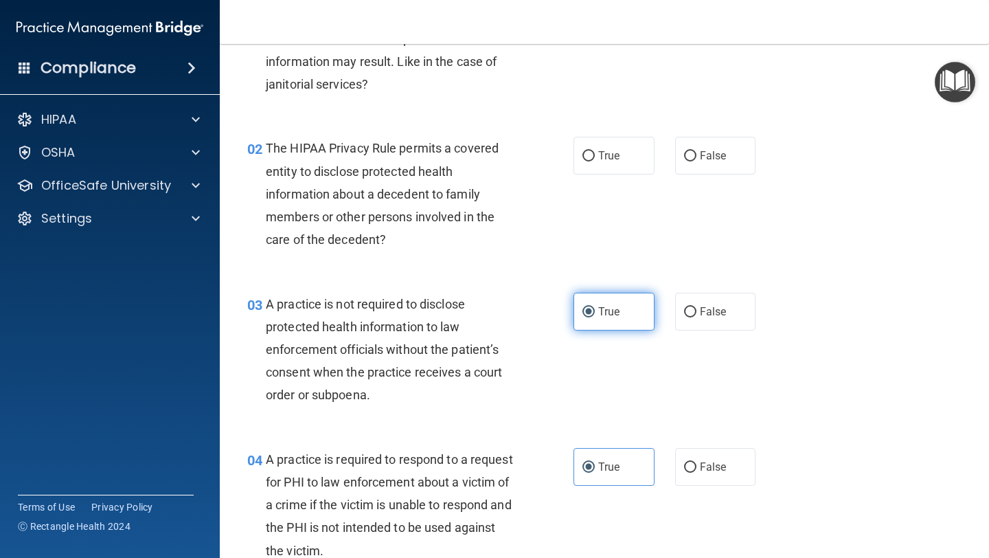
scroll to position [124, 0]
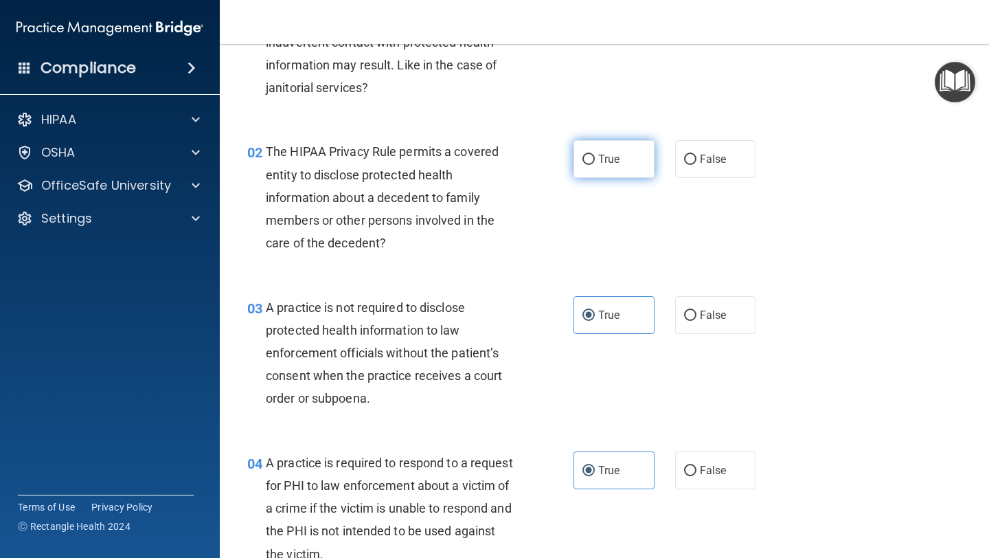
click at [621, 167] on label "True" at bounding box center [614, 159] width 81 height 38
click at [595, 165] on input "True" at bounding box center [589, 160] width 12 height 10
radio input "true"
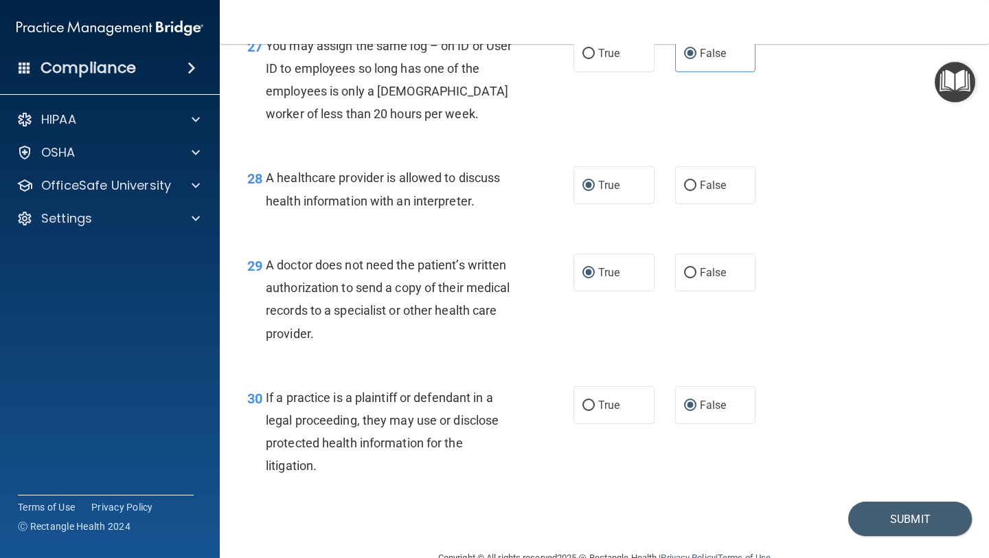
scroll to position [3416, 0]
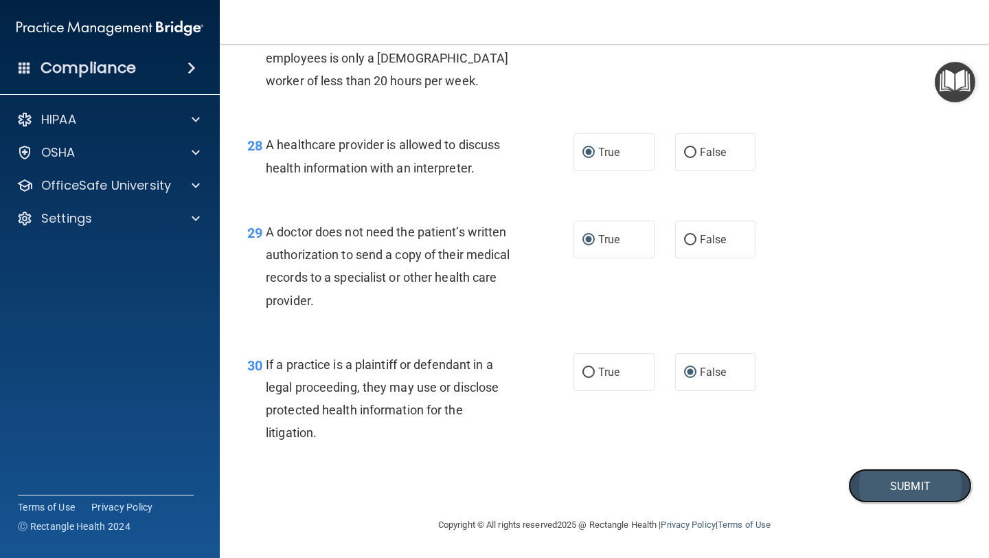
click at [918, 487] on button "Submit" at bounding box center [910, 485] width 124 height 35
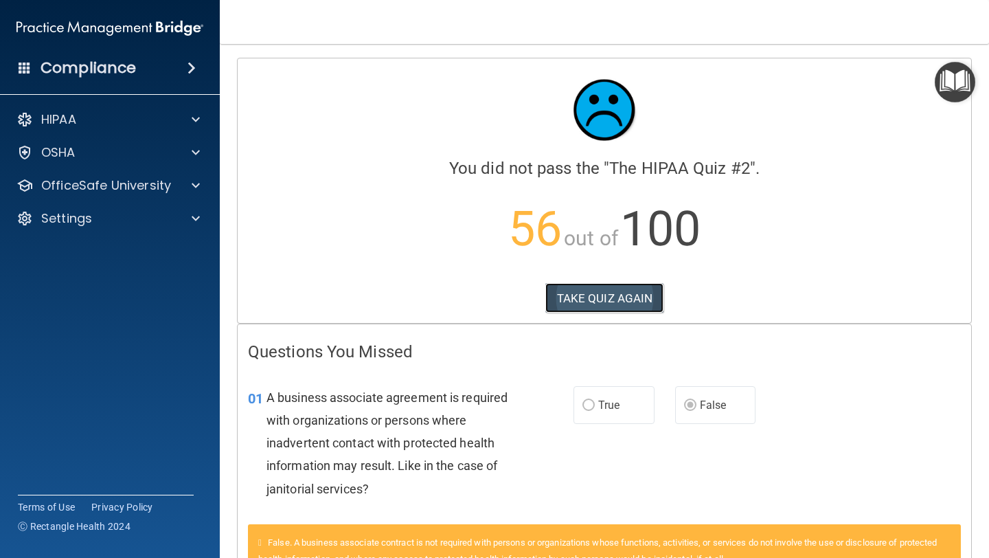
click at [635, 295] on button "TAKE QUIZ AGAIN" at bounding box center [604, 298] width 119 height 30
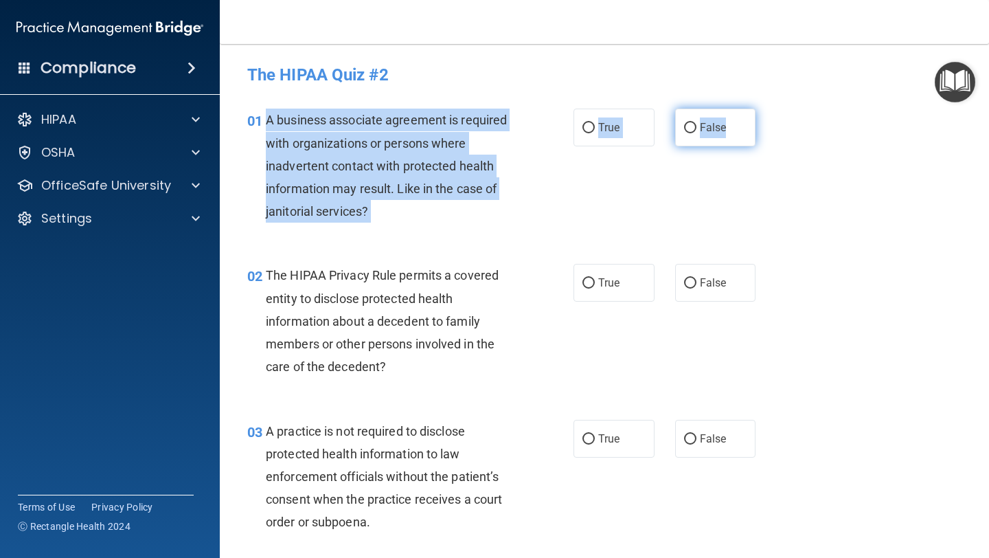
drag, startPoint x: 266, startPoint y: 117, endPoint x: 738, endPoint y: 124, distance: 472.7
click at [768, 109] on ng-form "01 A business associate agreement is required with organizations or persons whe…" at bounding box center [768, 109] width 0 height 0
copy ng-form "A business associate agreement is required with organizations or persons where …"
click at [692, 125] on input "False" at bounding box center [690, 128] width 12 height 10
radio input "true"
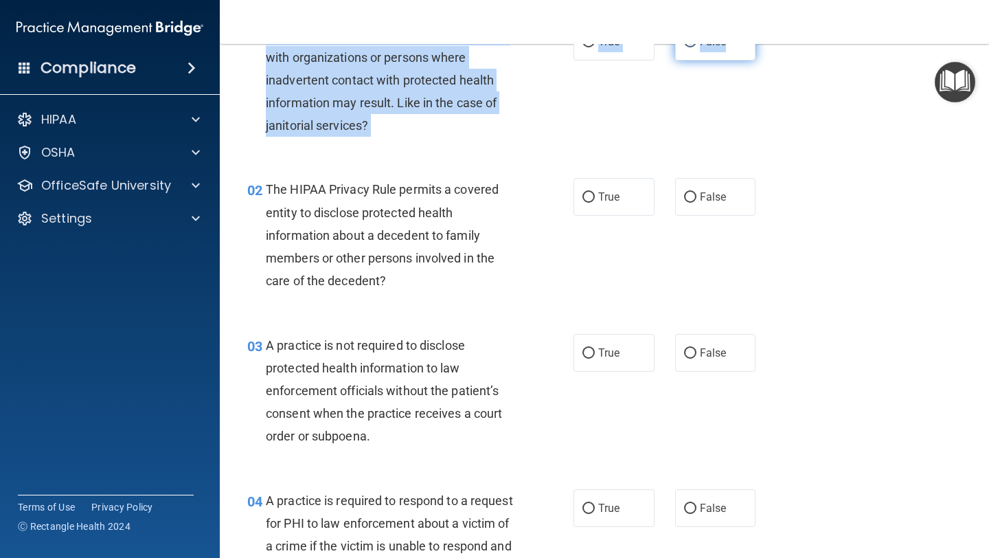
scroll to position [115, 0]
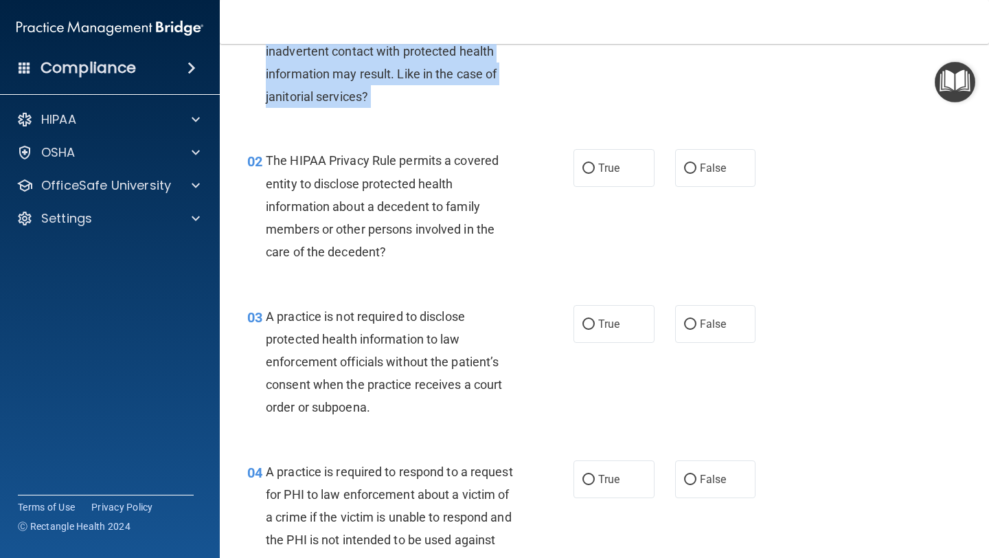
click at [264, 157] on div "02" at bounding box center [251, 161] width 29 height 25
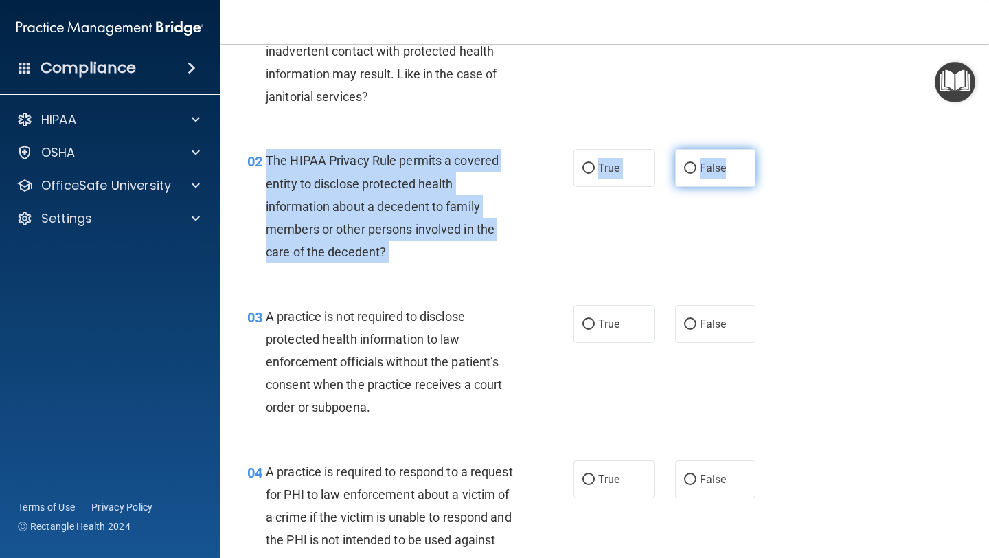
drag, startPoint x: 268, startPoint y: 158, endPoint x: 726, endPoint y: 172, distance: 458.4
click at [768, 149] on ng-form "02 The HIPAA Privacy Rule permits a covered entity to disclose protected health…" at bounding box center [768, 149] width 0 height 0
copy ng-form "The HIPAA Privacy Rule permits a covered entity to disclose protected health in…"
click at [589, 170] on input "True" at bounding box center [589, 168] width 12 height 10
radio input "true"
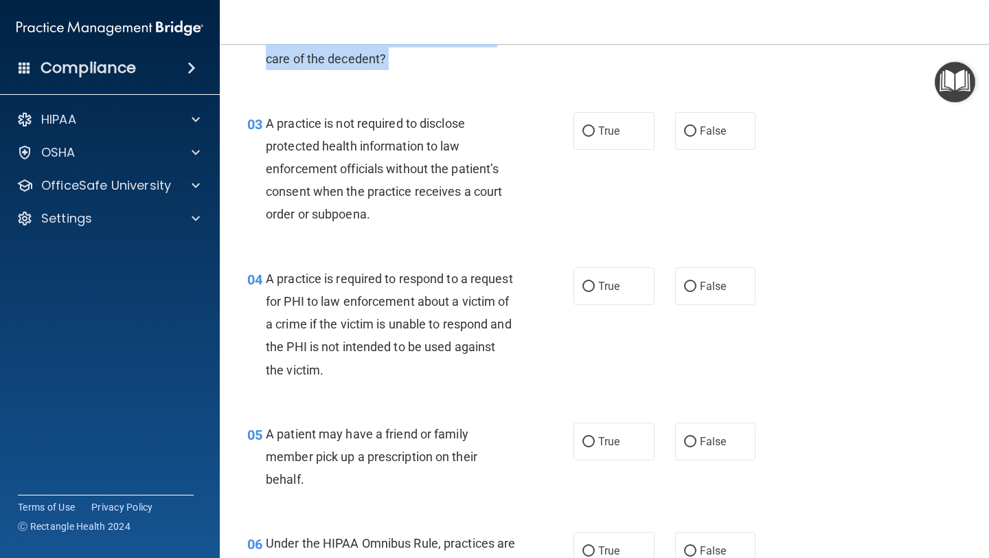
scroll to position [309, 0]
click at [687, 126] on input "False" at bounding box center [690, 130] width 12 height 10
radio input "true"
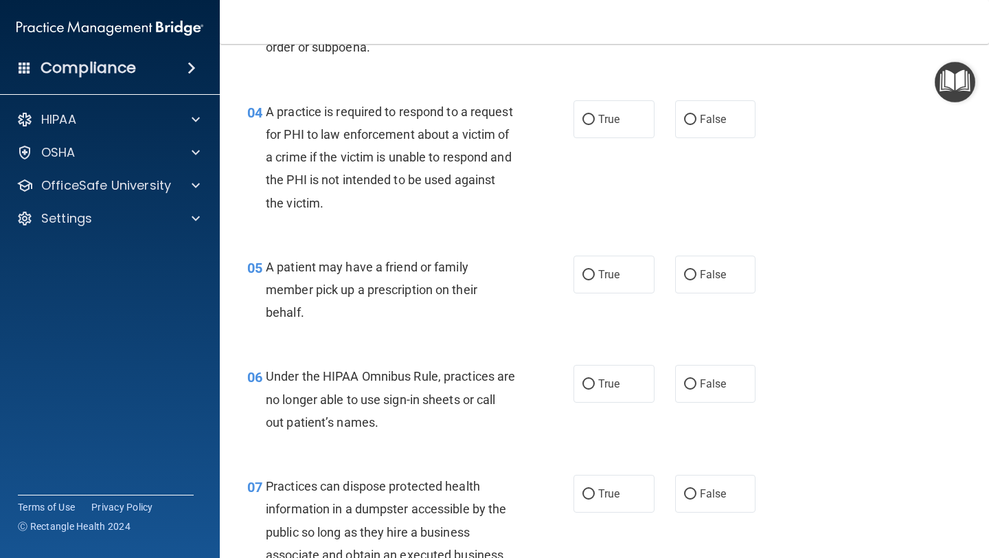
scroll to position [483, 0]
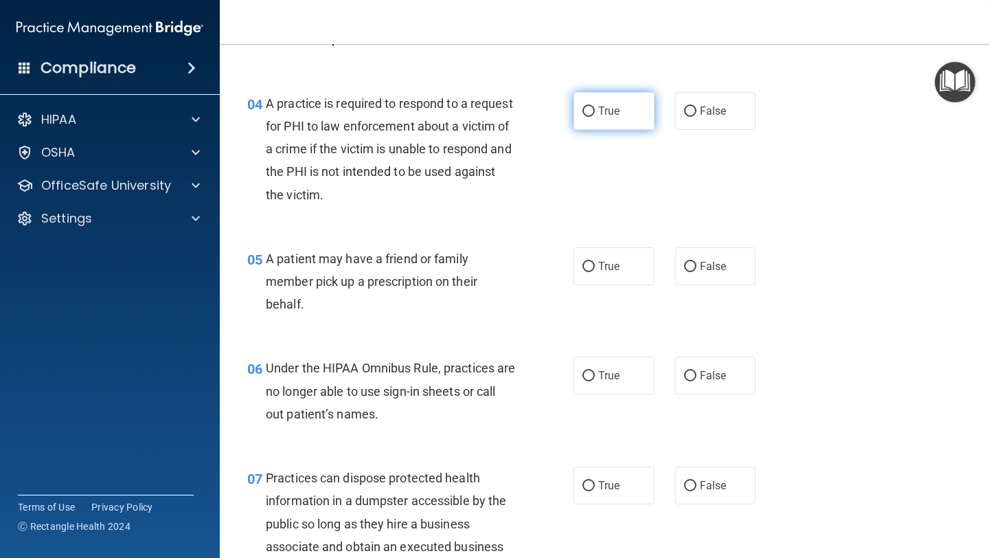
click at [590, 106] on input "True" at bounding box center [589, 111] width 12 height 10
radio input "true"
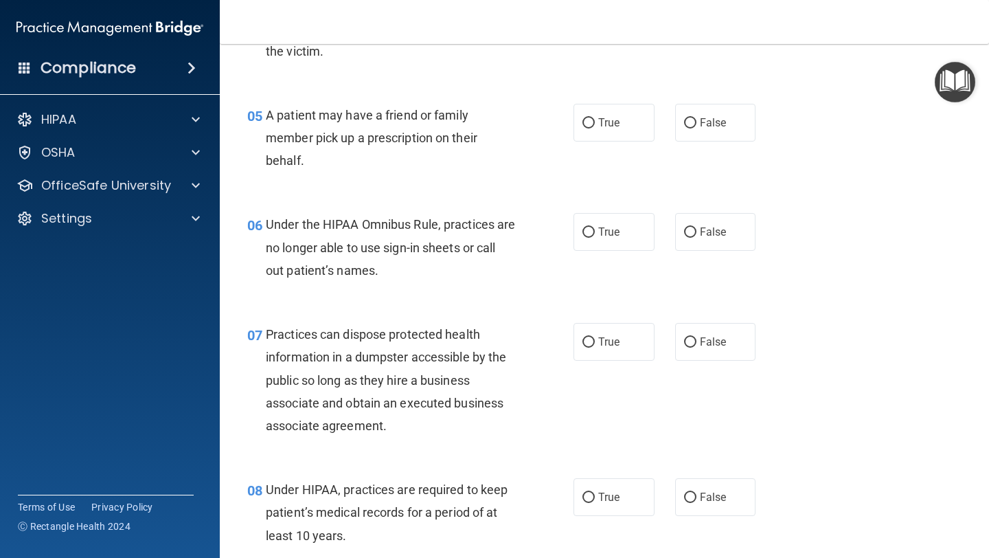
scroll to position [635, 0]
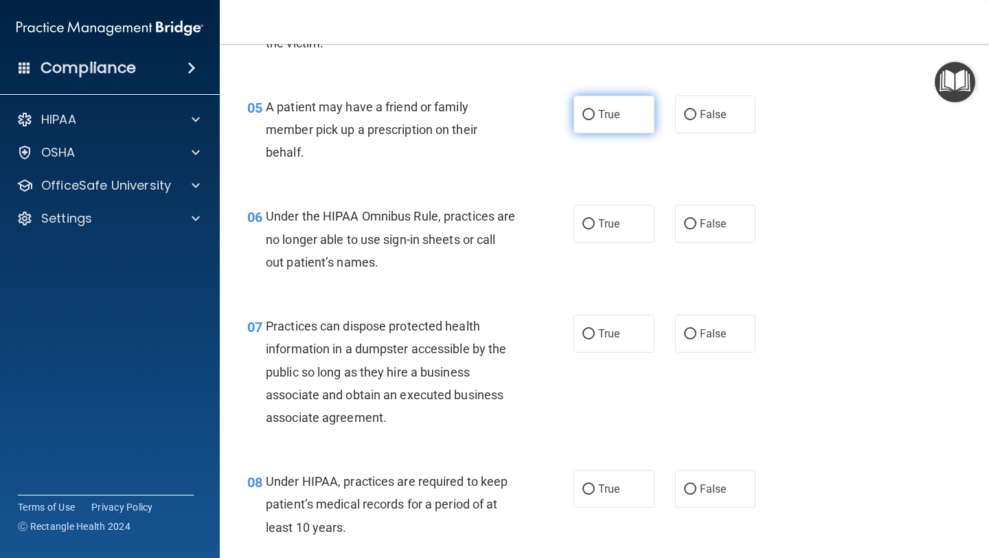
click at [591, 108] on label "True" at bounding box center [614, 114] width 81 height 38
click at [591, 110] on input "True" at bounding box center [589, 115] width 12 height 10
radio input "true"
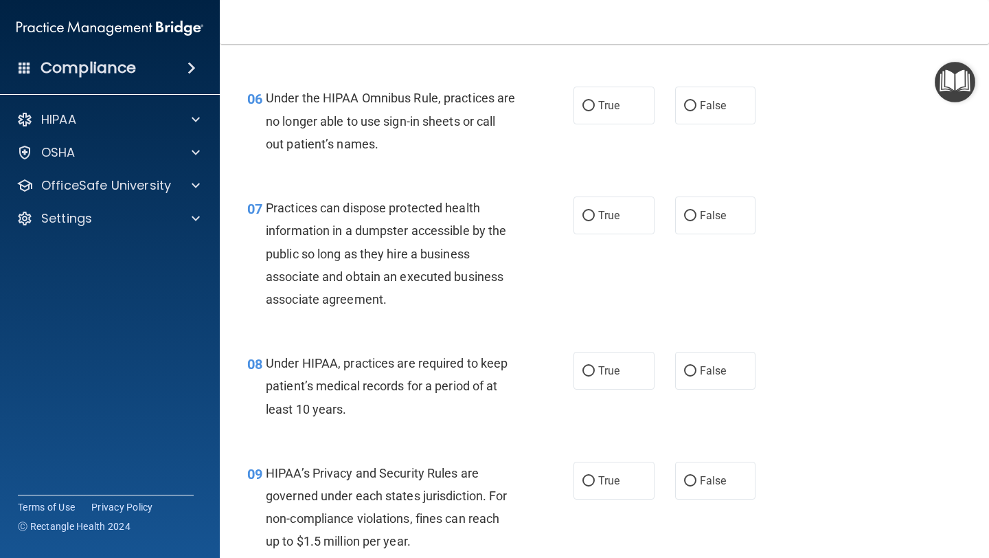
scroll to position [756, 0]
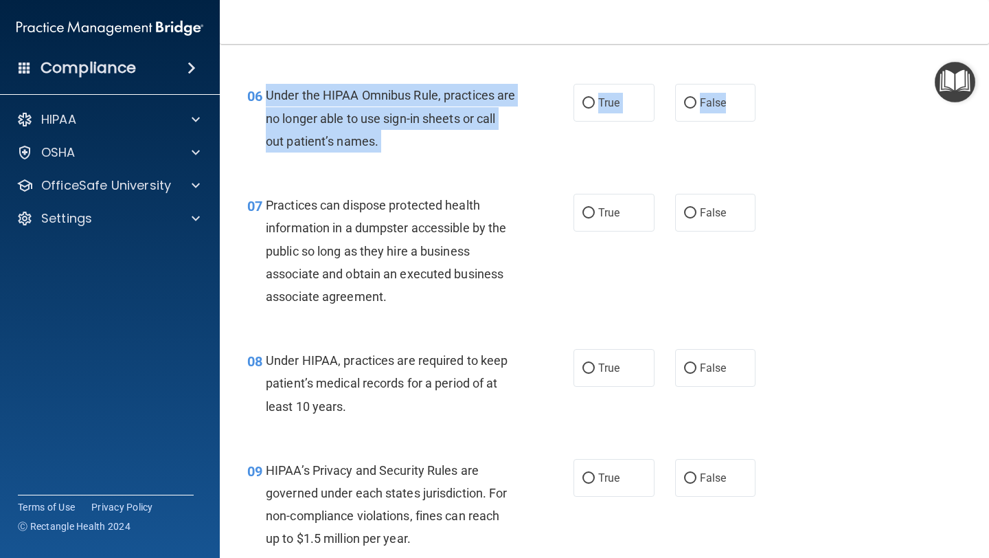
drag, startPoint x: 267, startPoint y: 95, endPoint x: 756, endPoint y: 96, distance: 488.4
click at [768, 84] on ng-form "06 Under the HIPAA Omnibus Rule, practices are no longer able to use sign-in sh…" at bounding box center [768, 84] width 0 height 0
copy ng-form "Under the HIPAA Omnibus Rule, practices are no longer able to use sign-in sheet…"
click at [690, 103] on input "False" at bounding box center [690, 103] width 12 height 10
radio input "true"
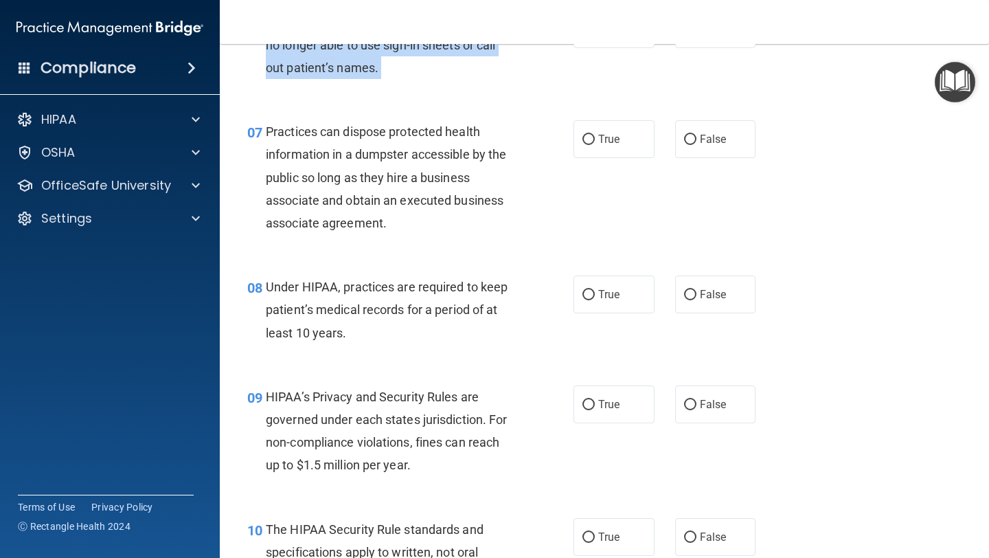
scroll to position [837, 0]
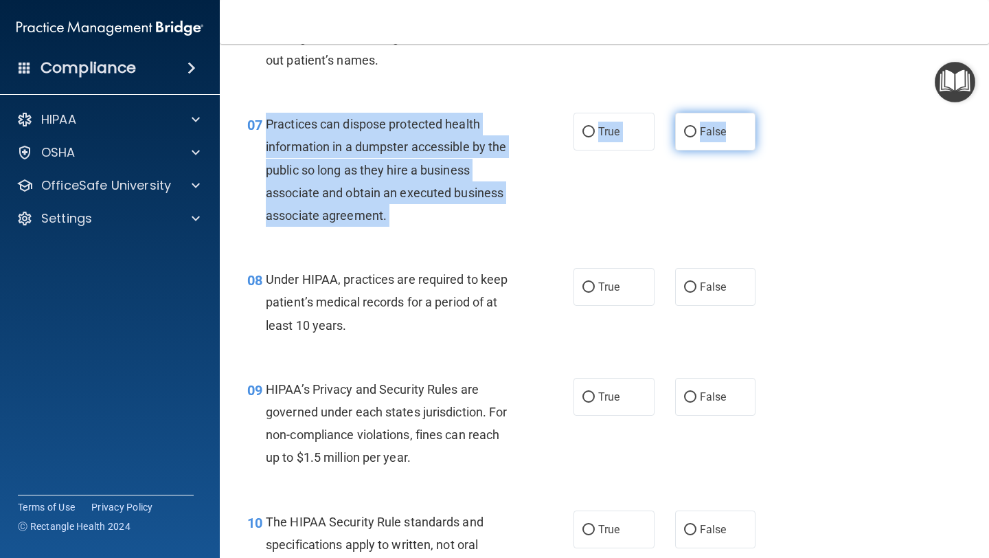
drag, startPoint x: 266, startPoint y: 121, endPoint x: 730, endPoint y: 122, distance: 463.7
click at [768, 113] on ng-form "07 Practices can dispose protected health information in a dumpster accessible …" at bounding box center [768, 113] width 0 height 0
copy ng-form "Practices can dispose protected health information in a dumpster accessible by …"
click at [692, 129] on input "False" at bounding box center [690, 132] width 12 height 10
radio input "true"
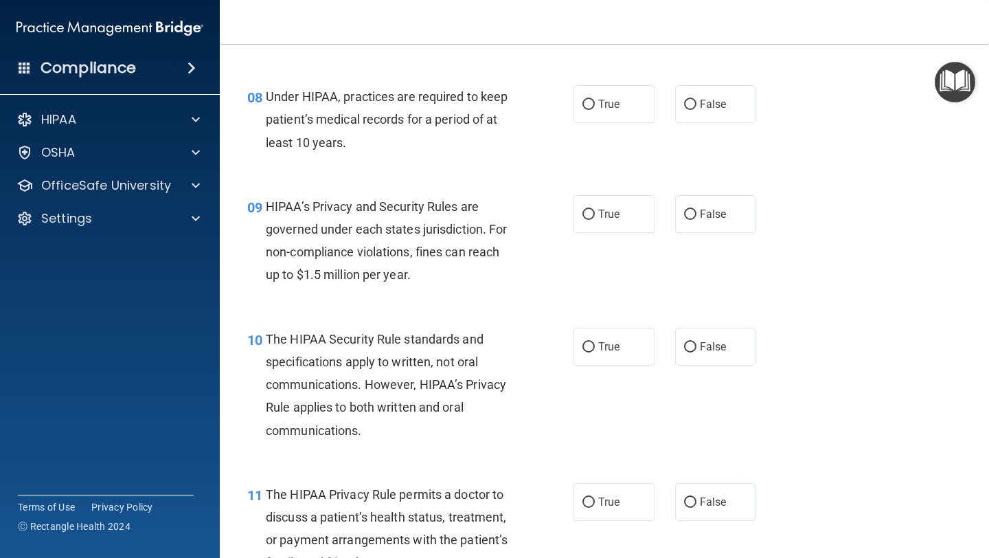
scroll to position [1024, 0]
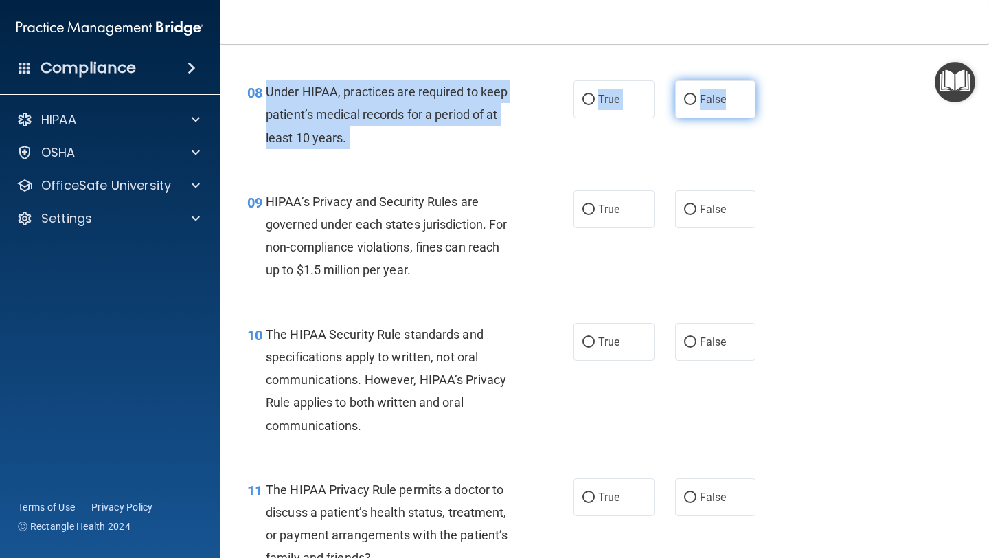
drag, startPoint x: 267, startPoint y: 90, endPoint x: 727, endPoint y: 95, distance: 460.3
click at [768, 80] on ng-form "08 Under HIPAA, practices are required to keep patient’s medical records for a …" at bounding box center [768, 80] width 0 height 0
copy ng-form "Under HIPAA, practices are required to keep patient’s medical records for a per…"
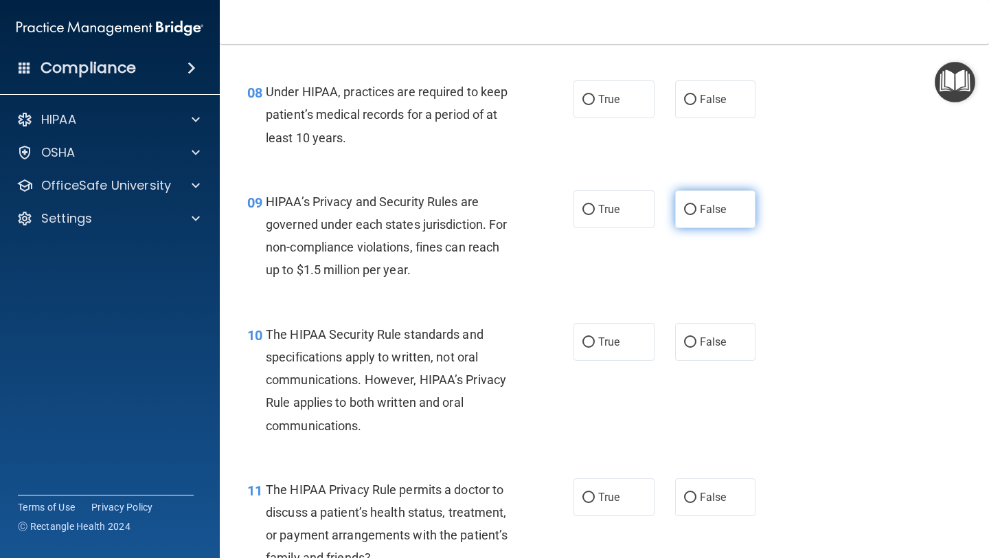
click at [699, 204] on label "False" at bounding box center [715, 209] width 81 height 38
click at [697, 205] on input "False" at bounding box center [690, 210] width 12 height 10
radio input "true"
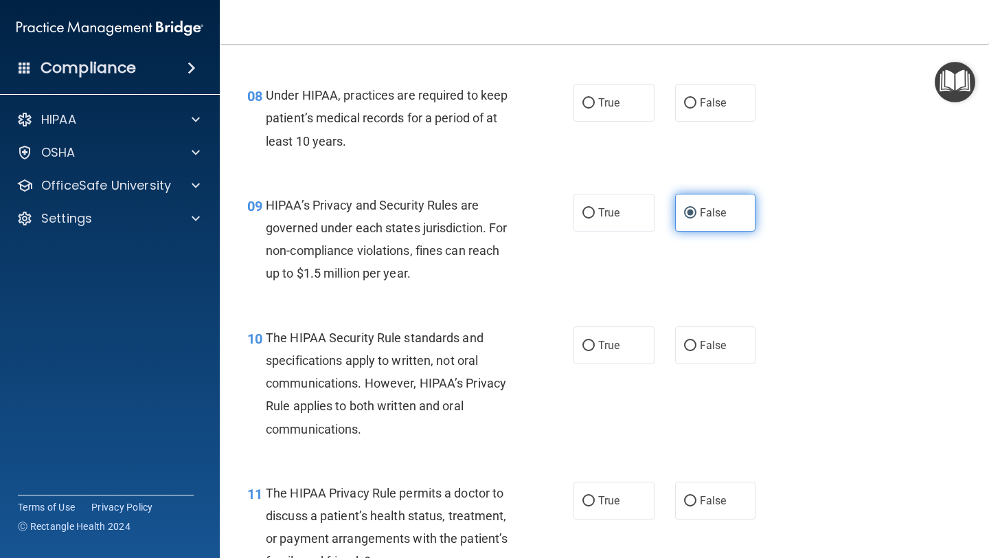
scroll to position [1021, 0]
click at [691, 102] on input "False" at bounding box center [690, 103] width 12 height 10
radio input "true"
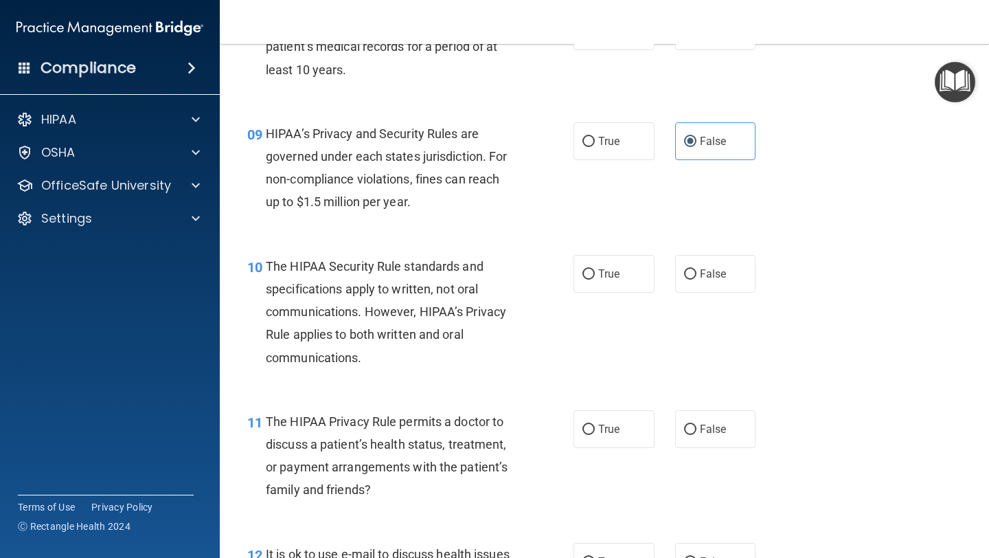
scroll to position [1094, 0]
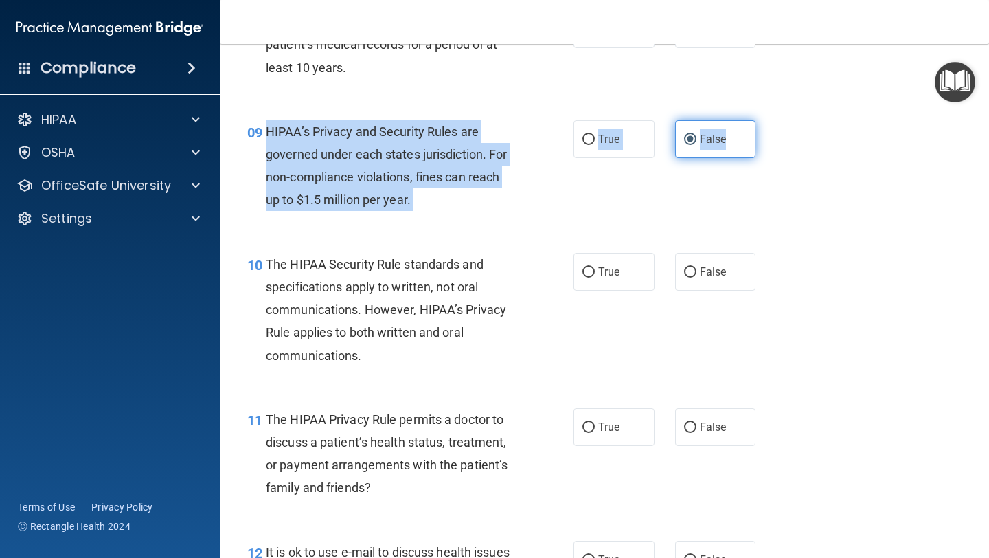
drag, startPoint x: 266, startPoint y: 131, endPoint x: 734, endPoint y: 128, distance: 467.8
click at [768, 120] on ng-form "09 HIPAA’s Privacy and Security Rules are governed under each states jurisdicti…" at bounding box center [768, 120] width 0 height 0
copy ng-form "HIPAA’s Privacy and Security Rules are governed under each states jurisdiction.…"
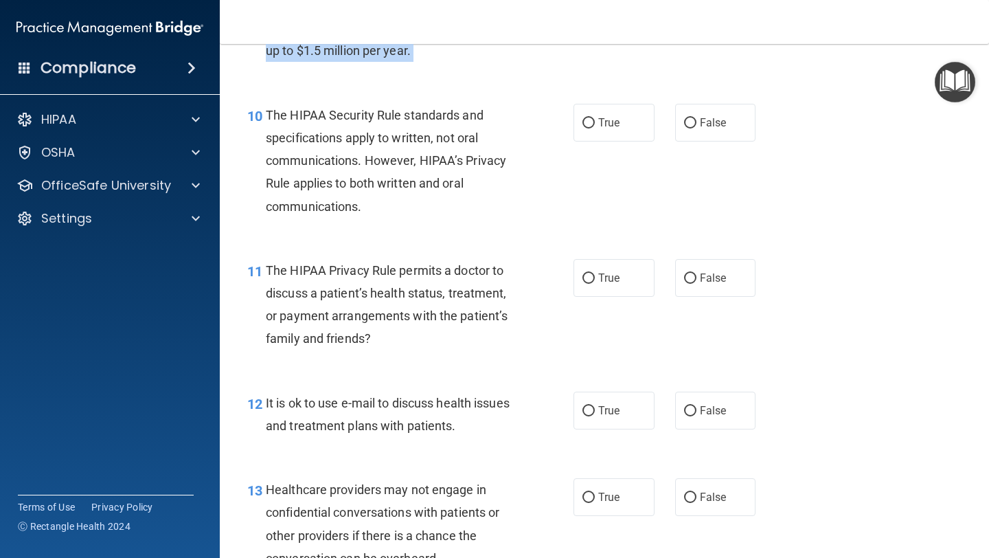
scroll to position [1244, 0]
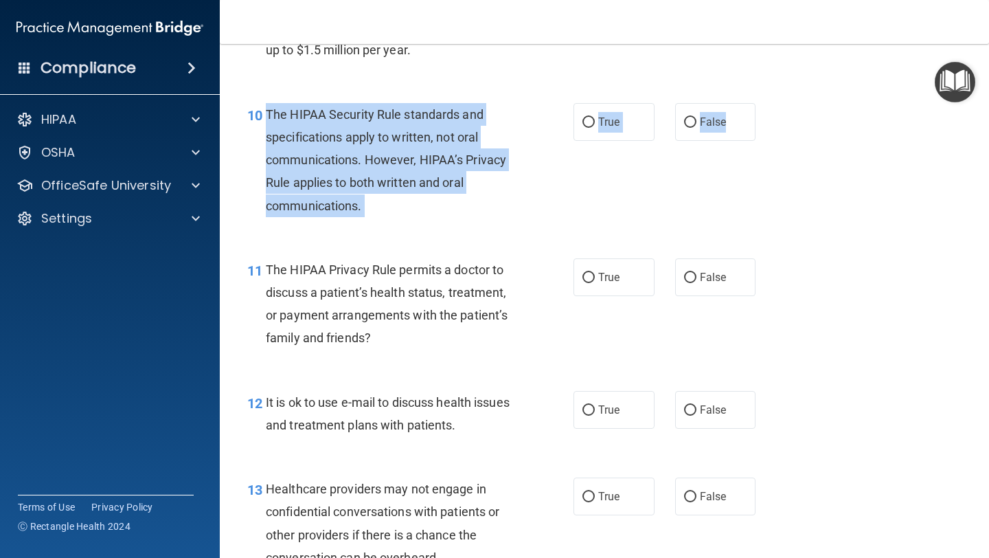
drag, startPoint x: 269, startPoint y: 113, endPoint x: 730, endPoint y: 96, distance: 460.6
click at [768, 103] on ng-form "10 The HIPAA Security Rule standards and specifications apply to written, not o…" at bounding box center [768, 103] width 0 height 0
copy ng-form "The HIPAA Security Rule standards and specifications apply to written, not oral…"
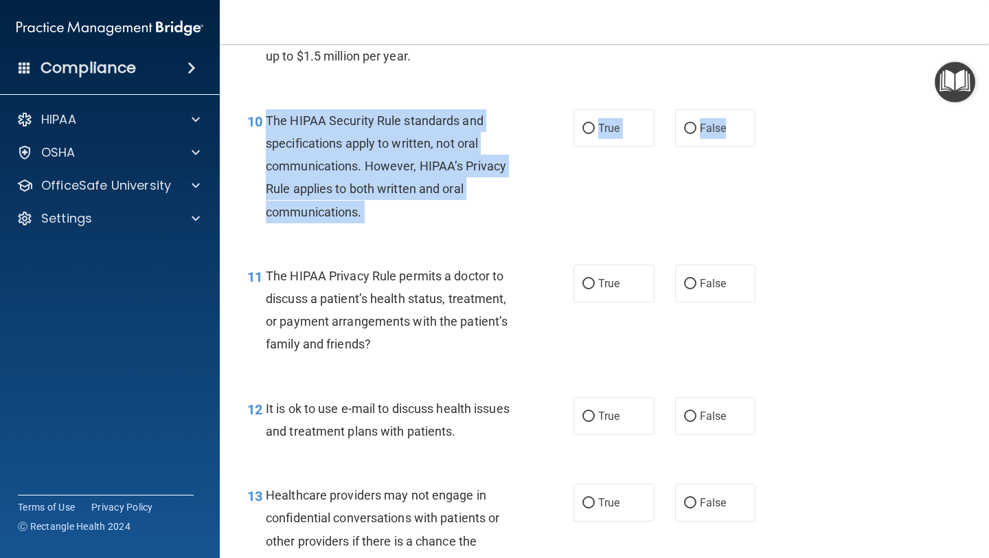
scroll to position [1245, 0]
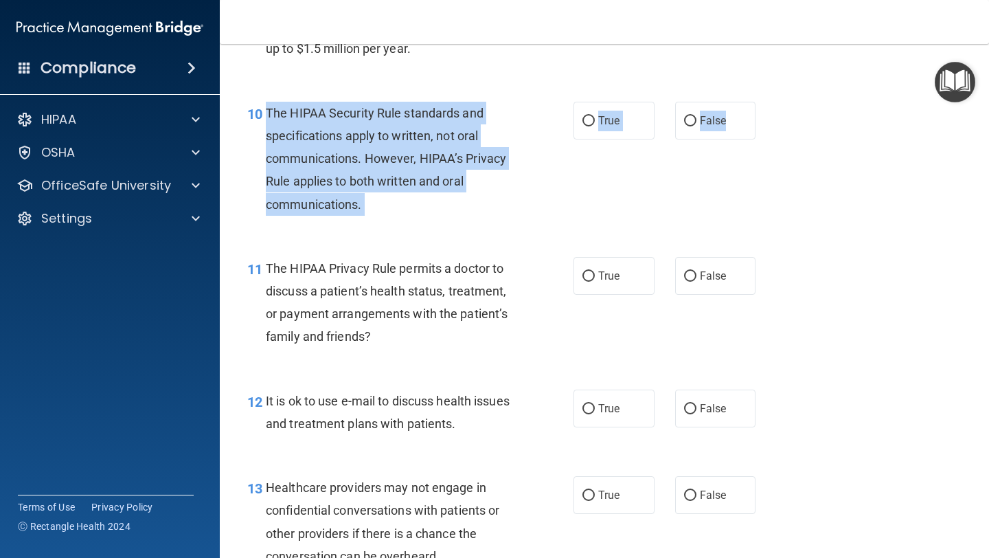
click at [304, 90] on div "10 The HIPAA Security Rule standards and specifications apply to written, not o…" at bounding box center [604, 161] width 735 height 155
drag, startPoint x: 268, startPoint y: 111, endPoint x: 761, endPoint y: 132, distance: 493.7
click at [768, 102] on ng-form "10 The HIPAA Security Rule standards and specifications apply to written, not o…" at bounding box center [768, 102] width 0 height 0
copy ng-form "The HIPAA Security Rule standards and specifications apply to written, not oral…"
click at [591, 120] on input "True" at bounding box center [589, 121] width 12 height 10
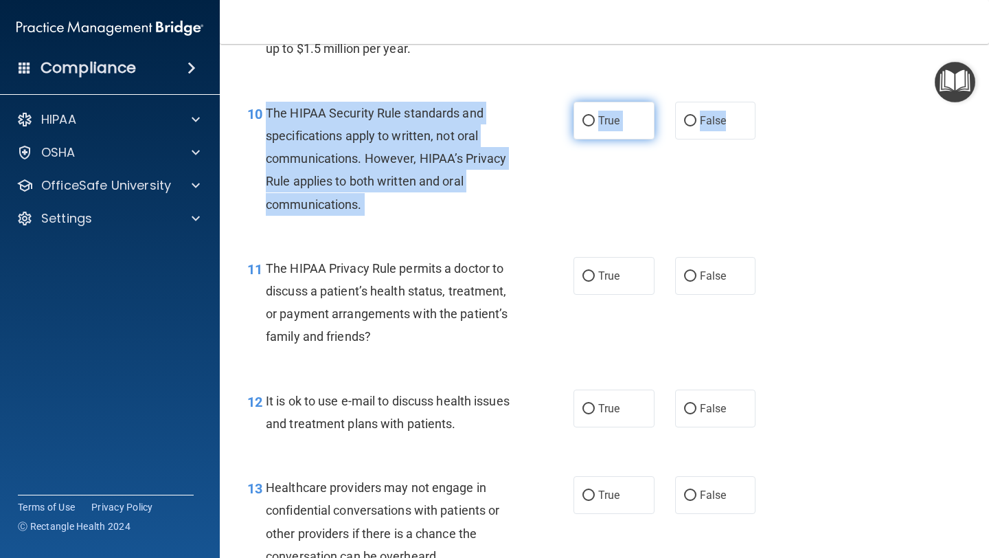
radio input "true"
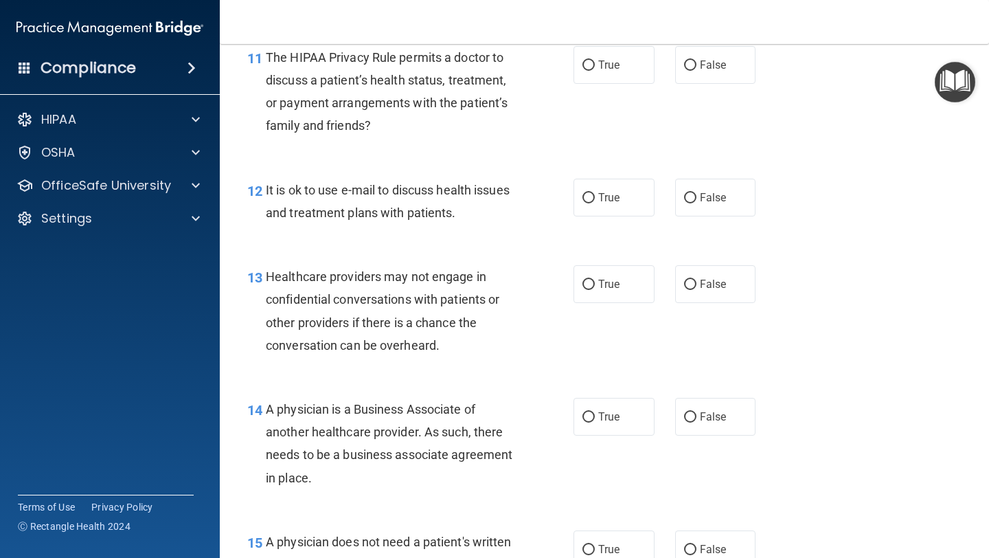
scroll to position [1460, 0]
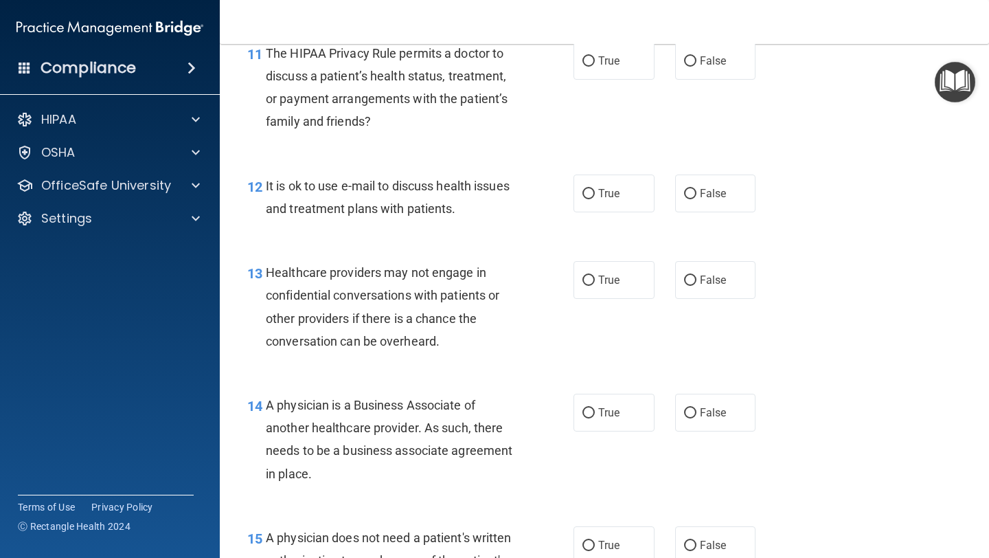
click at [591, 120] on div "11 The HIPAA Privacy Rule permits a doctor to discuss a patient’s health status…" at bounding box center [411, 91] width 368 height 98
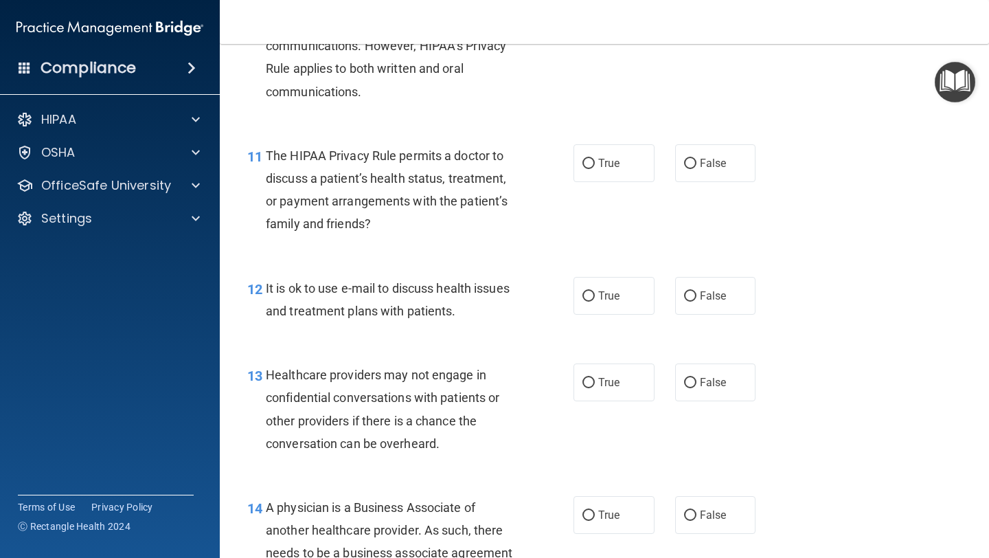
scroll to position [1360, 0]
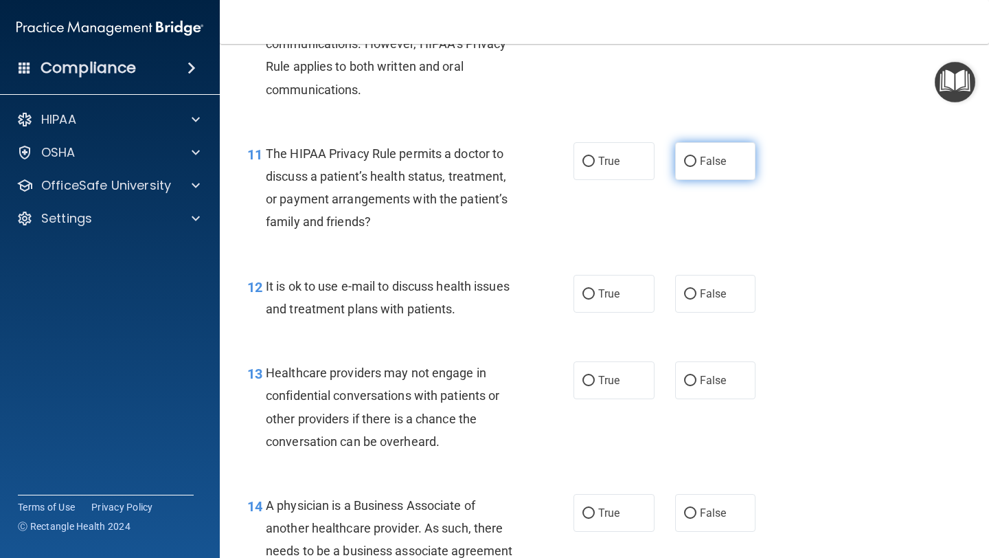
click at [698, 161] on label "False" at bounding box center [715, 161] width 81 height 38
click at [697, 161] on input "False" at bounding box center [690, 162] width 12 height 10
radio input "true"
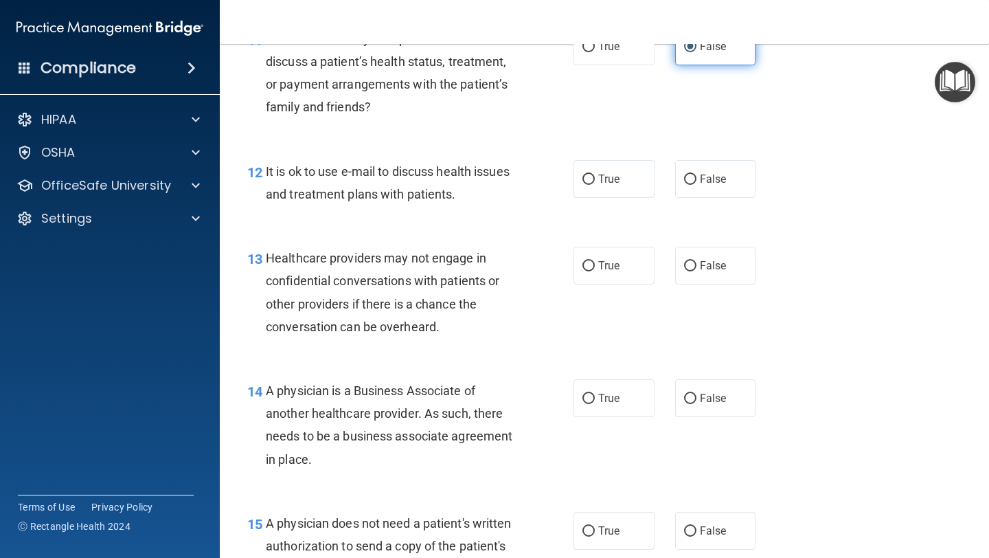
scroll to position [1476, 0]
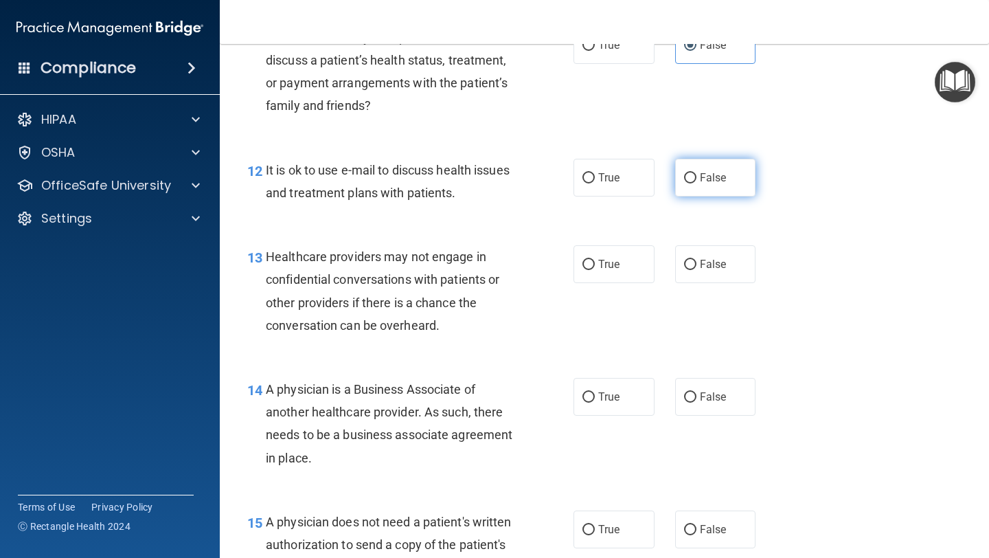
click at [685, 174] on input "False" at bounding box center [690, 178] width 12 height 10
radio input "true"
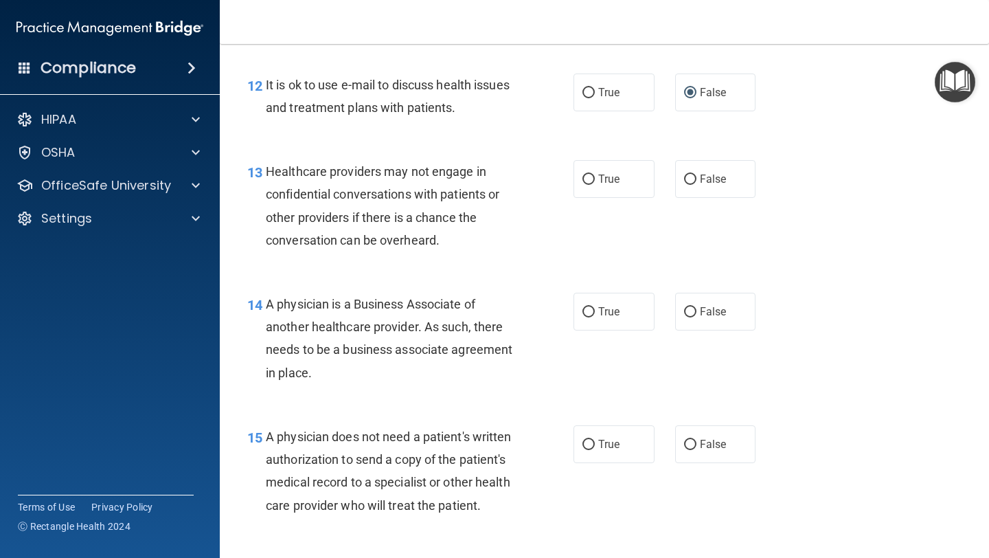
scroll to position [1563, 0]
click at [590, 180] on input "True" at bounding box center [589, 178] width 12 height 10
radio input "true"
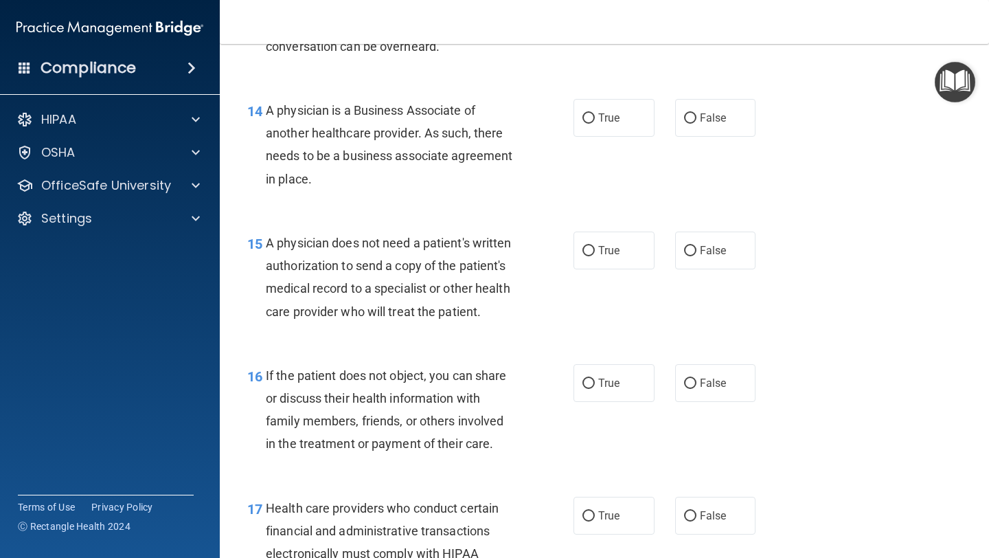
scroll to position [1757, 0]
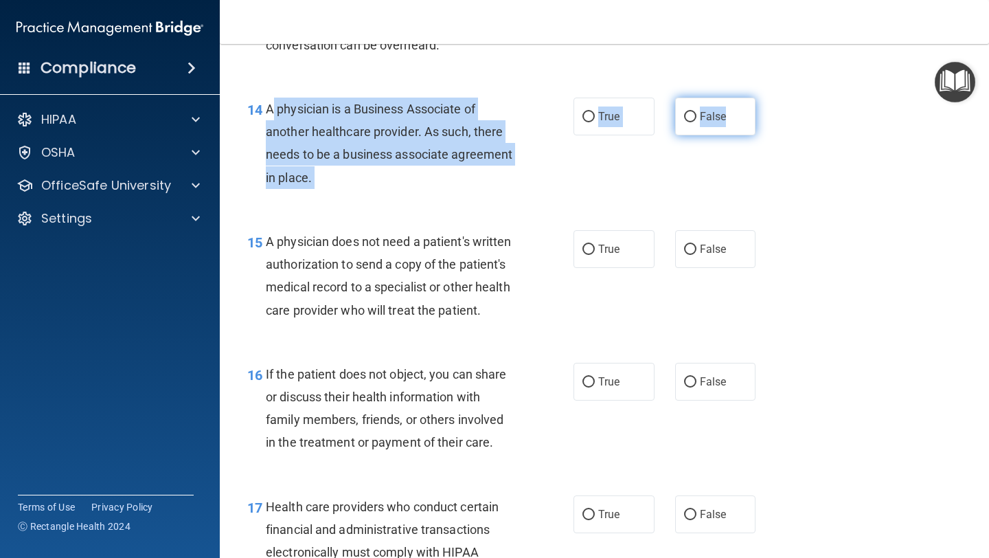
drag, startPoint x: 267, startPoint y: 107, endPoint x: 747, endPoint y: 131, distance: 480.1
click at [768, 98] on ng-form "14 A physician is a Business Associate of another healthcare provider. As such,…" at bounding box center [768, 98] width 0 height 0
copy ng-form "A physician is a Business Associate of another healthcare provider. As such, th…"
click at [685, 116] on input "False" at bounding box center [690, 117] width 12 height 10
radio input "true"
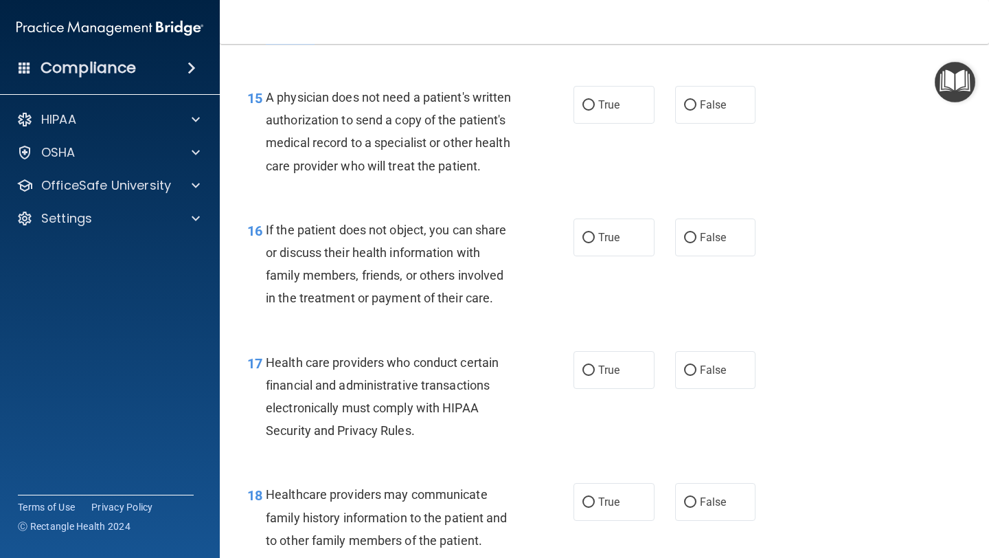
scroll to position [1903, 0]
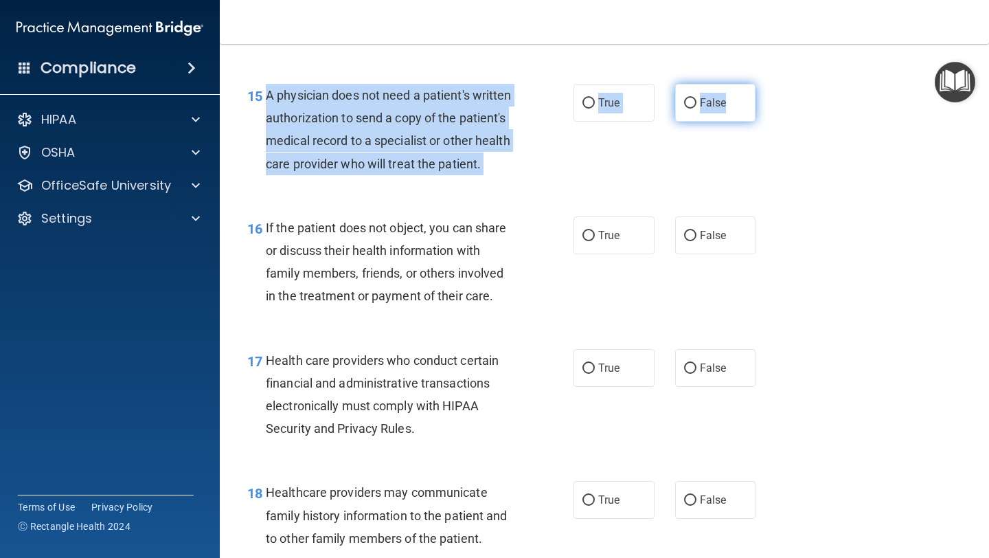
drag, startPoint x: 266, startPoint y: 93, endPoint x: 739, endPoint y: 100, distance: 473.3
click at [768, 84] on ng-form "15 A physician does not need a patient's written authorization to send a copy o…" at bounding box center [768, 84] width 0 height 0
copy ng-form "A physician does not need a patient's written authorization to send a copy of t…"
click at [691, 103] on input "False" at bounding box center [690, 103] width 12 height 10
radio input "true"
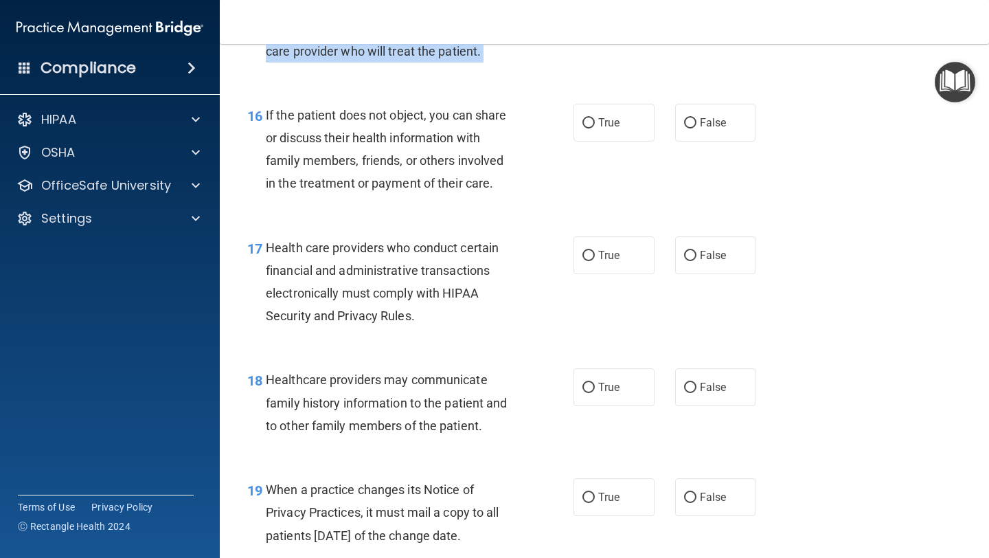
scroll to position [2016, 0]
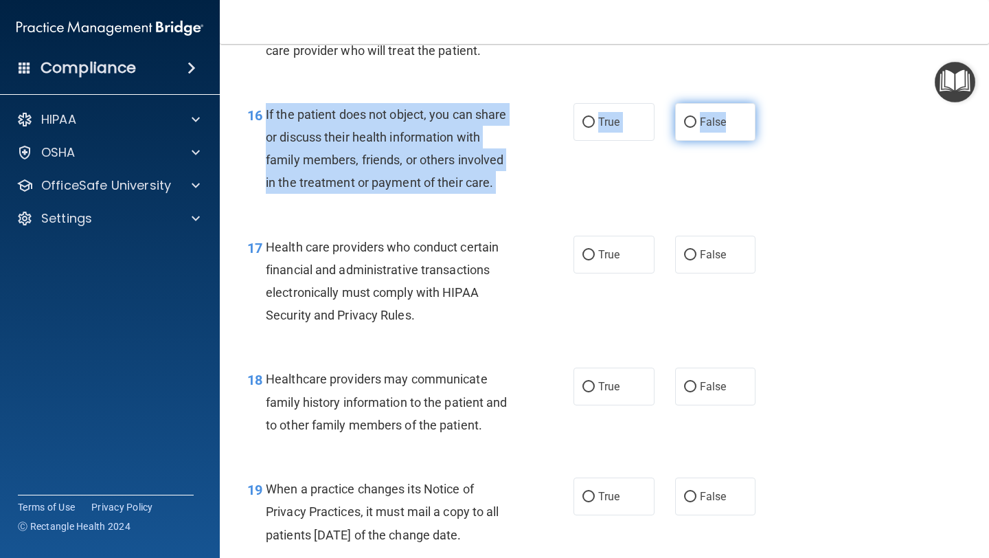
drag, startPoint x: 265, startPoint y: 111, endPoint x: 699, endPoint y: 119, distance: 433.5
click at [768, 103] on ng-form "16 If the patient does not object, you can share or discuss their health inform…" at bounding box center [768, 103] width 0 height 0
click at [588, 120] on input "True" at bounding box center [589, 122] width 12 height 10
radio input "true"
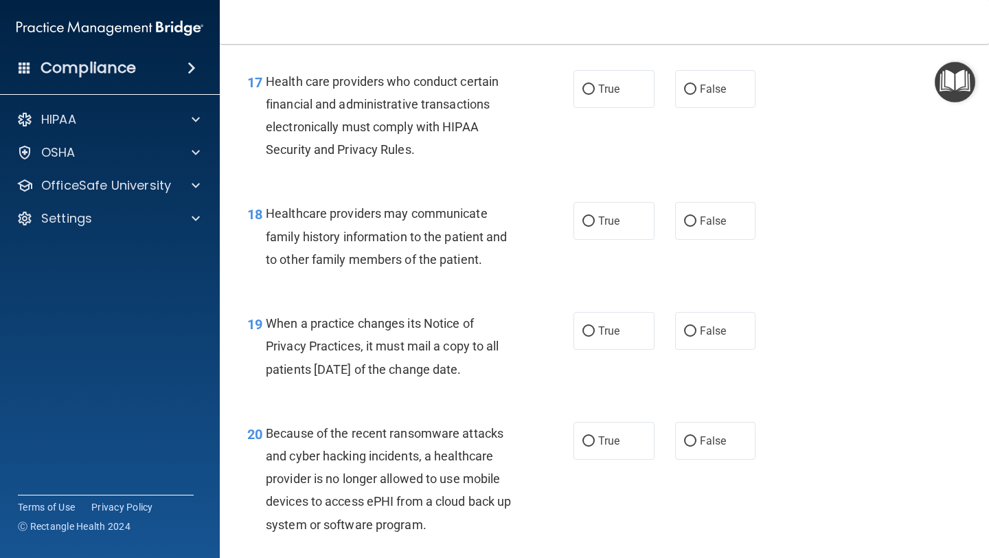
scroll to position [2184, 0]
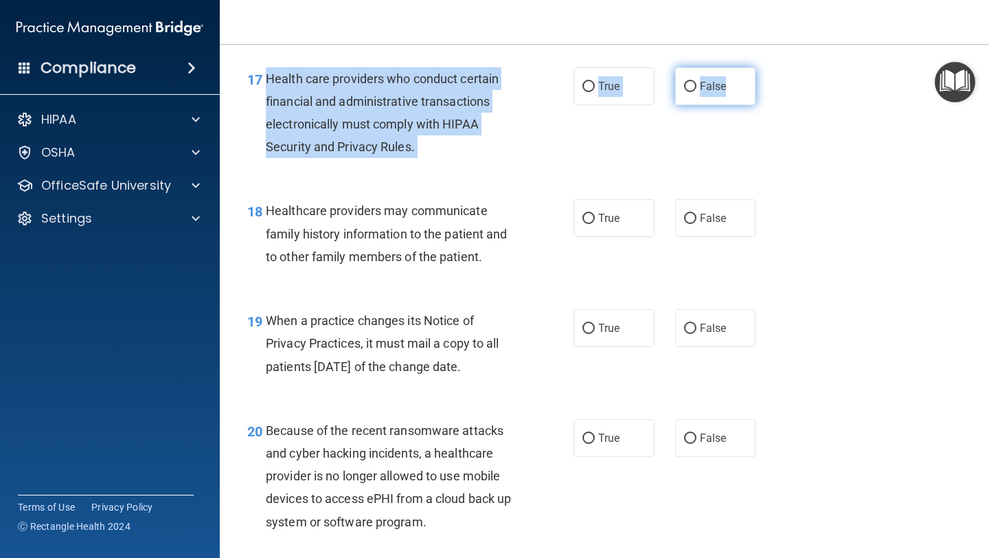
drag, startPoint x: 267, startPoint y: 78, endPoint x: 741, endPoint y: 83, distance: 473.3
click at [768, 67] on ng-form "17 Health care providers who conduct certain financial and administrative trans…" at bounding box center [768, 67] width 0 height 0
click at [593, 85] on input "True" at bounding box center [589, 87] width 12 height 10
radio input "true"
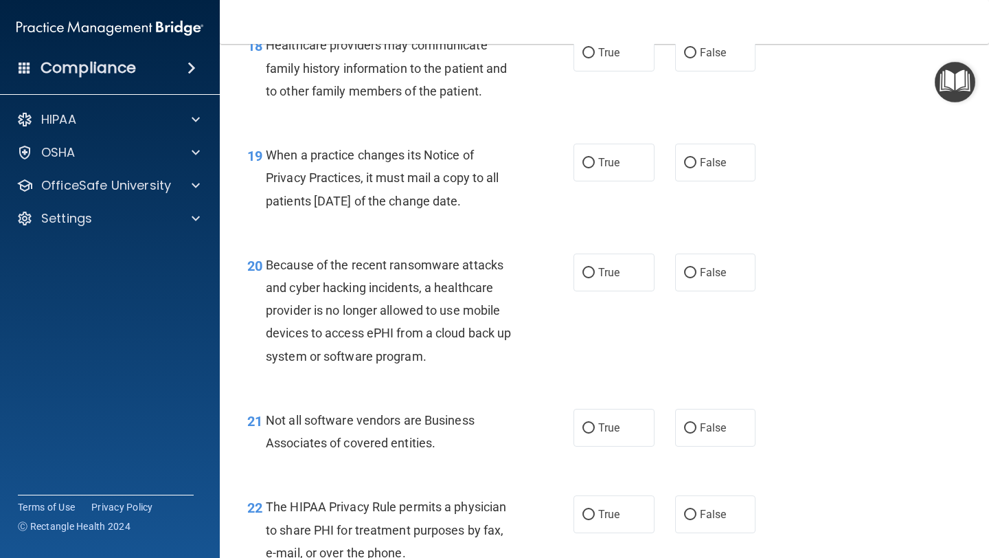
scroll to position [2322, 0]
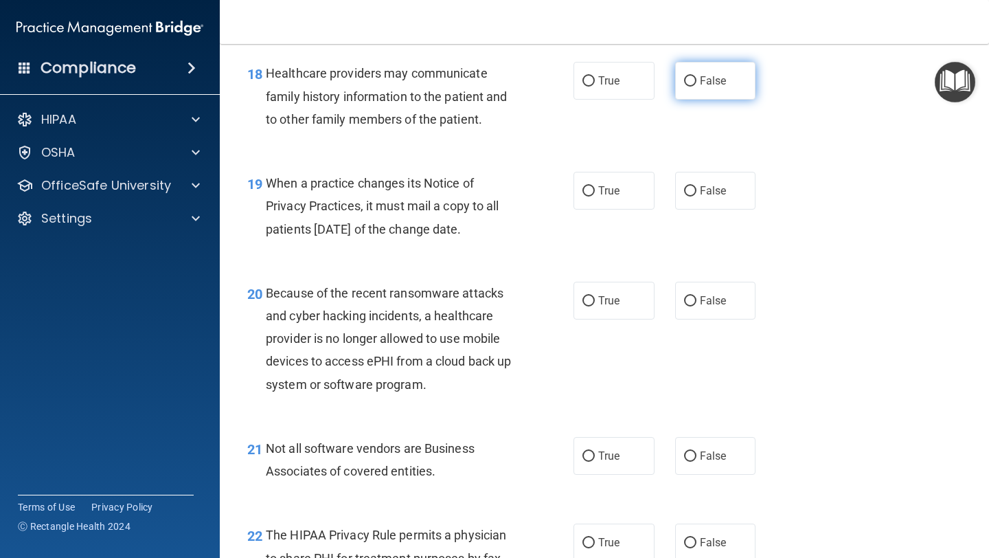
click at [688, 81] on input "False" at bounding box center [690, 81] width 12 height 10
radio input "true"
click at [594, 188] on input "True" at bounding box center [589, 191] width 12 height 10
radio input "true"
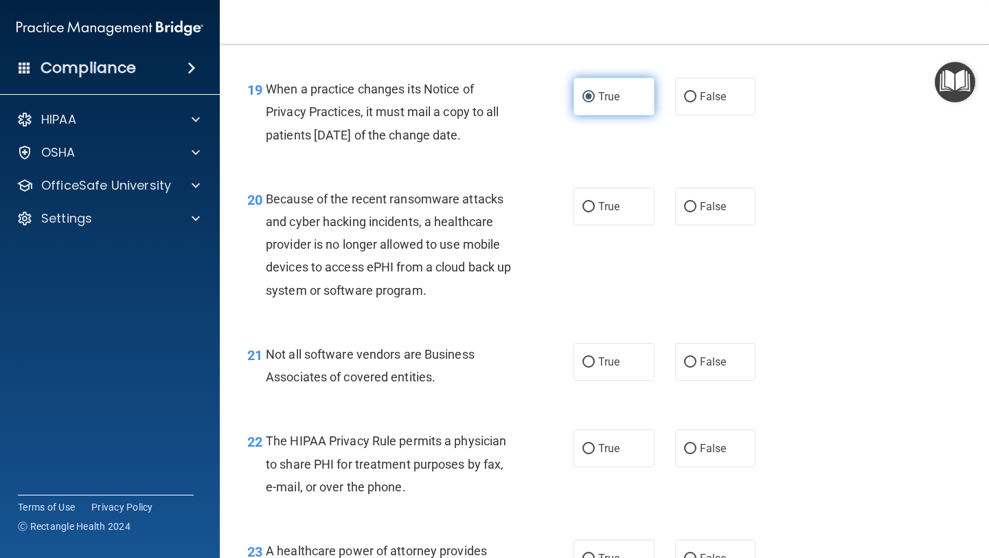
scroll to position [2419, 0]
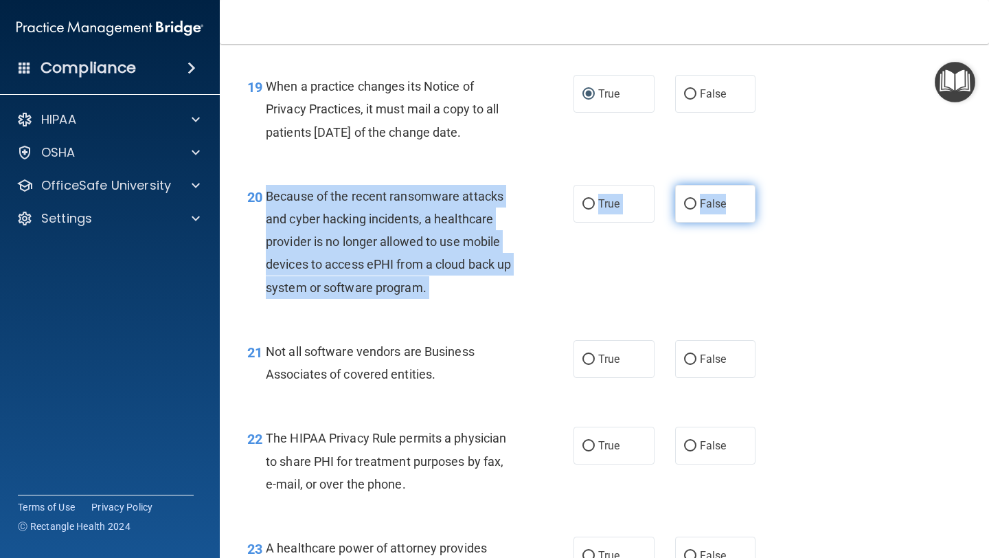
drag, startPoint x: 268, startPoint y: 195, endPoint x: 743, endPoint y: 216, distance: 475.8
click at [768, 185] on ng-form "20 Because of the recent ransomware attacks and cyber hacking incidents, a heal…" at bounding box center [768, 185] width 0 height 0
click at [692, 204] on input "False" at bounding box center [690, 204] width 12 height 10
radio input "true"
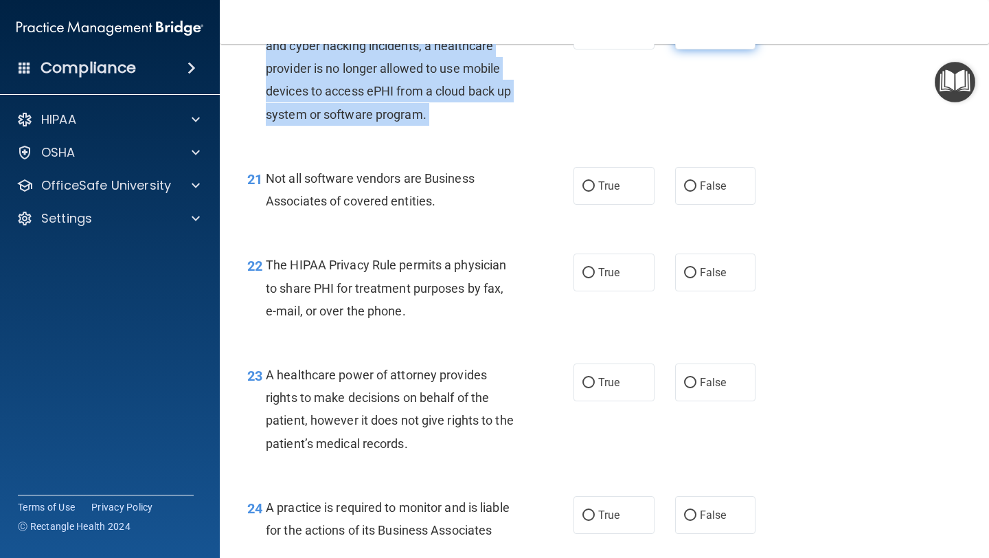
scroll to position [2600, 0]
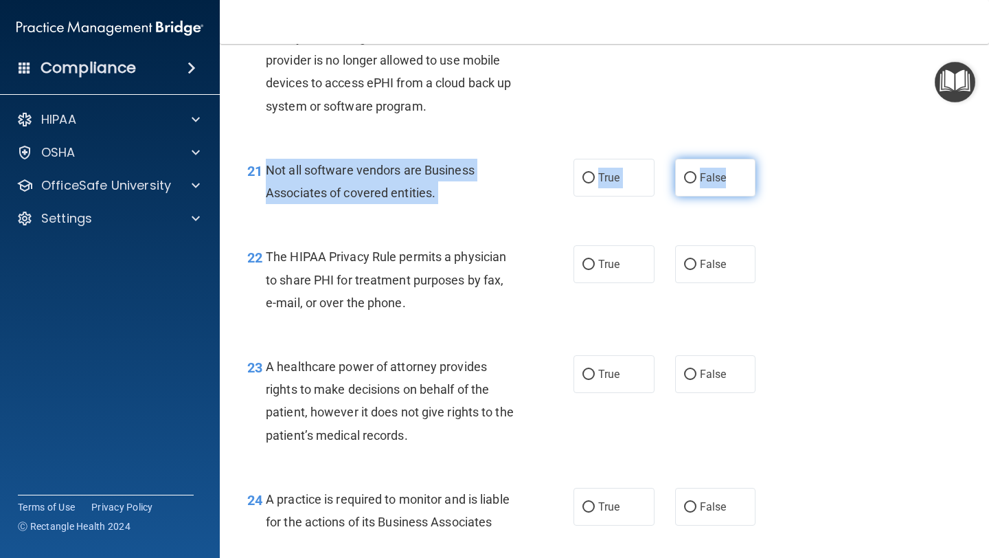
drag, startPoint x: 266, startPoint y: 168, endPoint x: 746, endPoint y: 181, distance: 480.4
click at [768, 159] on ng-form "21 Not all software vendors are Business Associates of covered entities. True F…" at bounding box center [768, 159] width 0 height 0
click at [589, 174] on input "True" at bounding box center [589, 178] width 12 height 10
radio input "true"
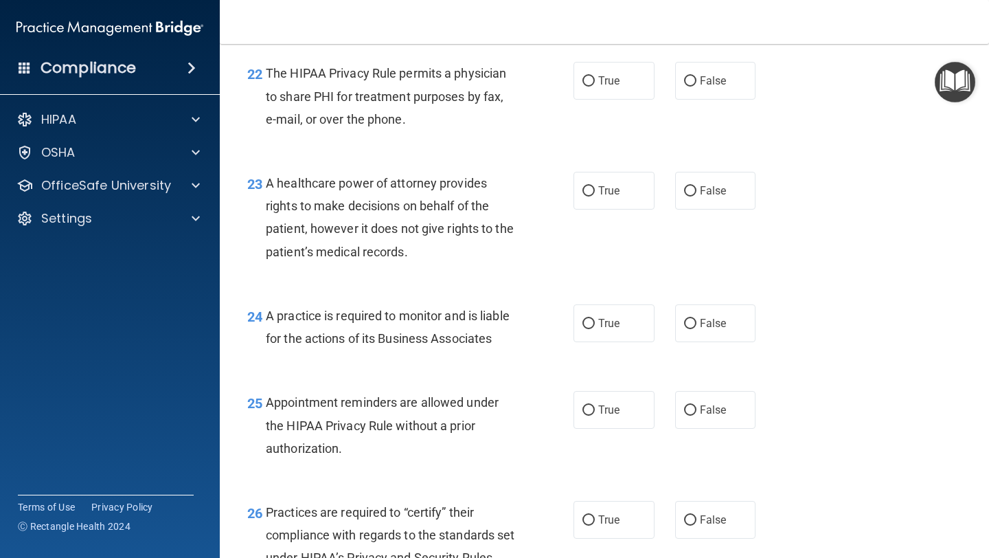
scroll to position [2788, 0]
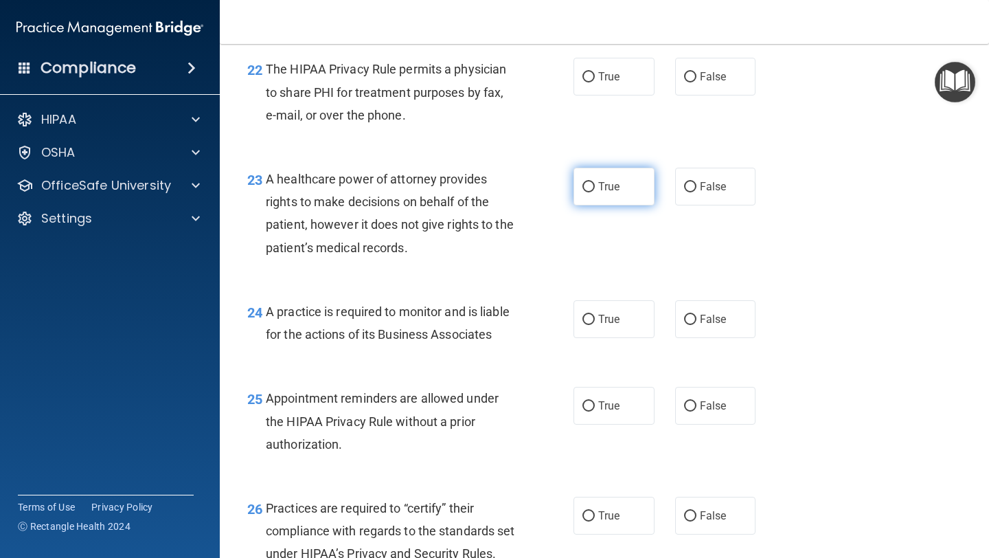
click at [589, 171] on label "True" at bounding box center [614, 187] width 81 height 38
click at [589, 182] on input "True" at bounding box center [589, 187] width 12 height 10
radio input "true"
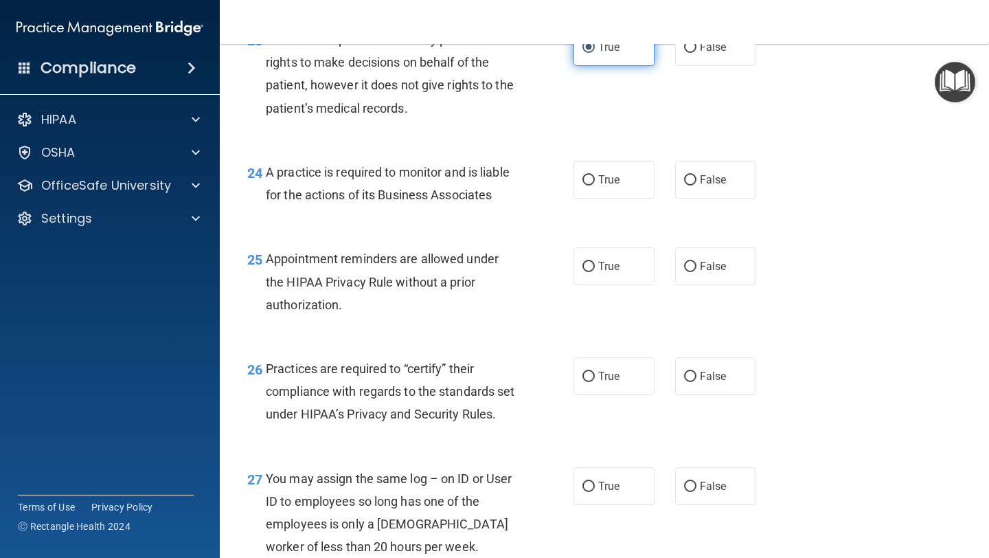
scroll to position [2928, 0]
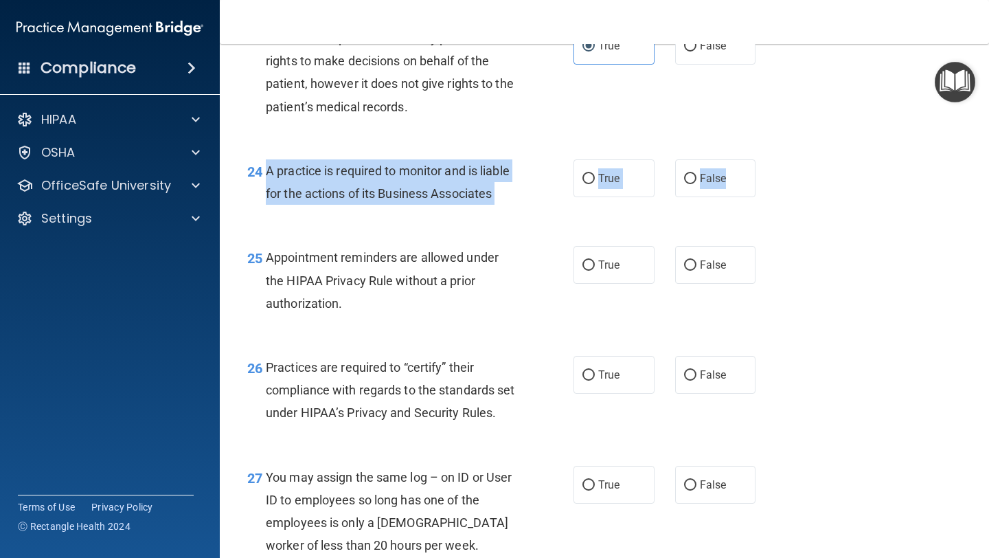
drag, startPoint x: 267, startPoint y: 168, endPoint x: 758, endPoint y: 172, distance: 490.5
click at [768, 159] on ng-form "24 A practice is required to monitor and is liable for the actions of its Busin…" at bounding box center [768, 159] width 0 height 0
